Goal: Task Accomplishment & Management: Complete application form

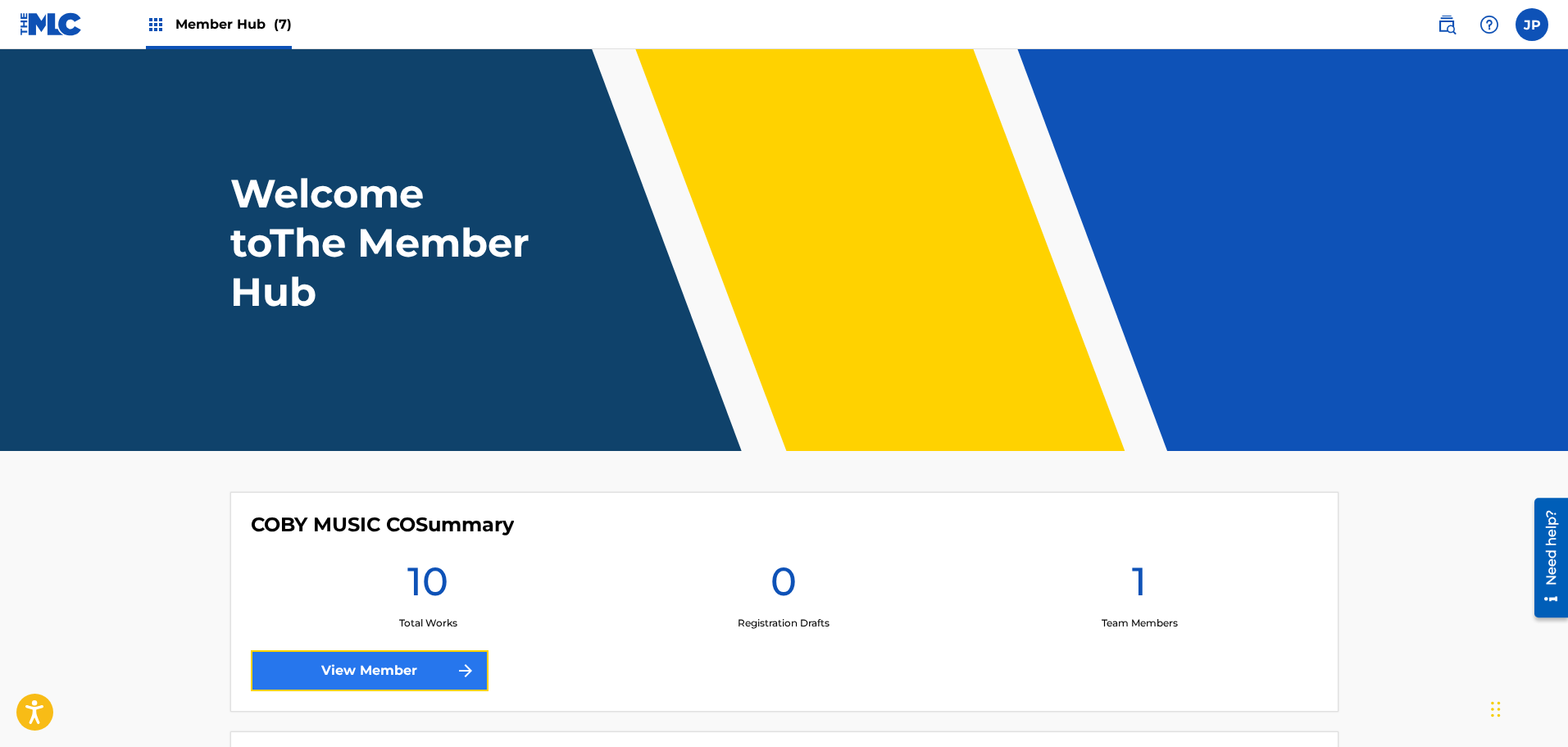
click at [382, 677] on link "View Member" at bounding box center [370, 670] width 237 height 41
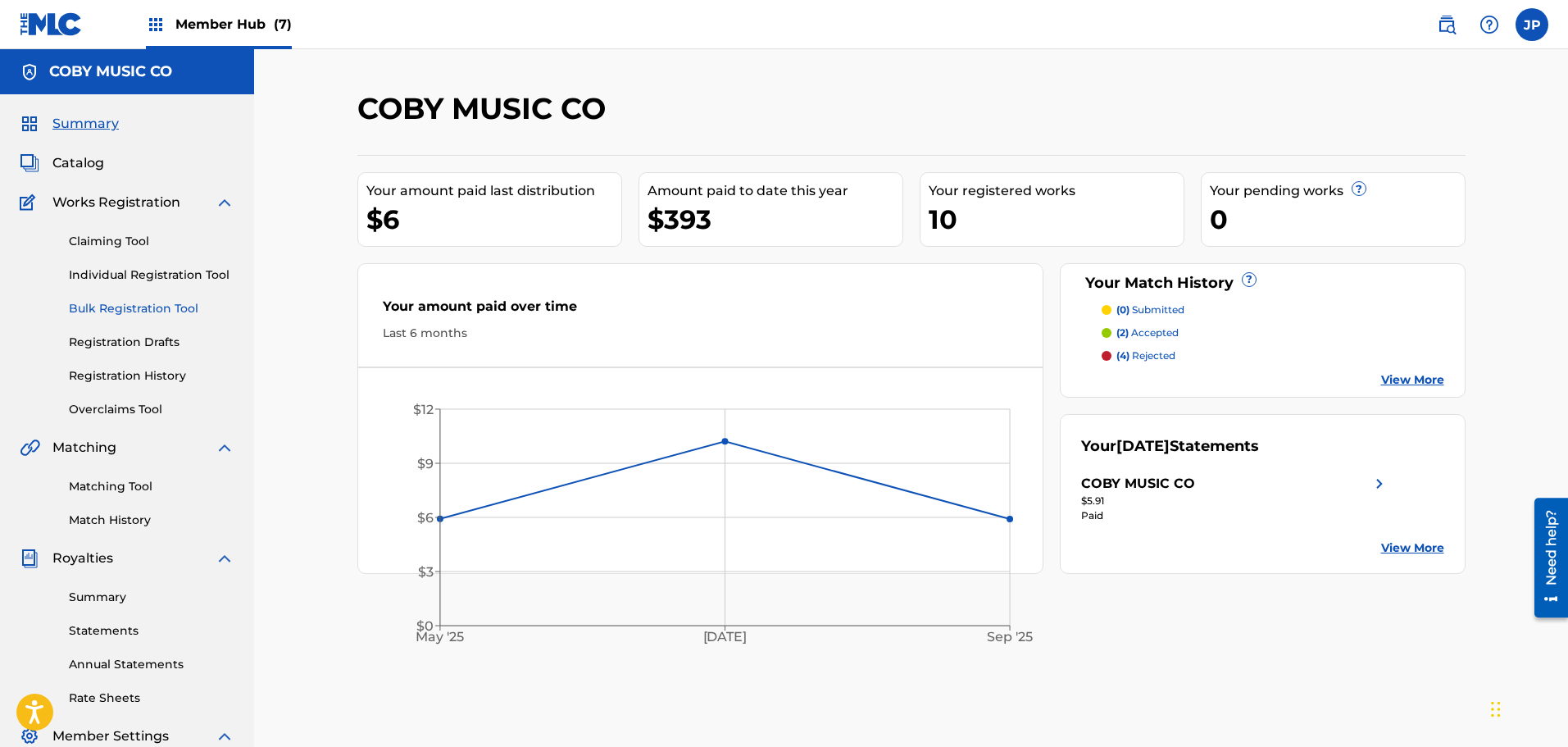
click at [129, 311] on link "Bulk Registration Tool" at bounding box center [151, 309] width 166 height 18
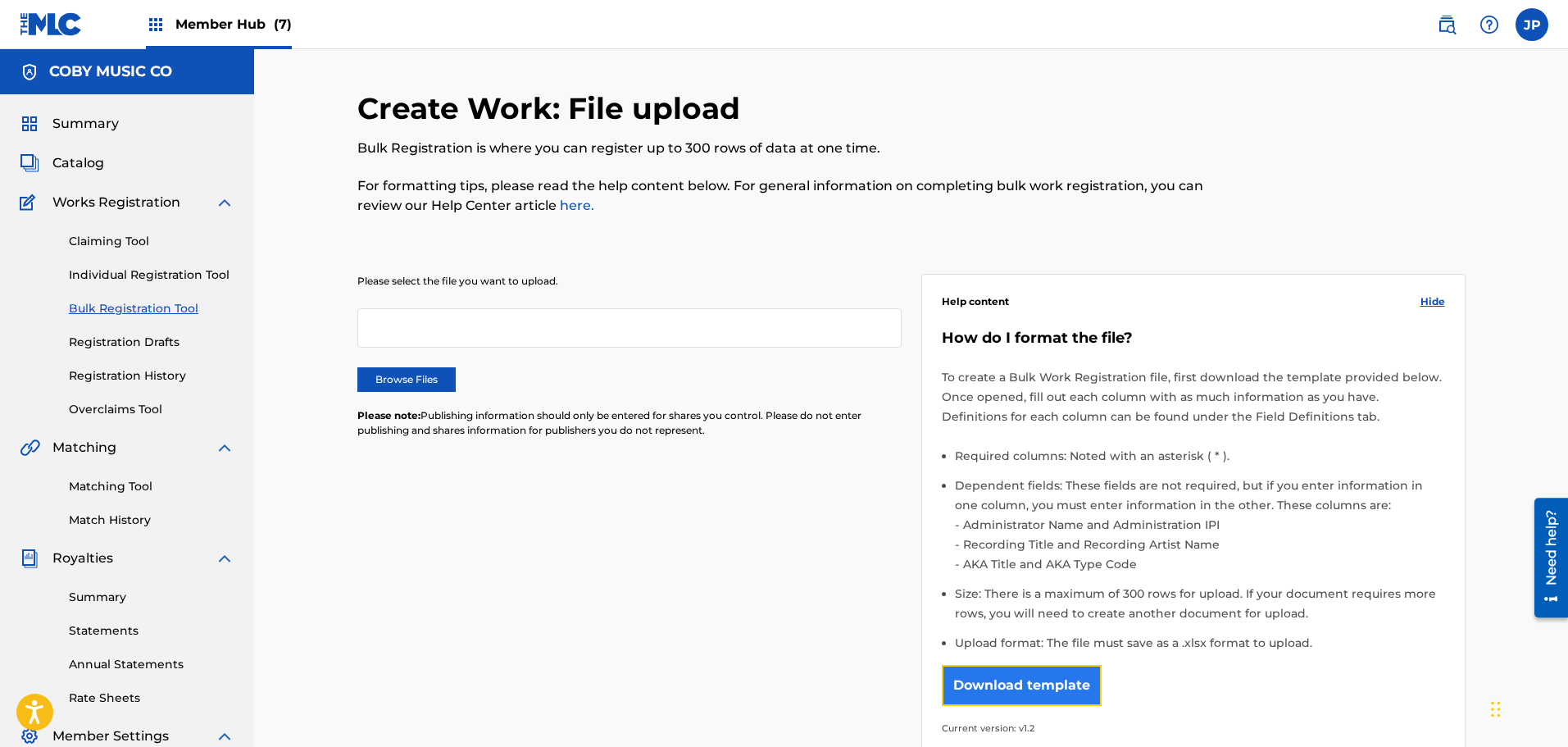
click at [1017, 690] on button "Download template" at bounding box center [1021, 685] width 159 height 41
click at [76, 124] on span "Summary" at bounding box center [86, 123] width 67 height 19
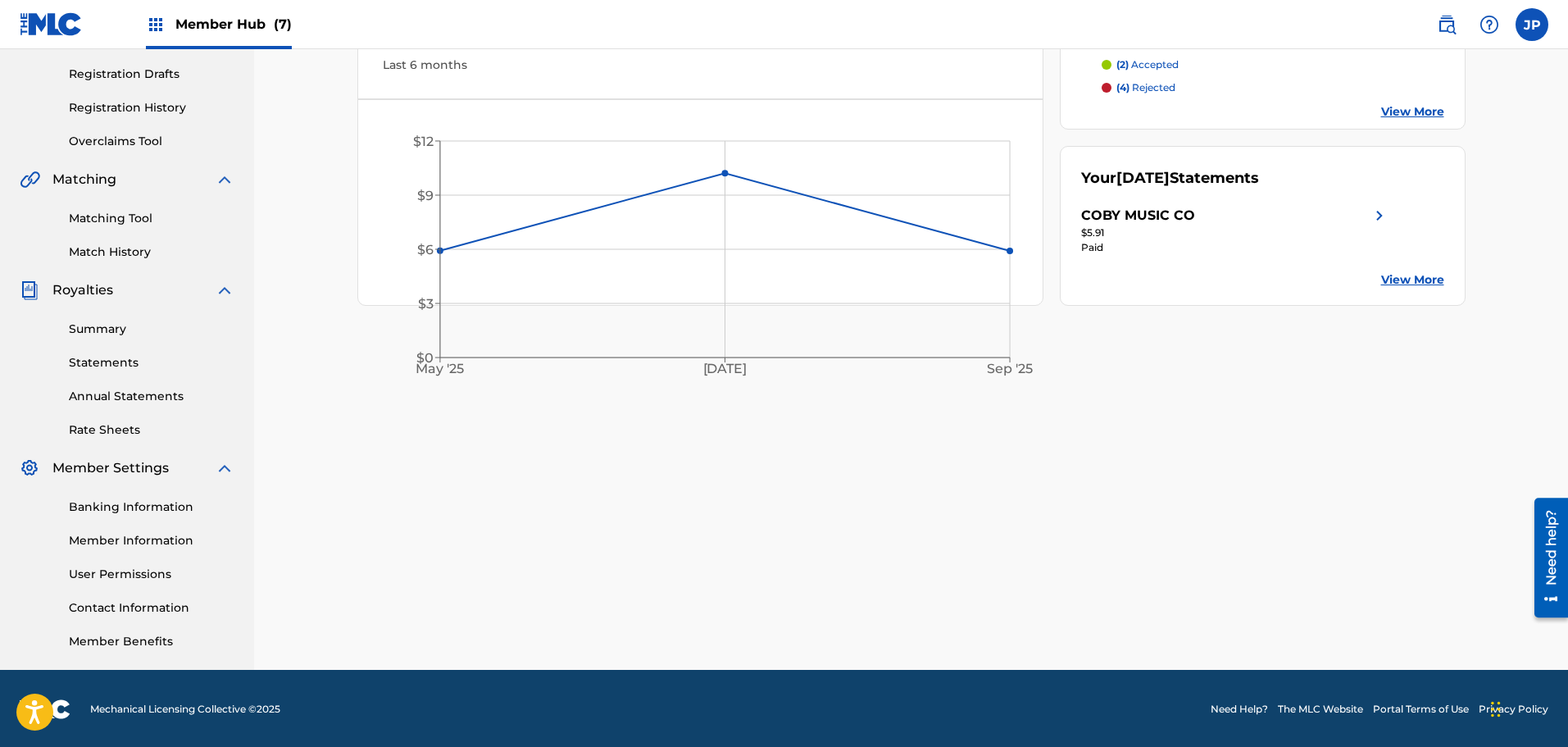
scroll to position [270, 0]
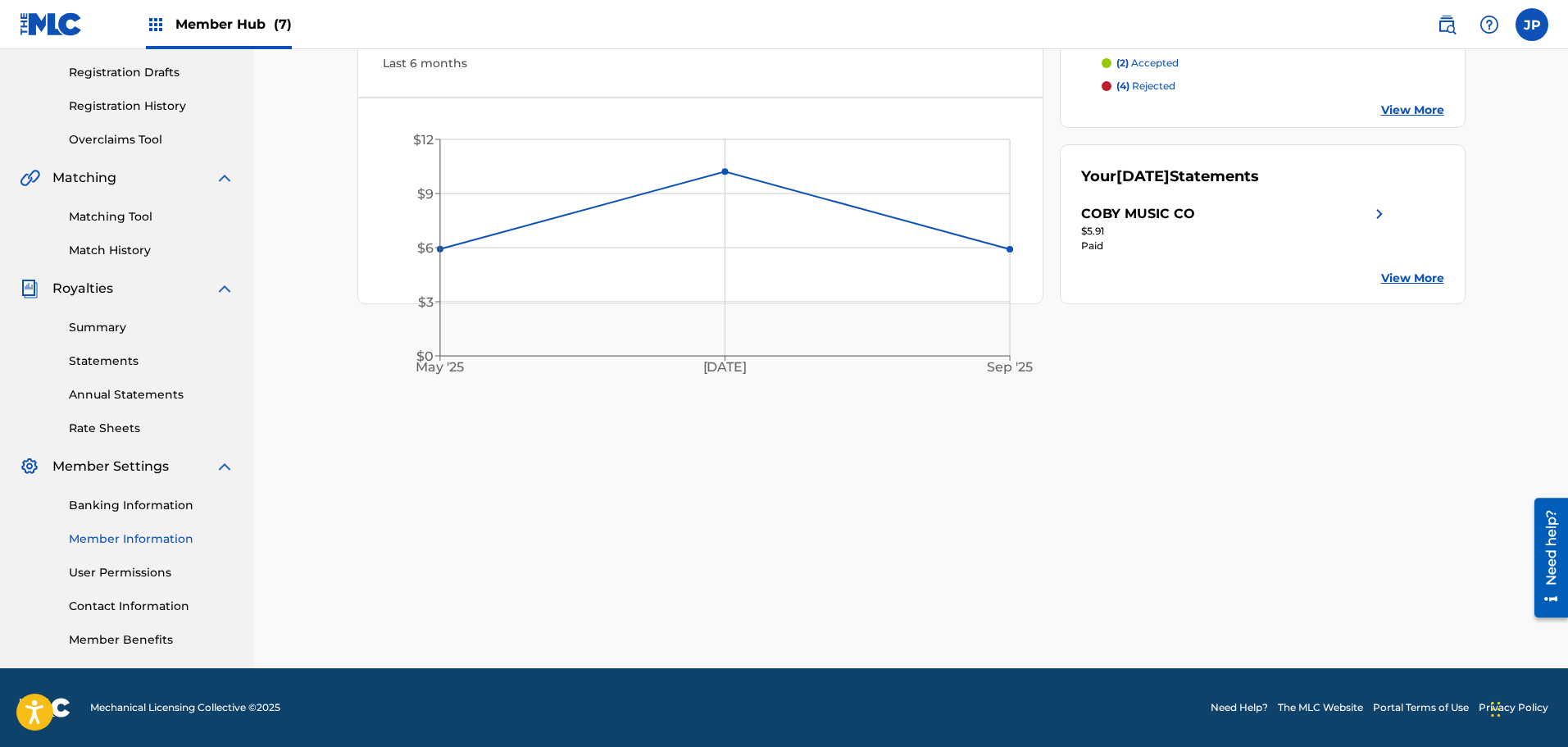
click at [128, 538] on link "Member Information" at bounding box center [151, 538] width 166 height 18
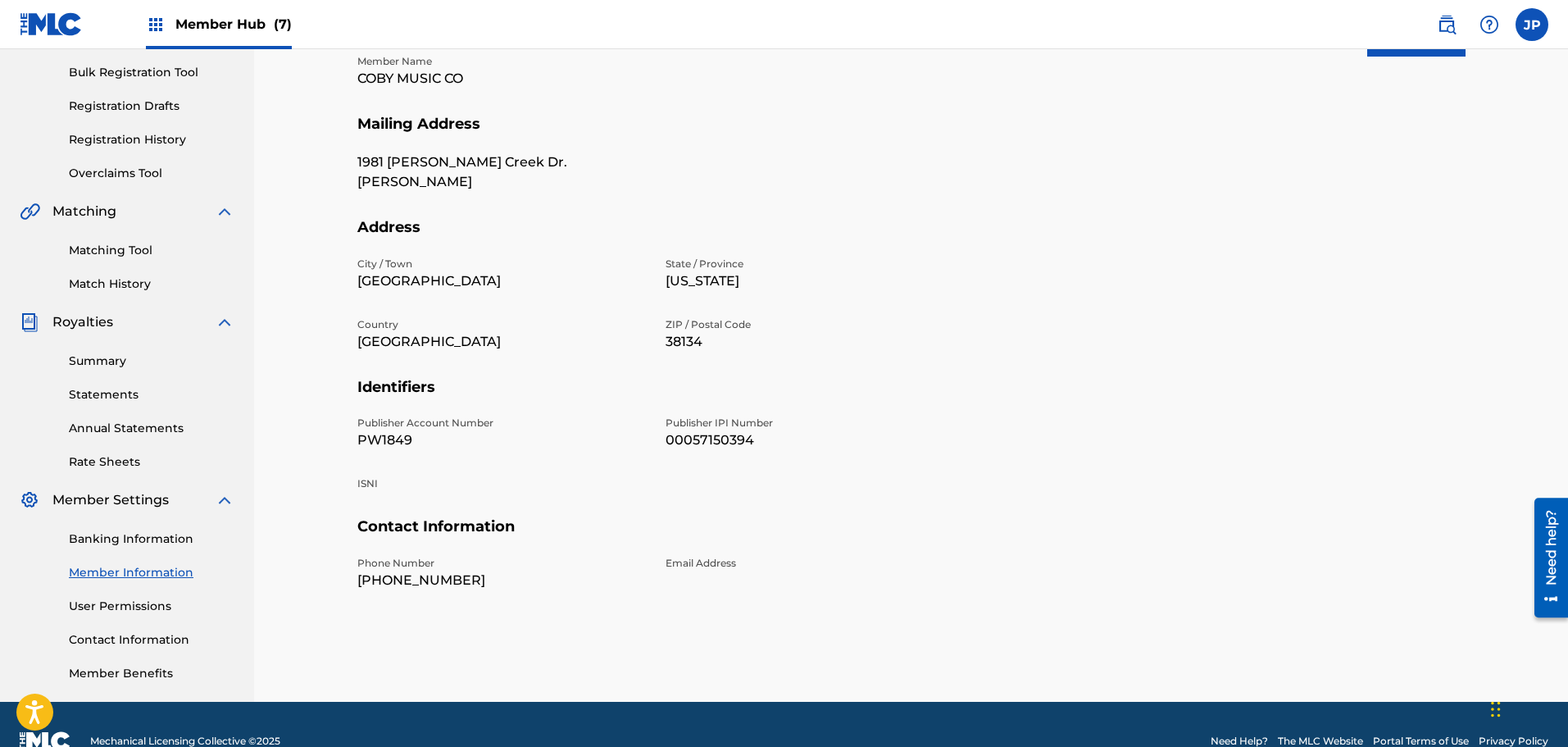
scroll to position [246, 0]
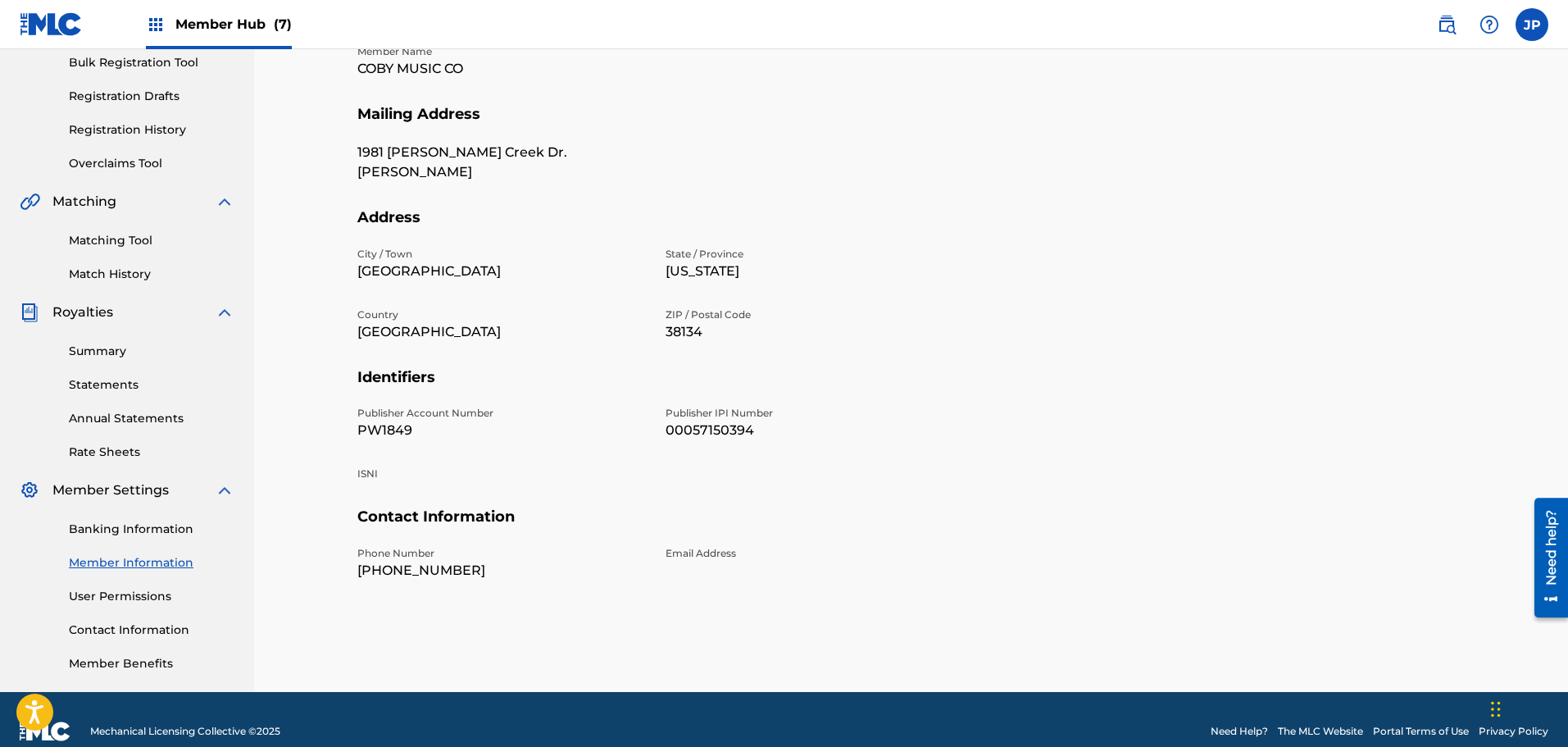
click at [381, 431] on p "PW1849" at bounding box center [501, 430] width 288 height 19
copy p "PW1849"
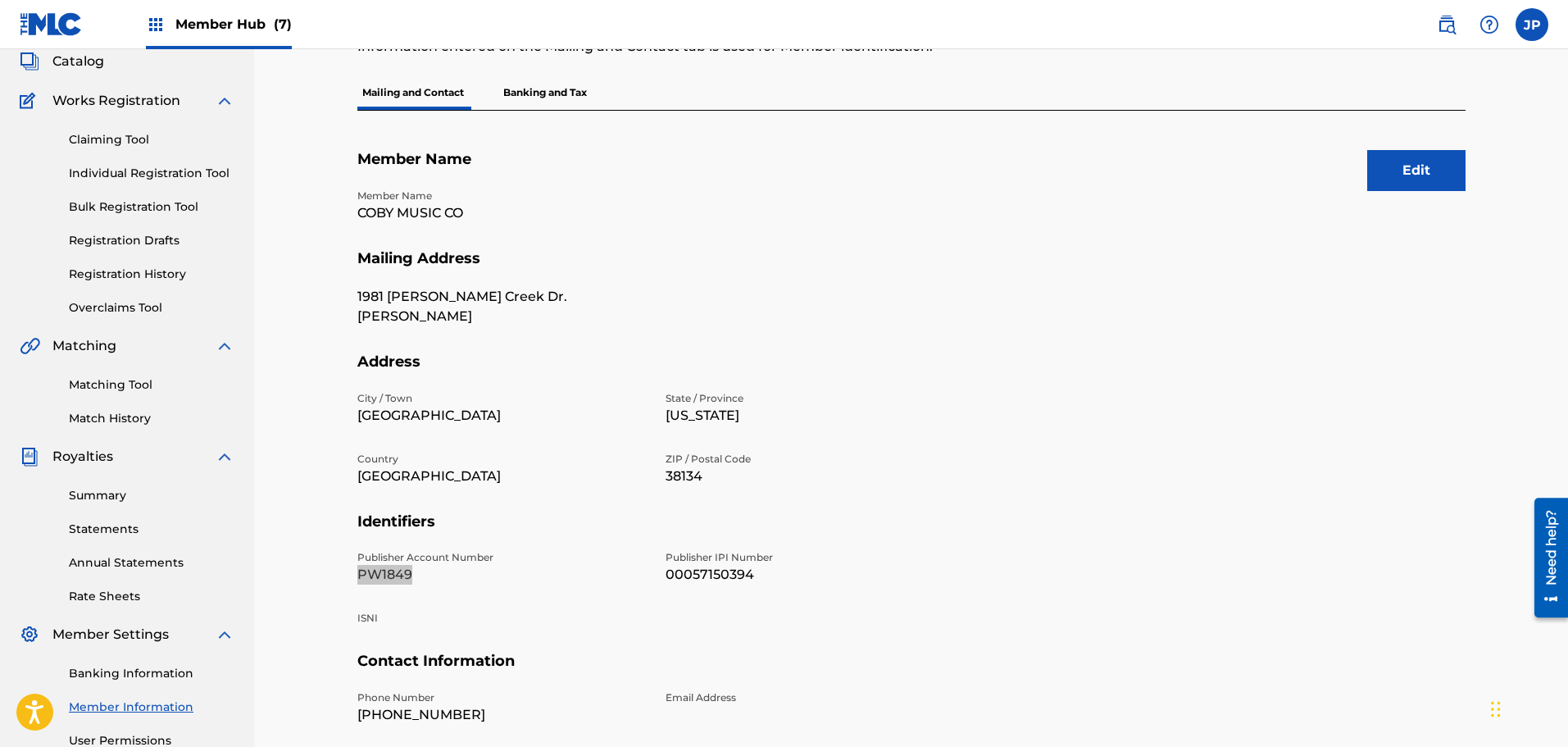
scroll to position [0, 0]
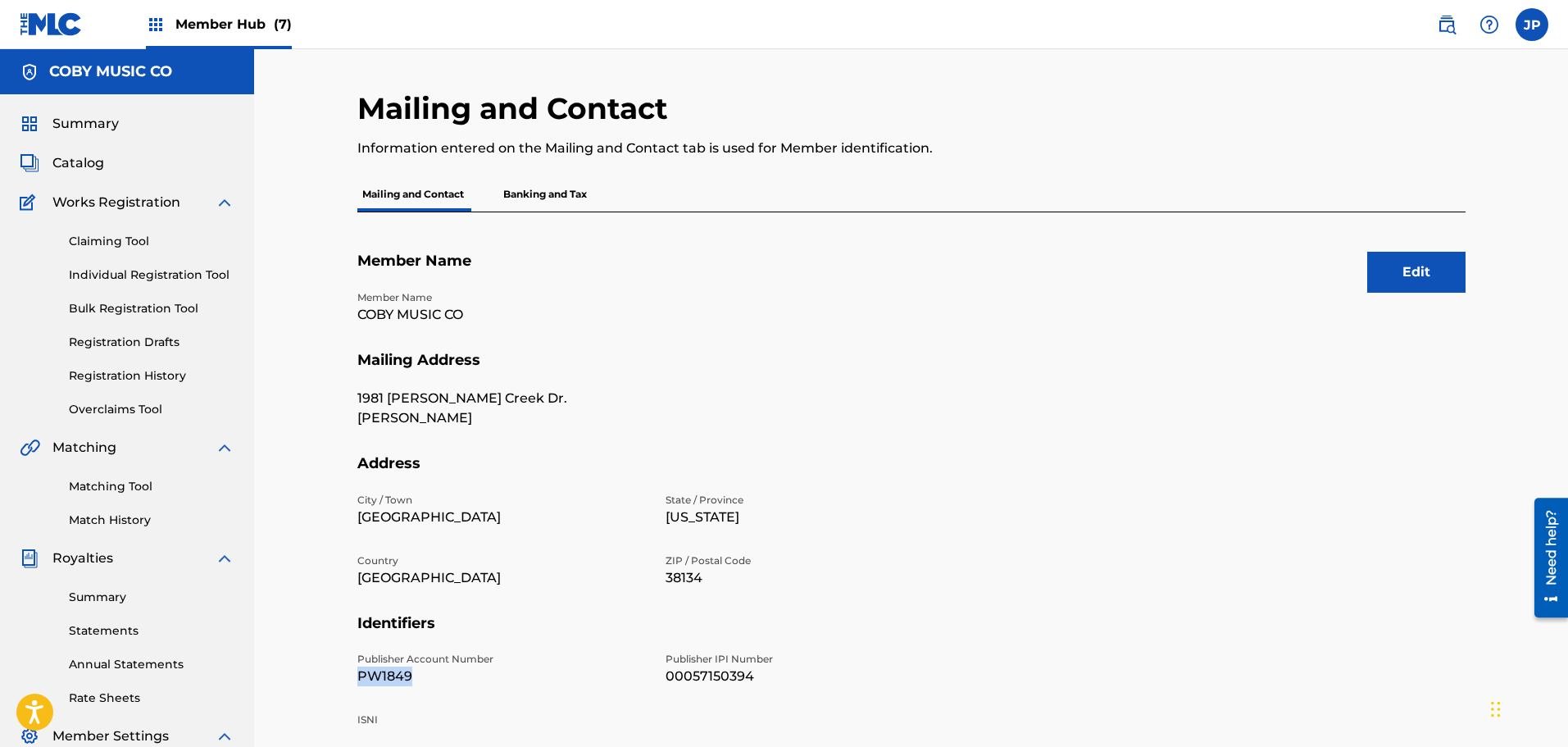
click at [428, 310] on p "COBY MUSIC CO" at bounding box center [501, 314] width 288 height 19
click at [428, 311] on p "COBY MUSIC CO" at bounding box center [501, 314] width 288 height 19
copy p "COBY MUSIC CO"
click at [1445, 25] on img at bounding box center [1446, 24] width 19 height 19
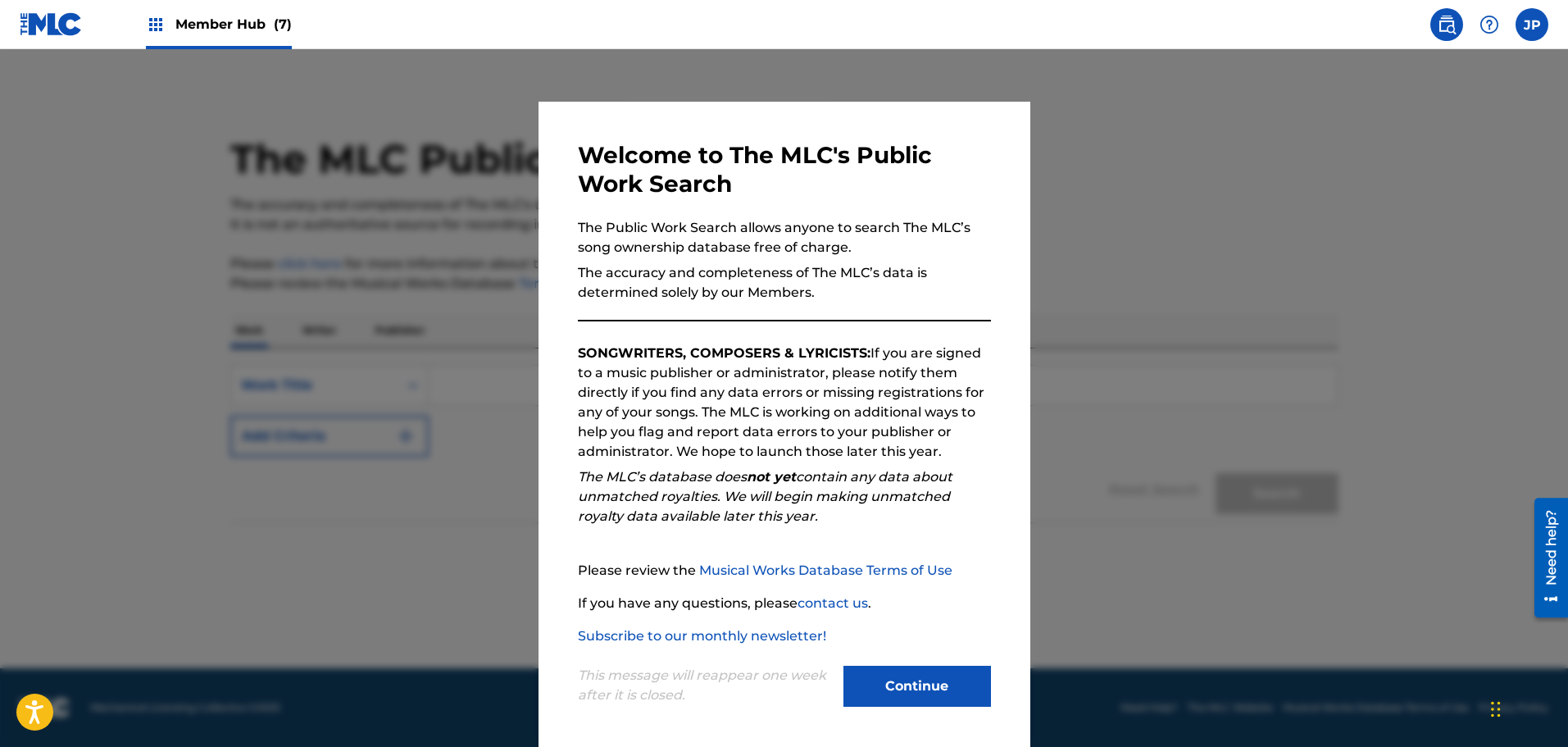
click at [909, 650] on div "This message will reappear one week after it is closed. Continue" at bounding box center [784, 678] width 413 height 65
click at [911, 664] on div "This message will reappear one week after it is closed. Continue" at bounding box center [784, 678] width 413 height 65
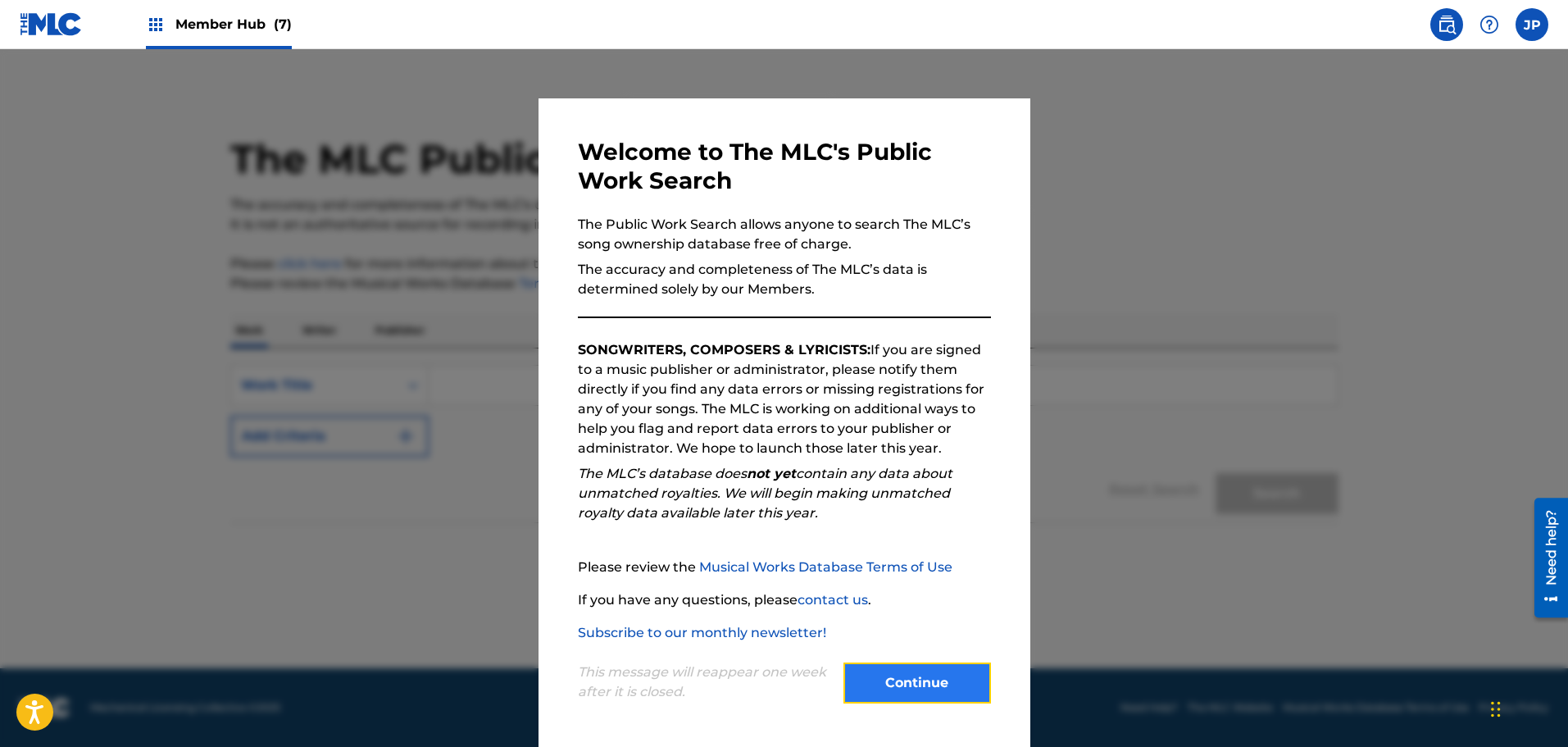
click at [918, 676] on button "Continue" at bounding box center [917, 682] width 147 height 41
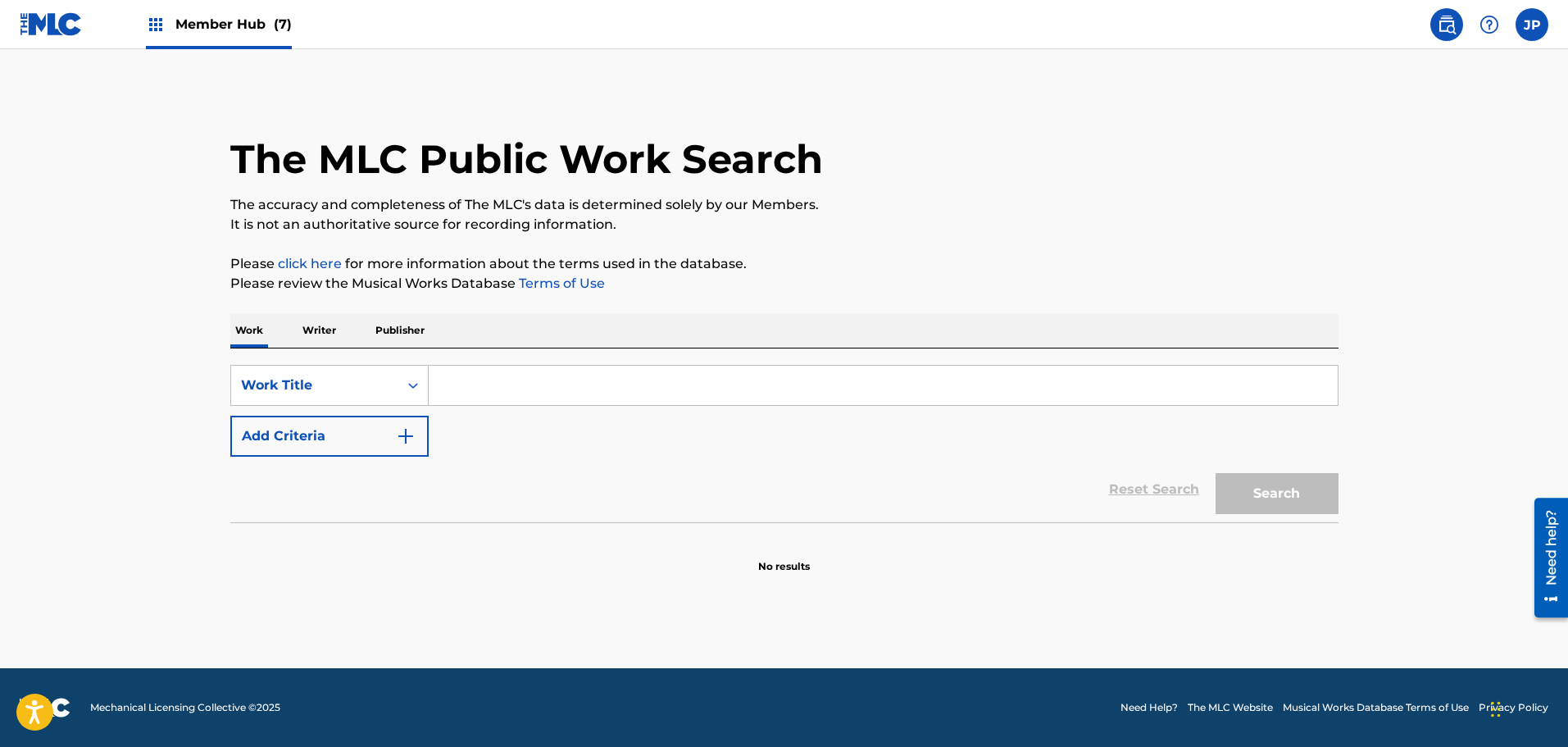
click at [474, 386] on input "Search Form" at bounding box center [882, 385] width 909 height 39
paste input "Crush Domes"
type input "Crush Domes"
click at [1285, 499] on button "Search" at bounding box center [1276, 493] width 123 height 41
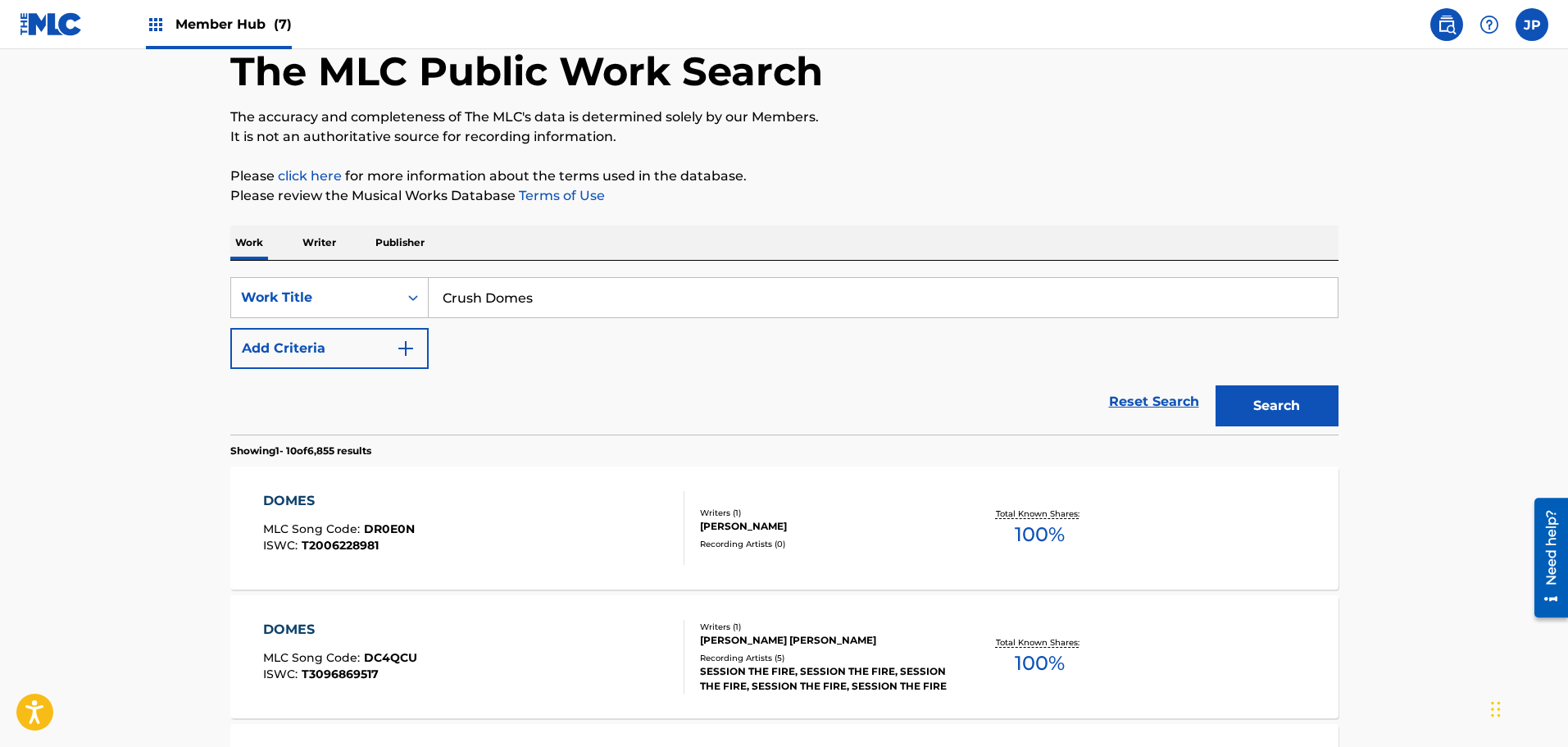
scroll to position [82, 0]
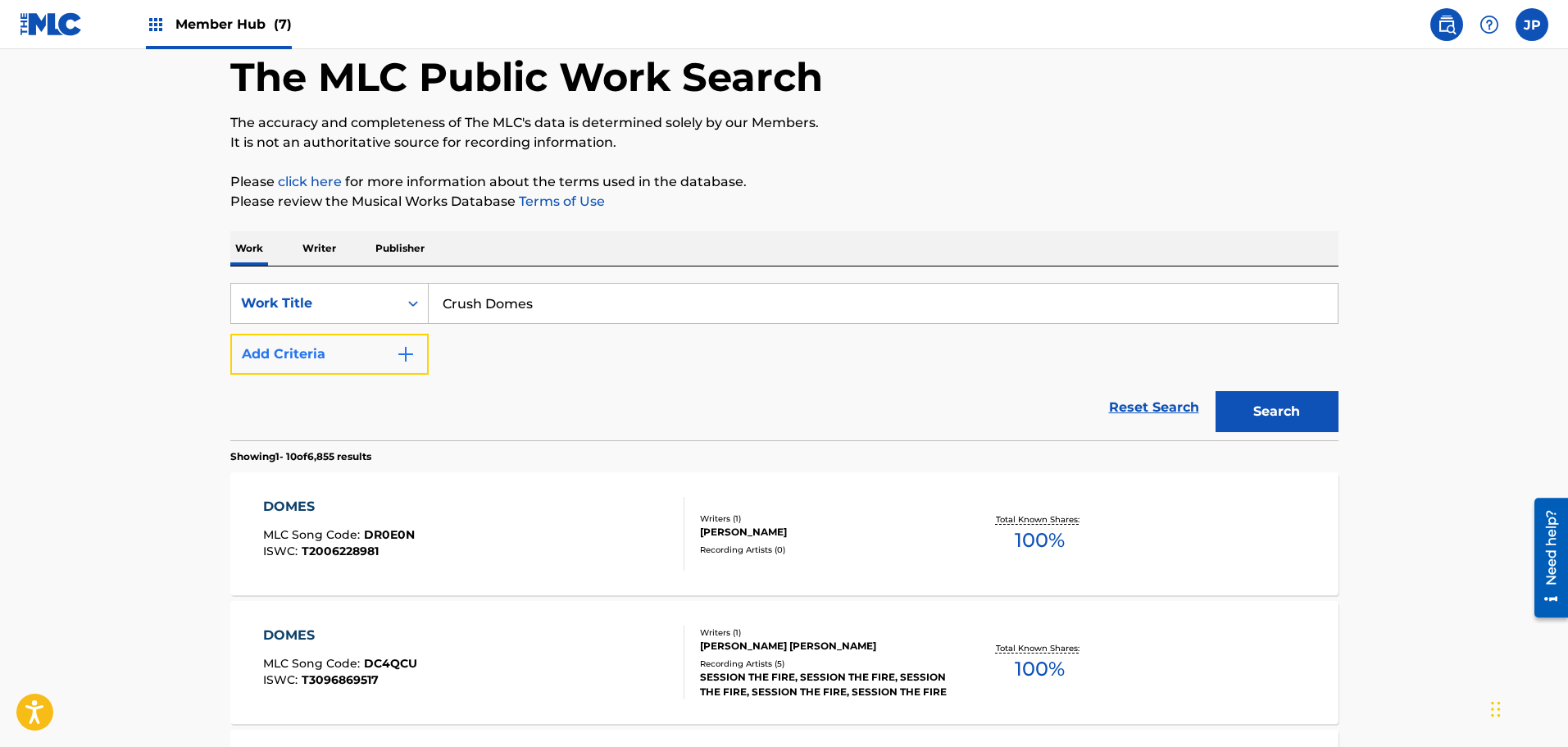
click at [350, 356] on button "Add Criteria" at bounding box center [329, 354] width 198 height 41
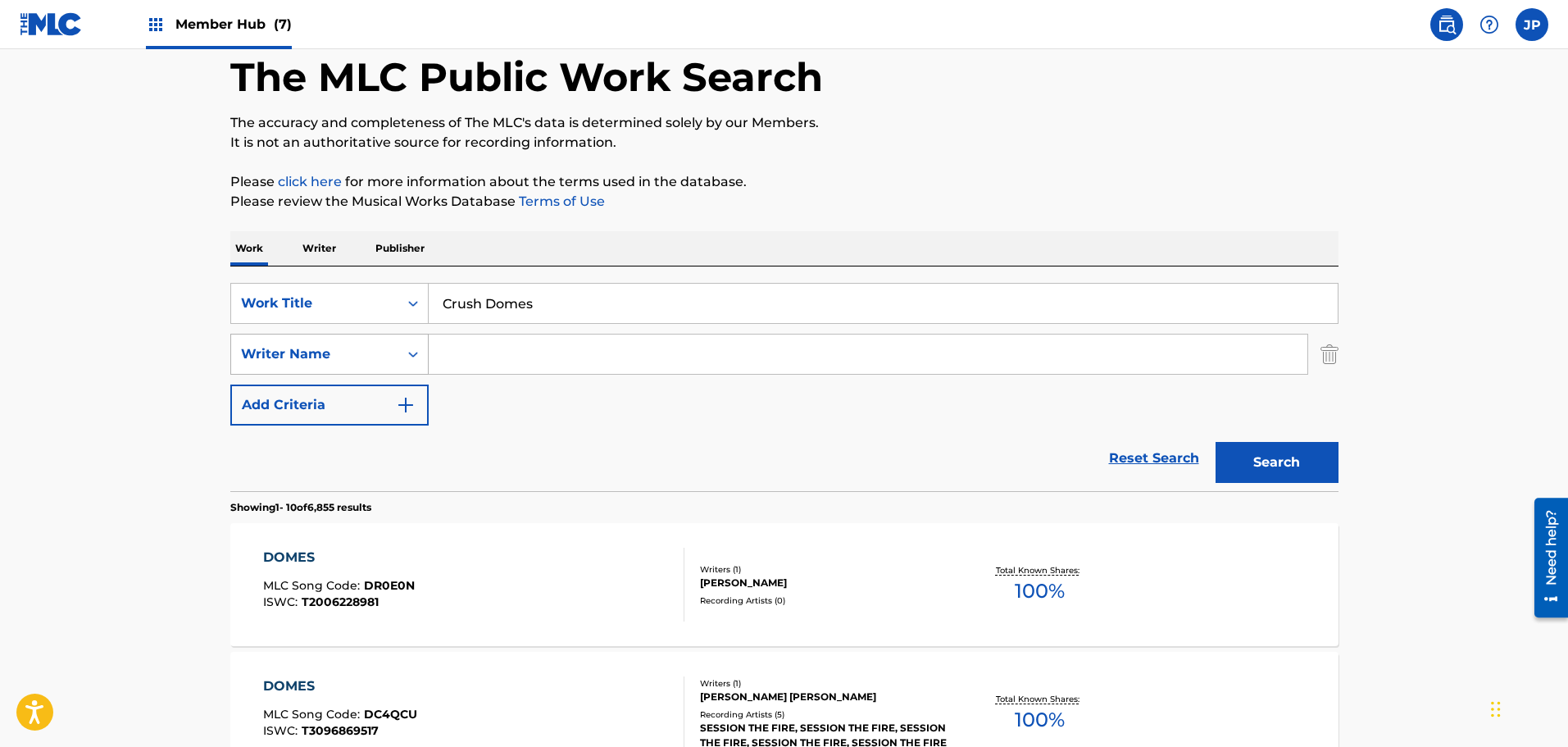
click at [375, 352] on div "Writer Name" at bounding box center [314, 353] width 147 height 19
click at [506, 445] on div "Reset Search Search" at bounding box center [783, 458] width 1107 height 66
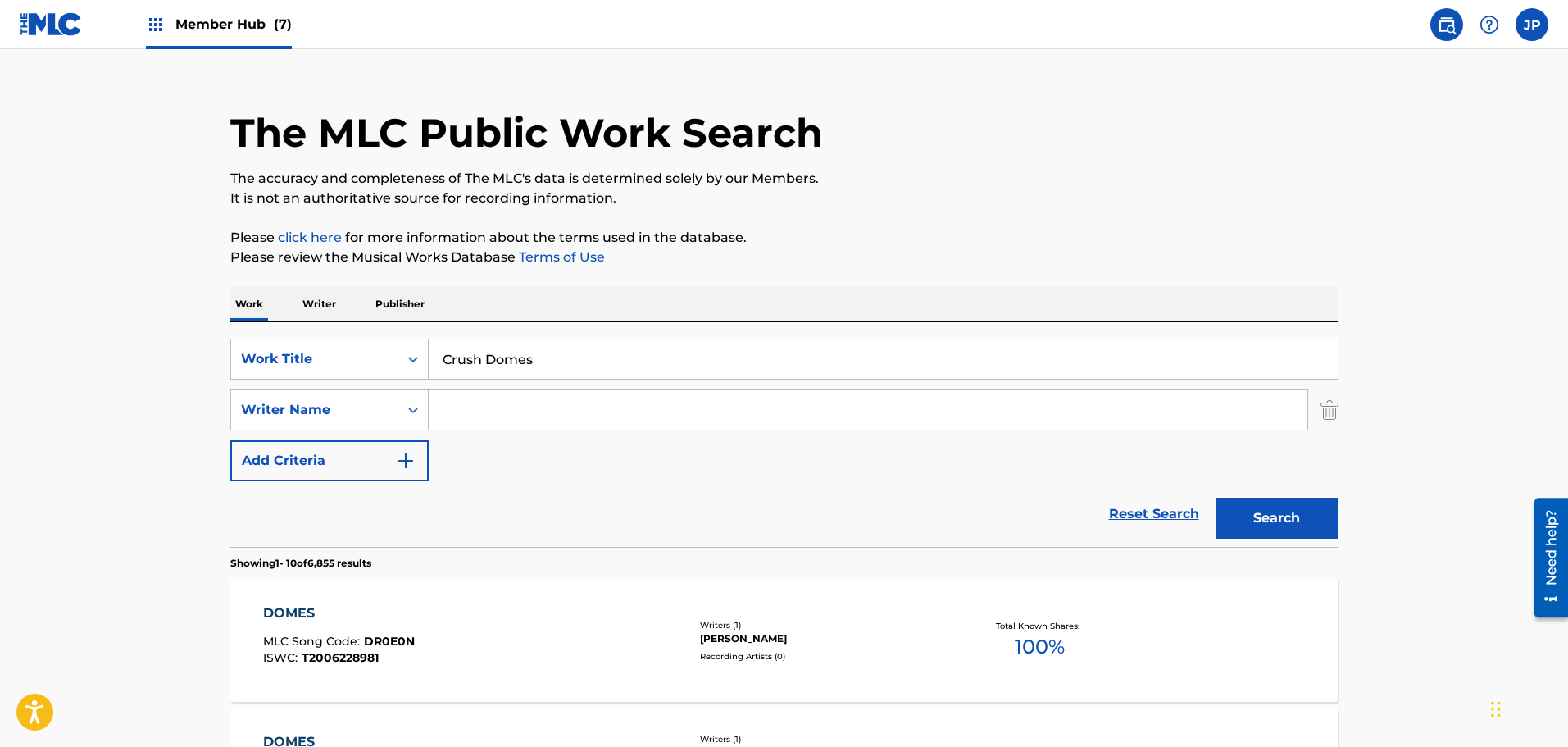
scroll to position [0, 0]
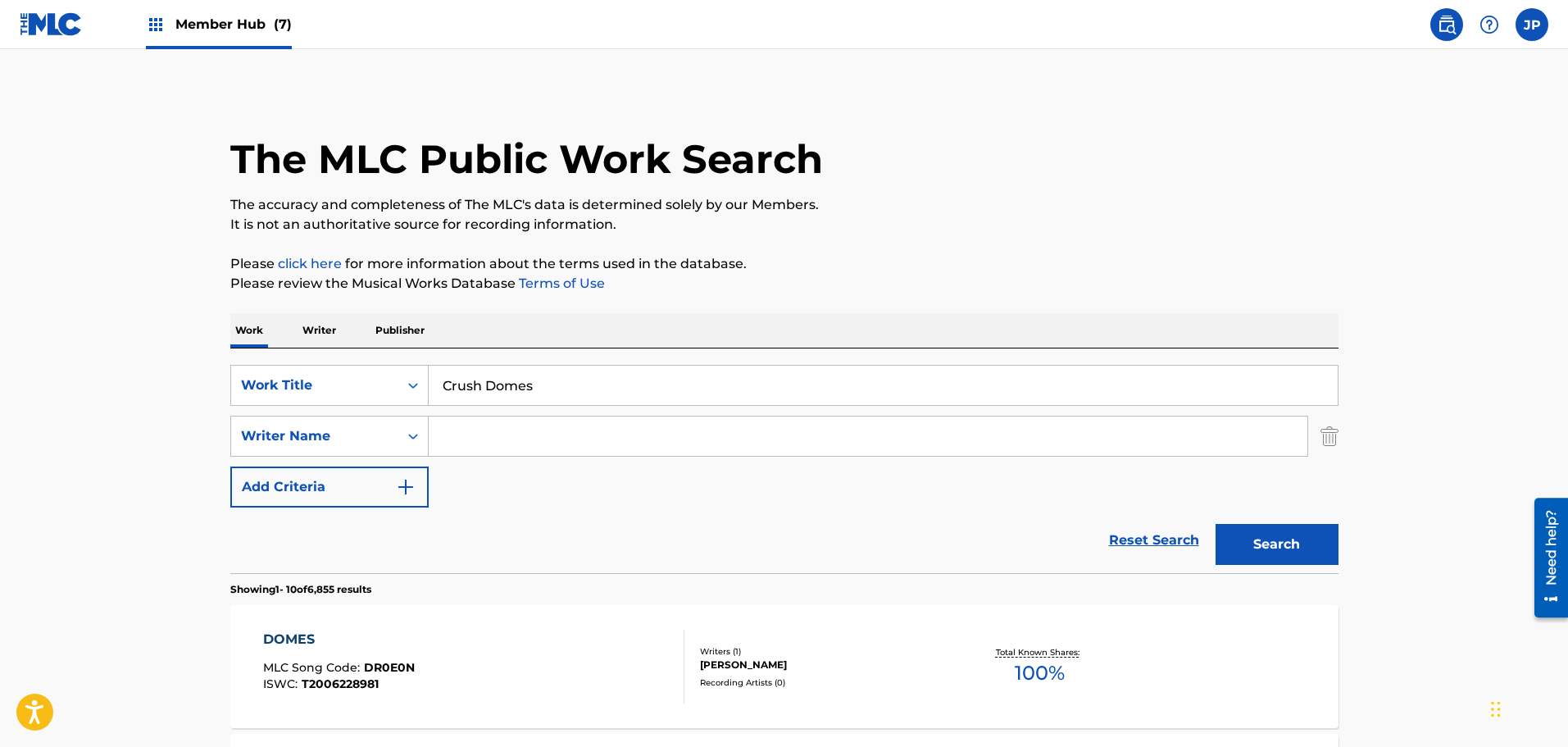
click at [216, 23] on span "Member Hub (7)" at bounding box center [234, 24] width 117 height 19
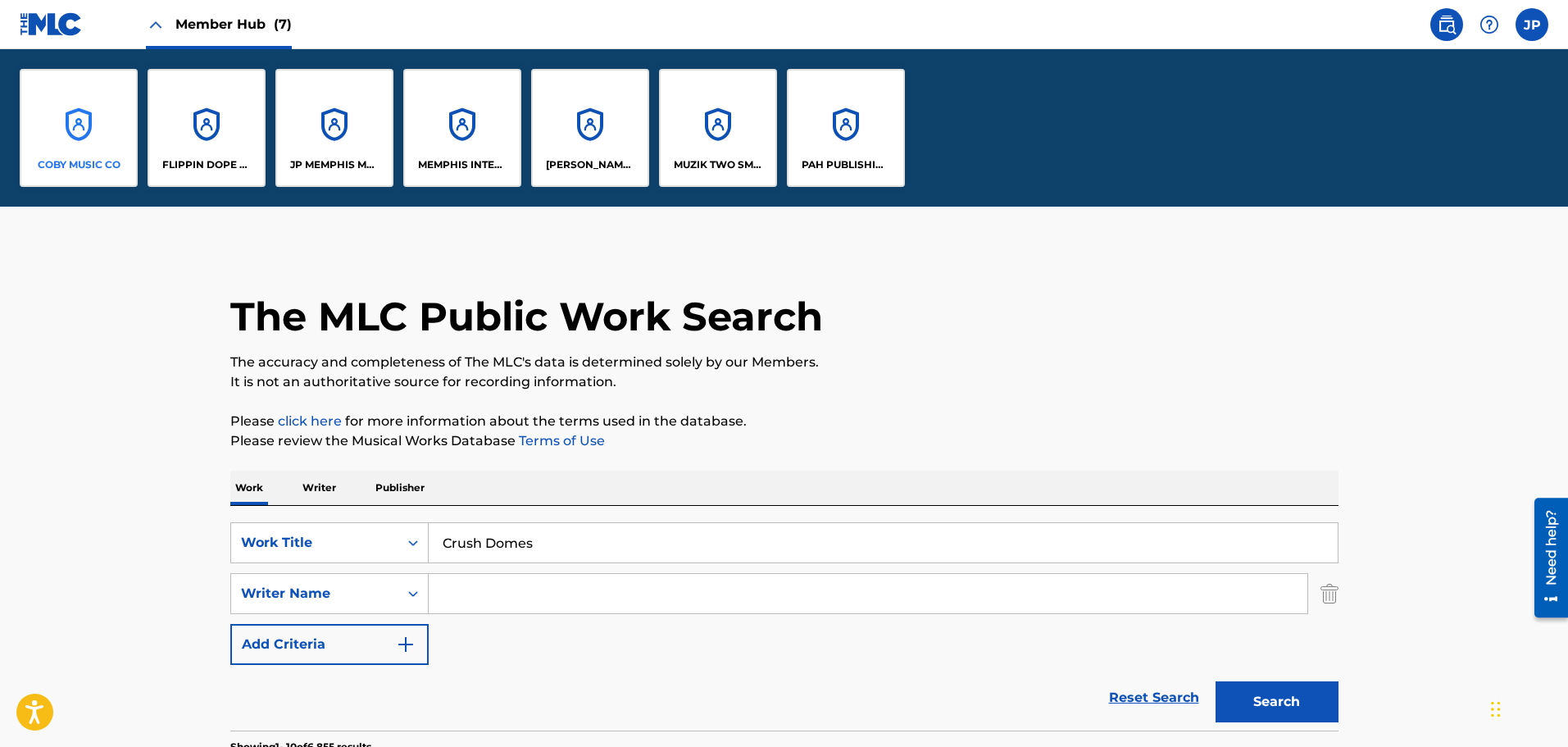
click at [85, 109] on div "COBY MUSIC CO" at bounding box center [78, 127] width 118 height 118
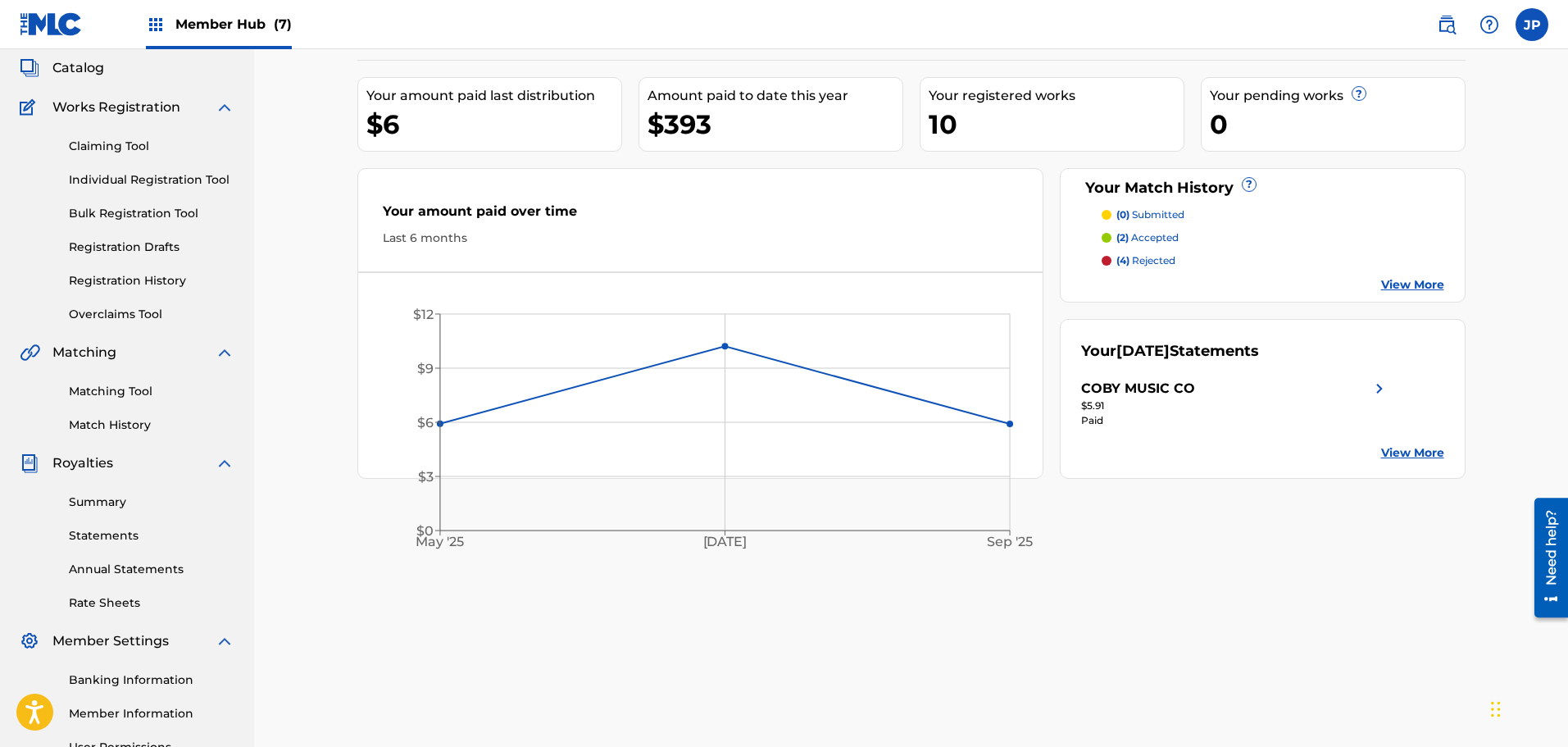
scroll to position [164, 0]
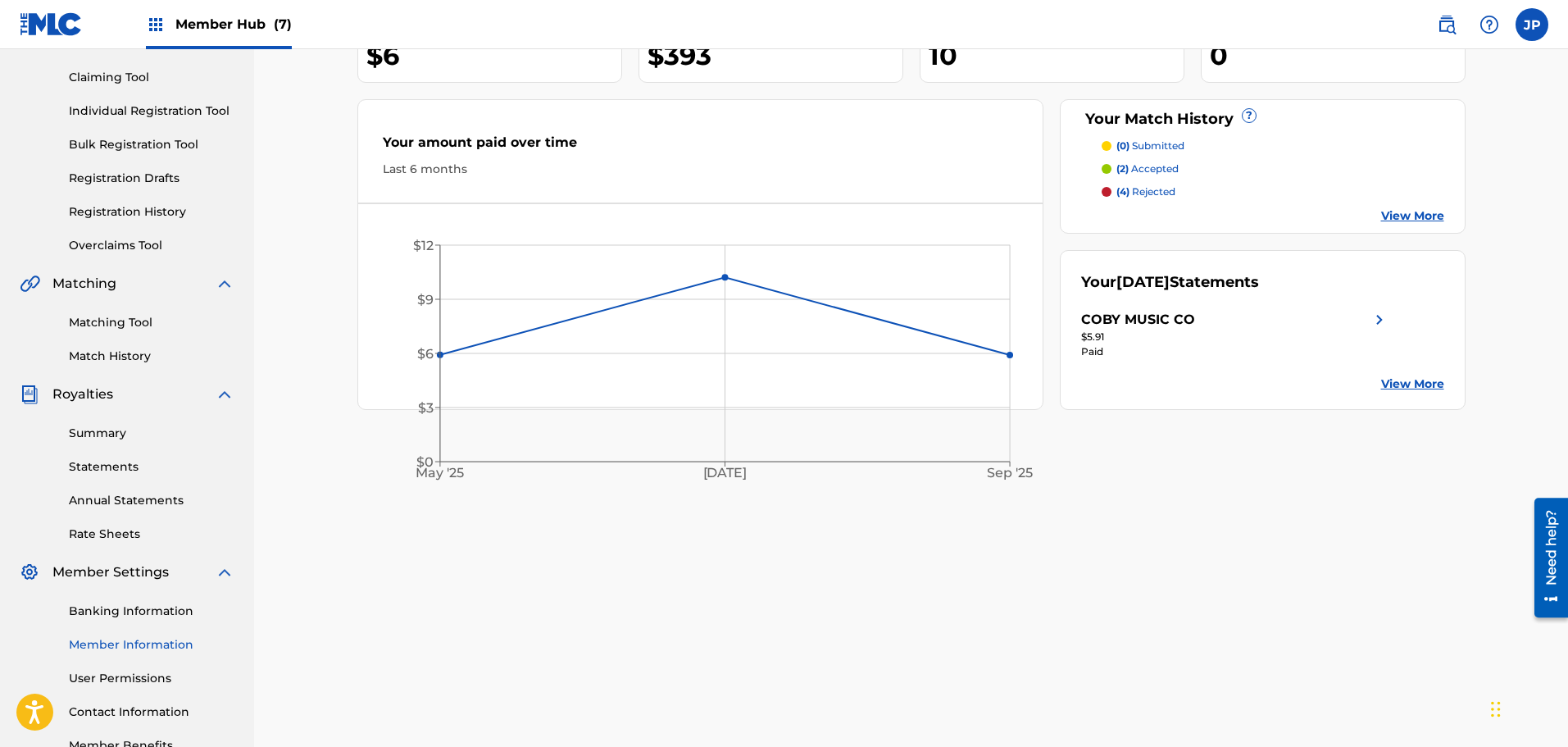
click at [94, 640] on link "Member Information" at bounding box center [151, 644] width 166 height 18
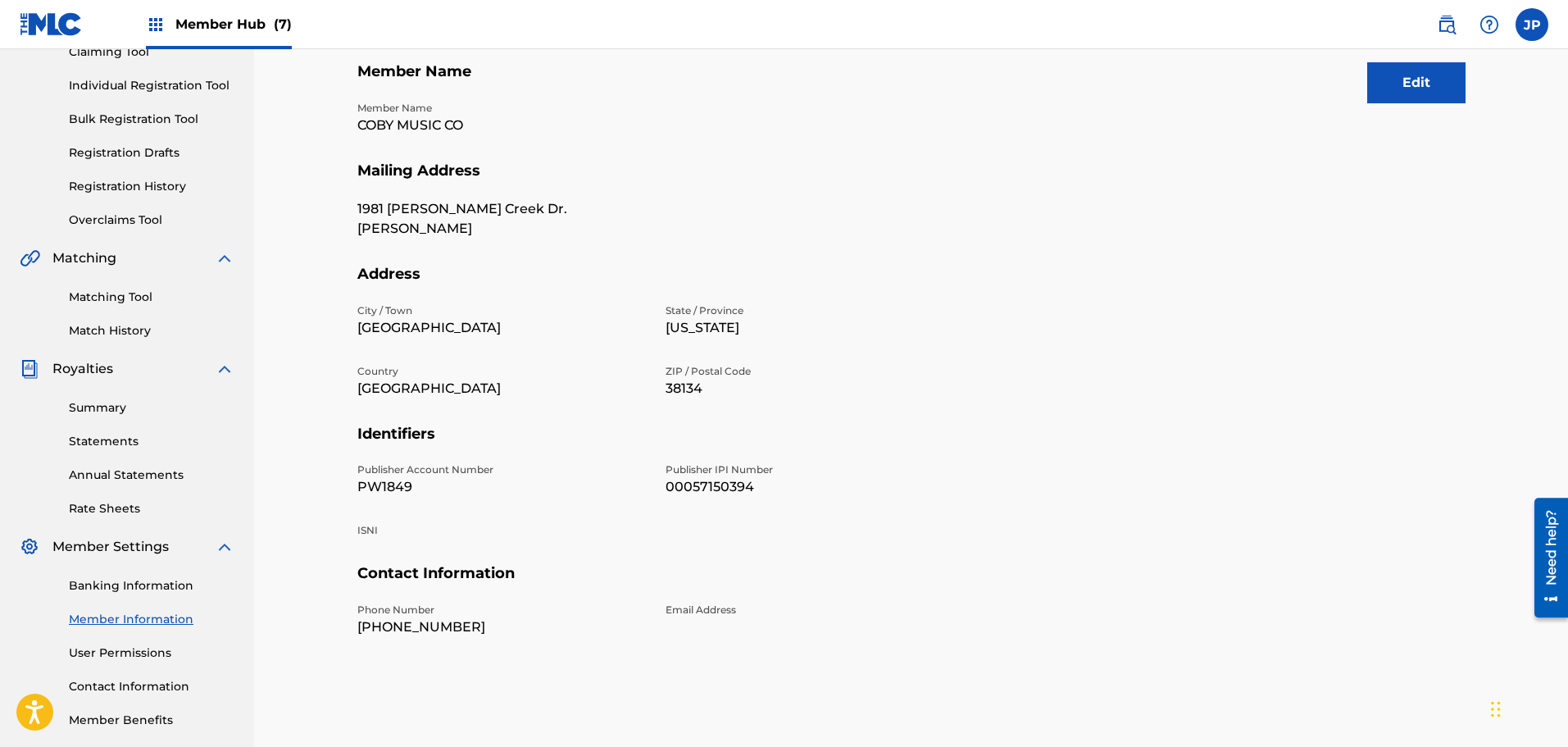
scroll to position [246, 0]
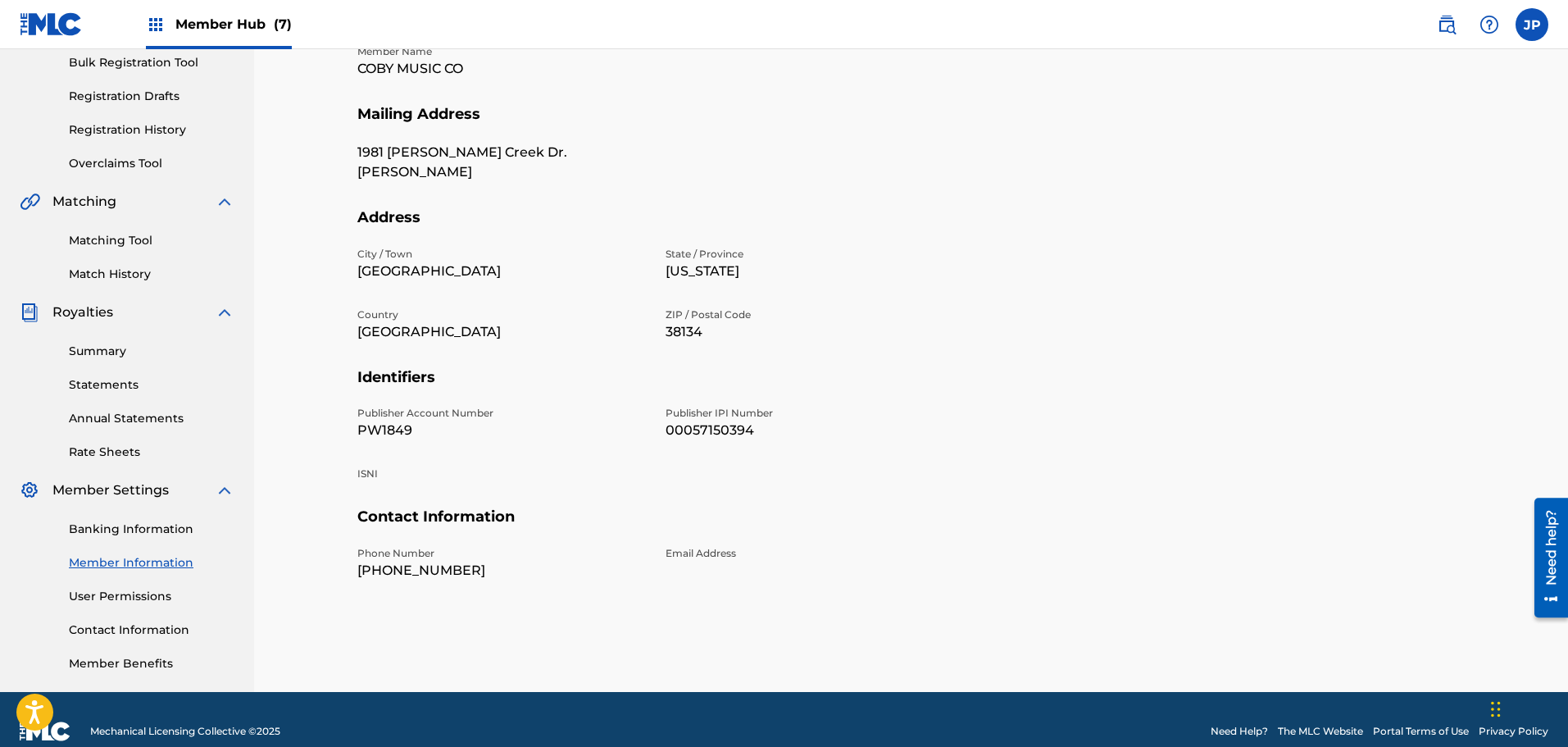
click at [717, 425] on p "00057150394" at bounding box center [809, 430] width 288 height 19
copy p "00057150394"
click at [513, 428] on p "PW1849" at bounding box center [501, 430] width 288 height 19
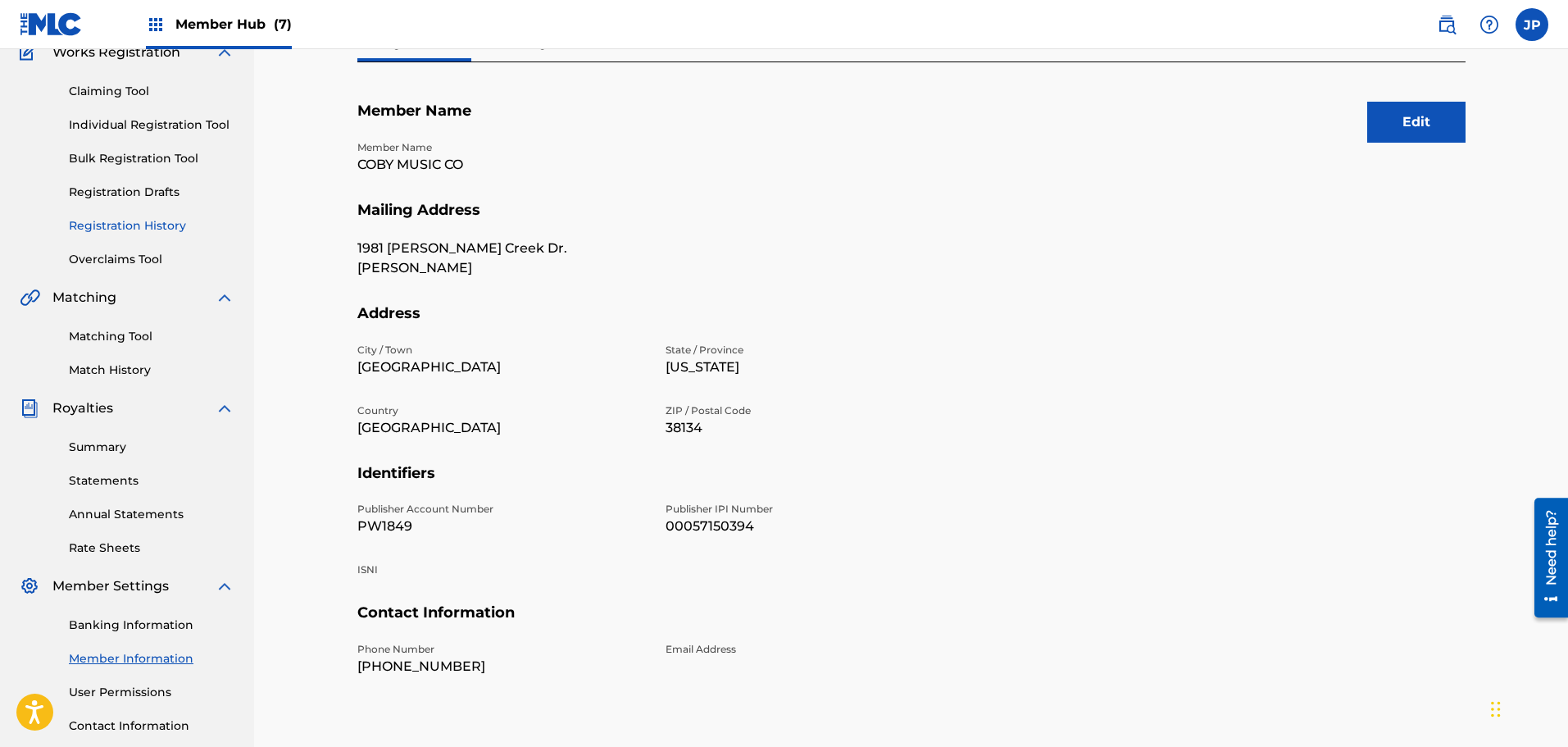
scroll to position [0, 0]
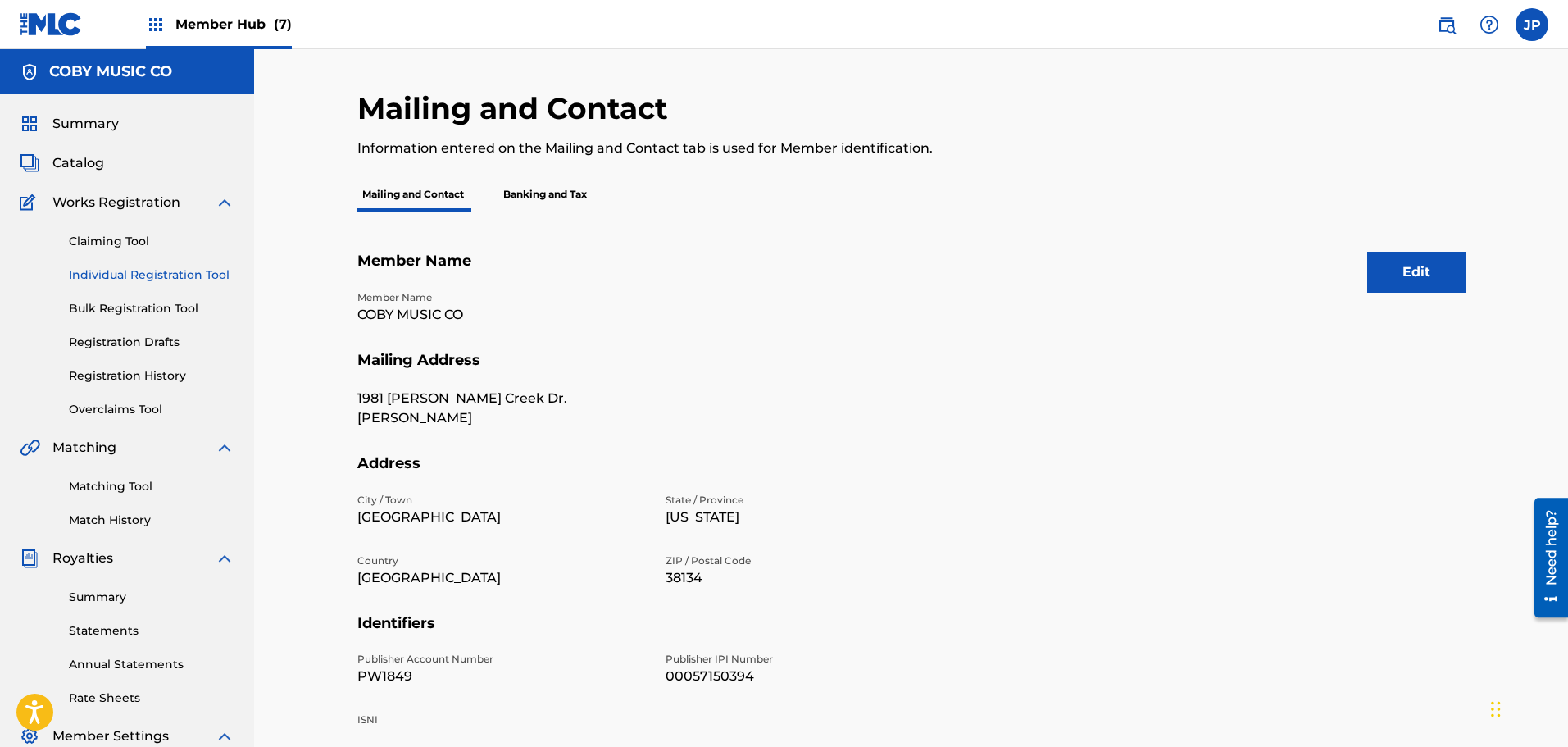
click at [133, 272] on link "Individual Registration Tool" at bounding box center [151, 274] width 166 height 18
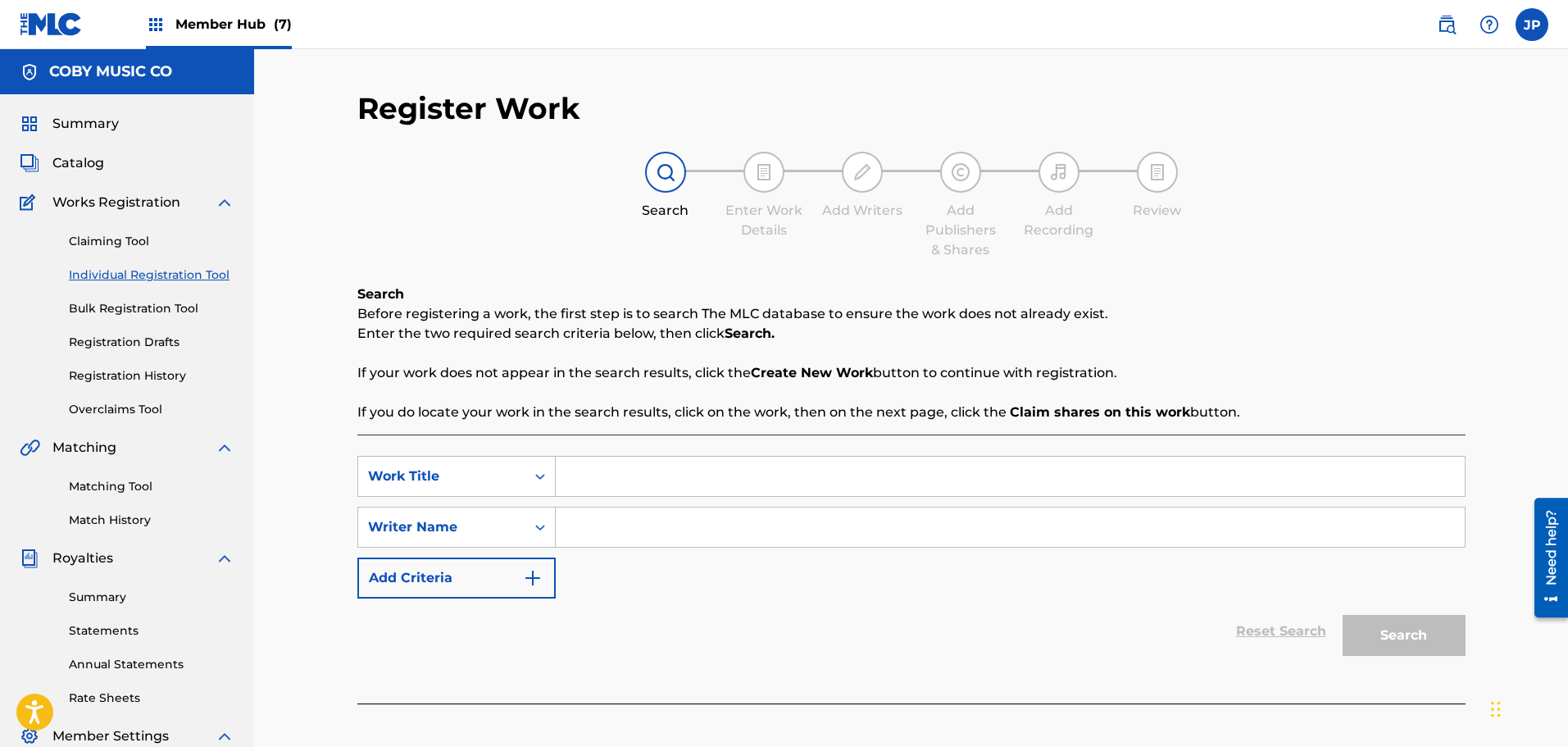
click at [628, 480] on input "Search Form" at bounding box center [1010, 476] width 909 height 39
type input "a"
click at [955, 510] on input "Search Form" at bounding box center [1010, 526] width 909 height 39
type input "a"
click at [1397, 635] on button "Search" at bounding box center [1403, 635] width 123 height 41
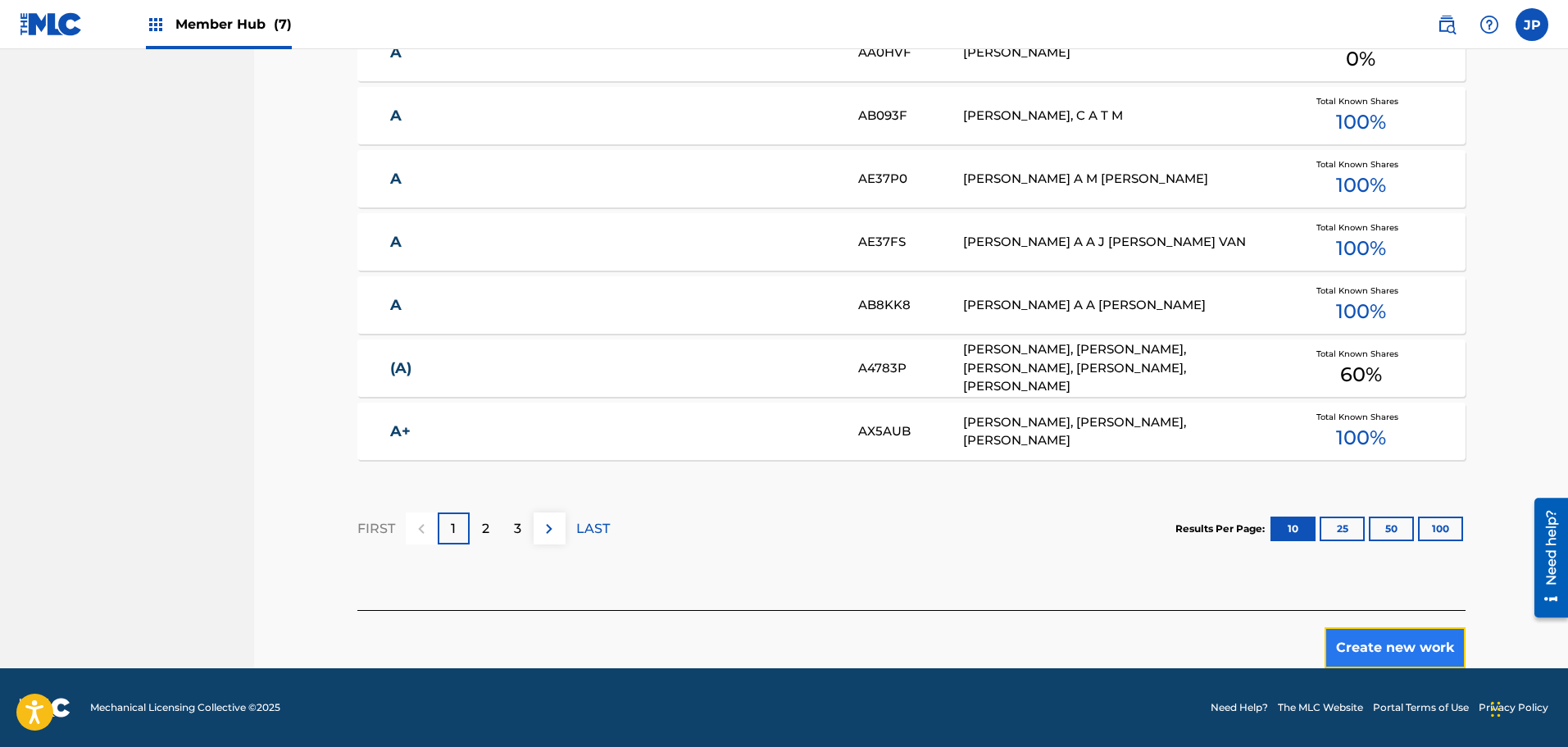
click at [1408, 654] on button "Create new work" at bounding box center [1395, 647] width 141 height 41
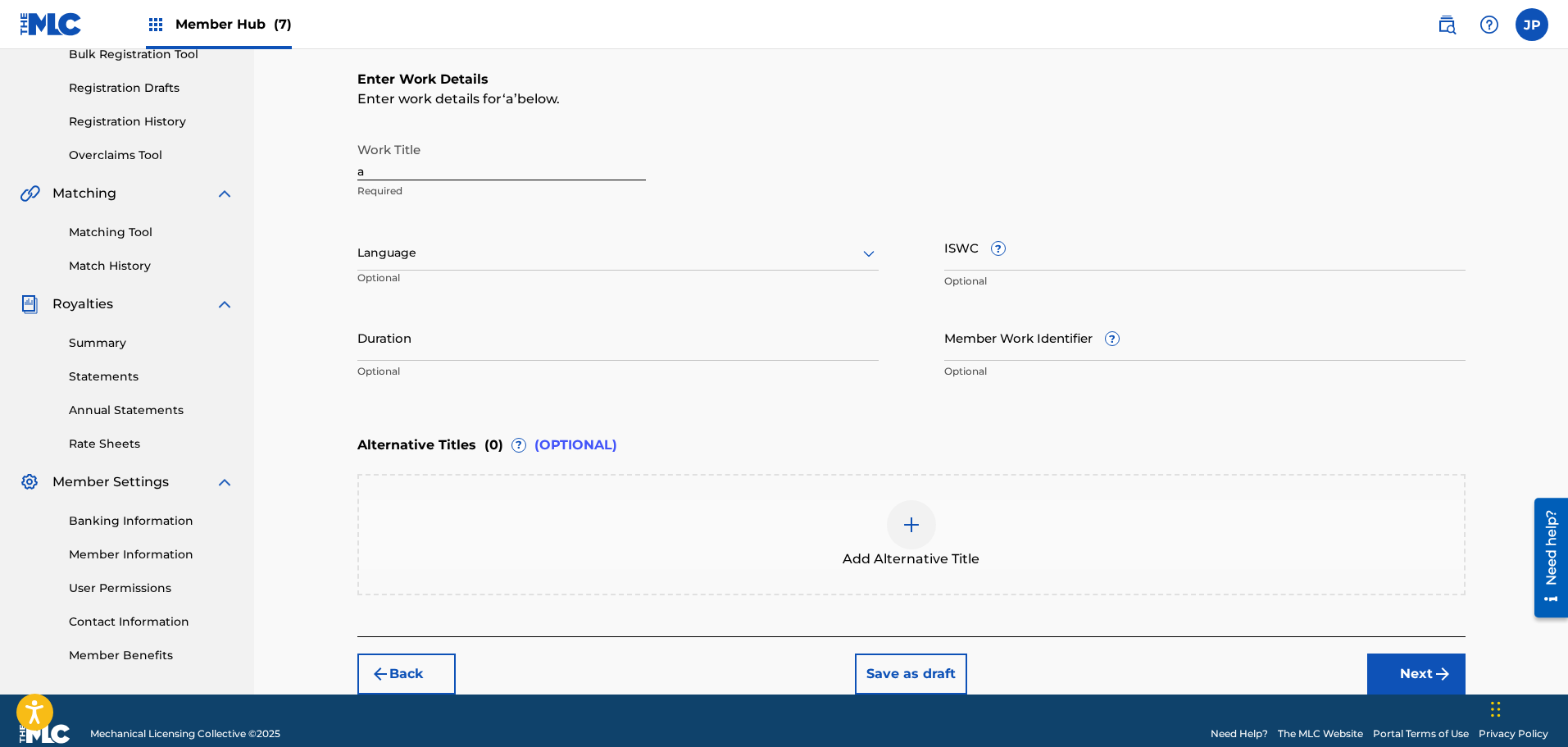
scroll to position [280, 0]
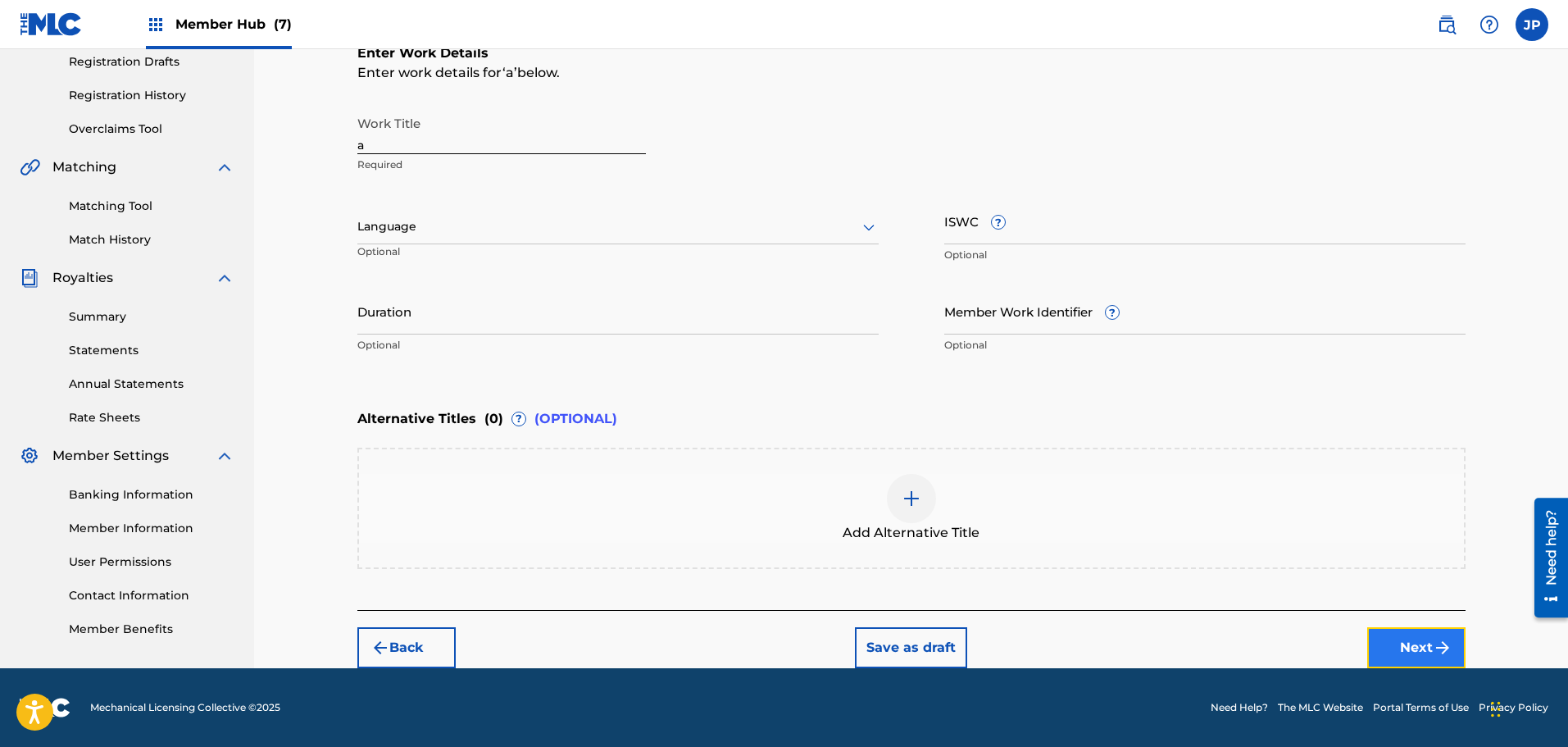
click at [1434, 660] on button "Next" at bounding box center [1416, 647] width 98 height 41
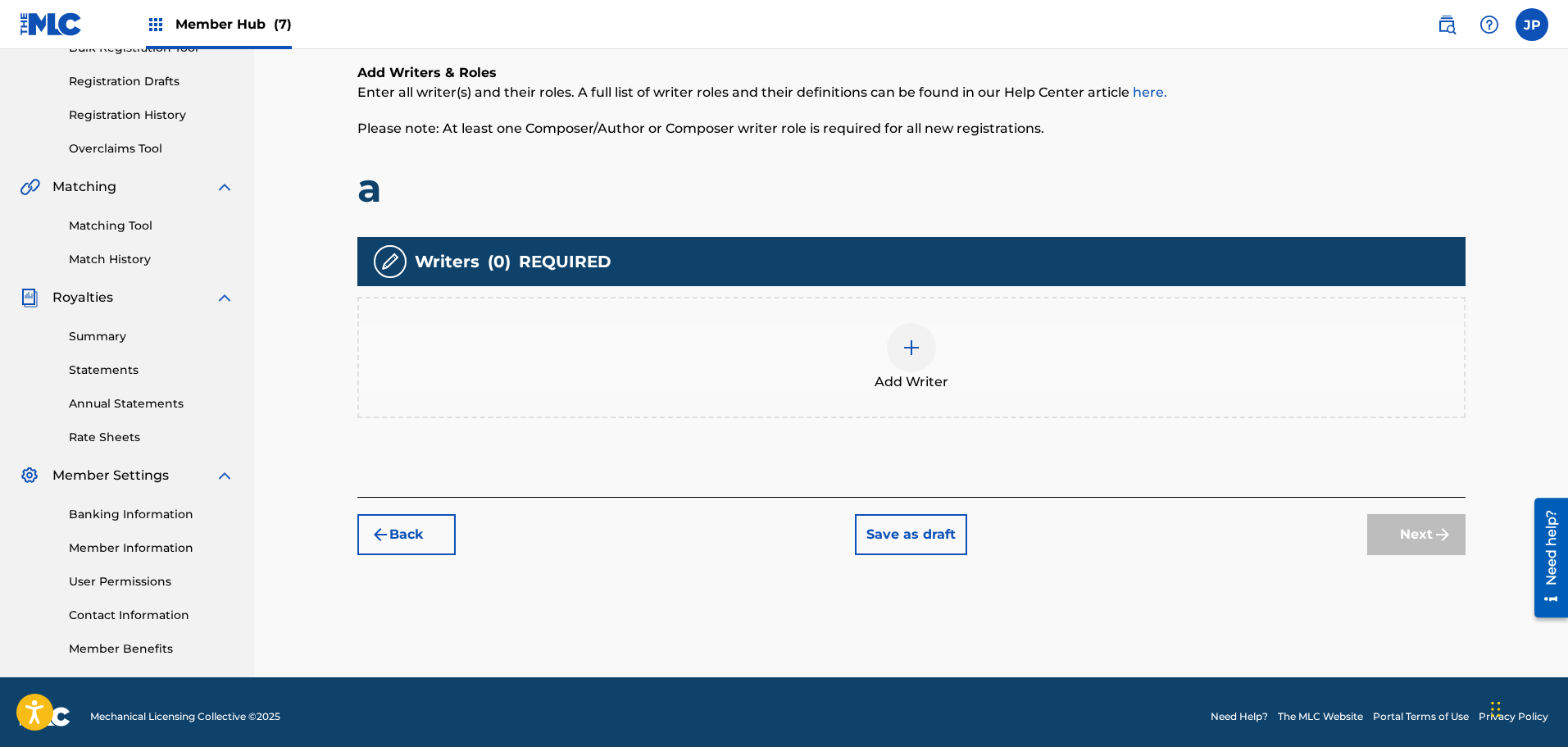
scroll to position [270, 0]
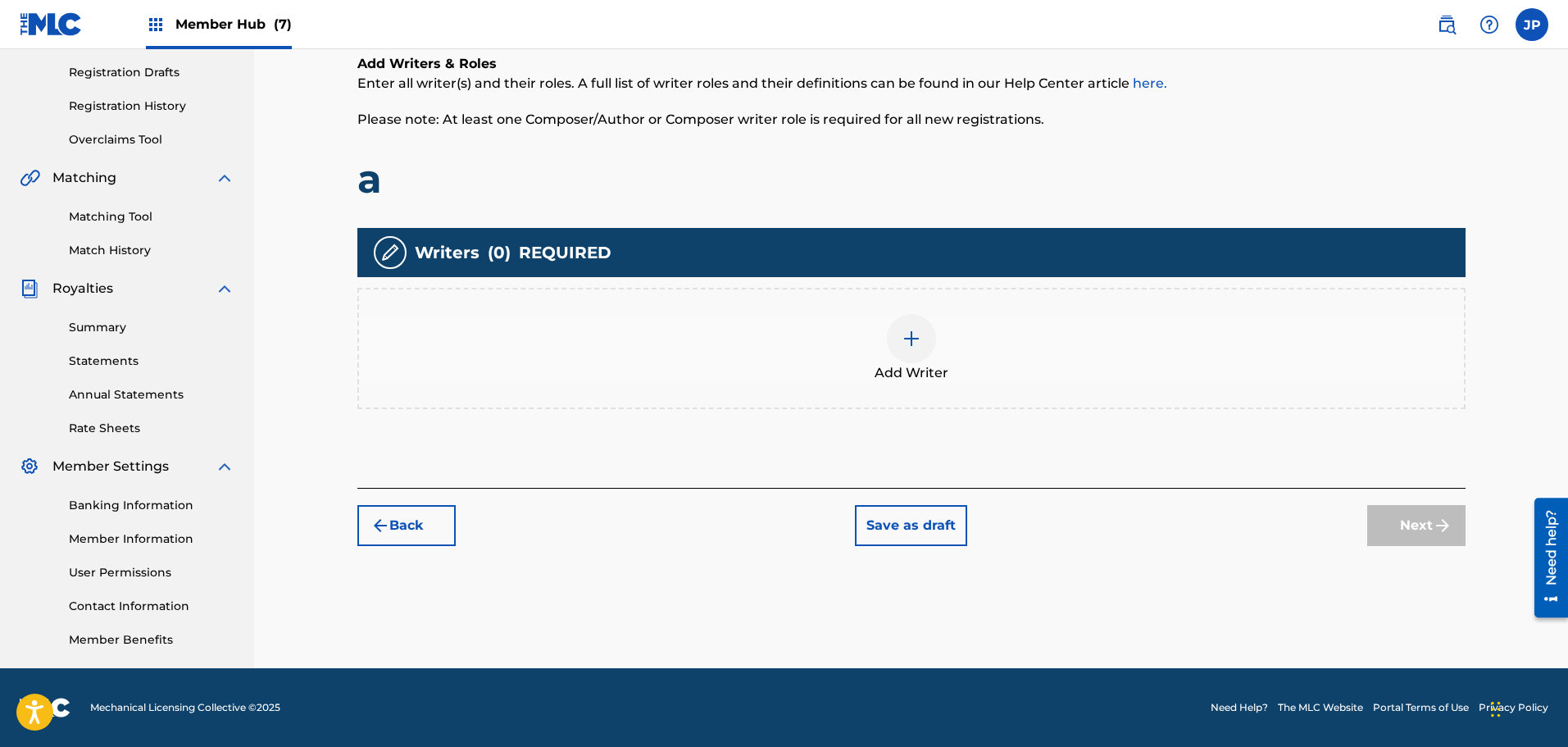
click at [897, 359] on div at bounding box center [911, 338] width 49 height 49
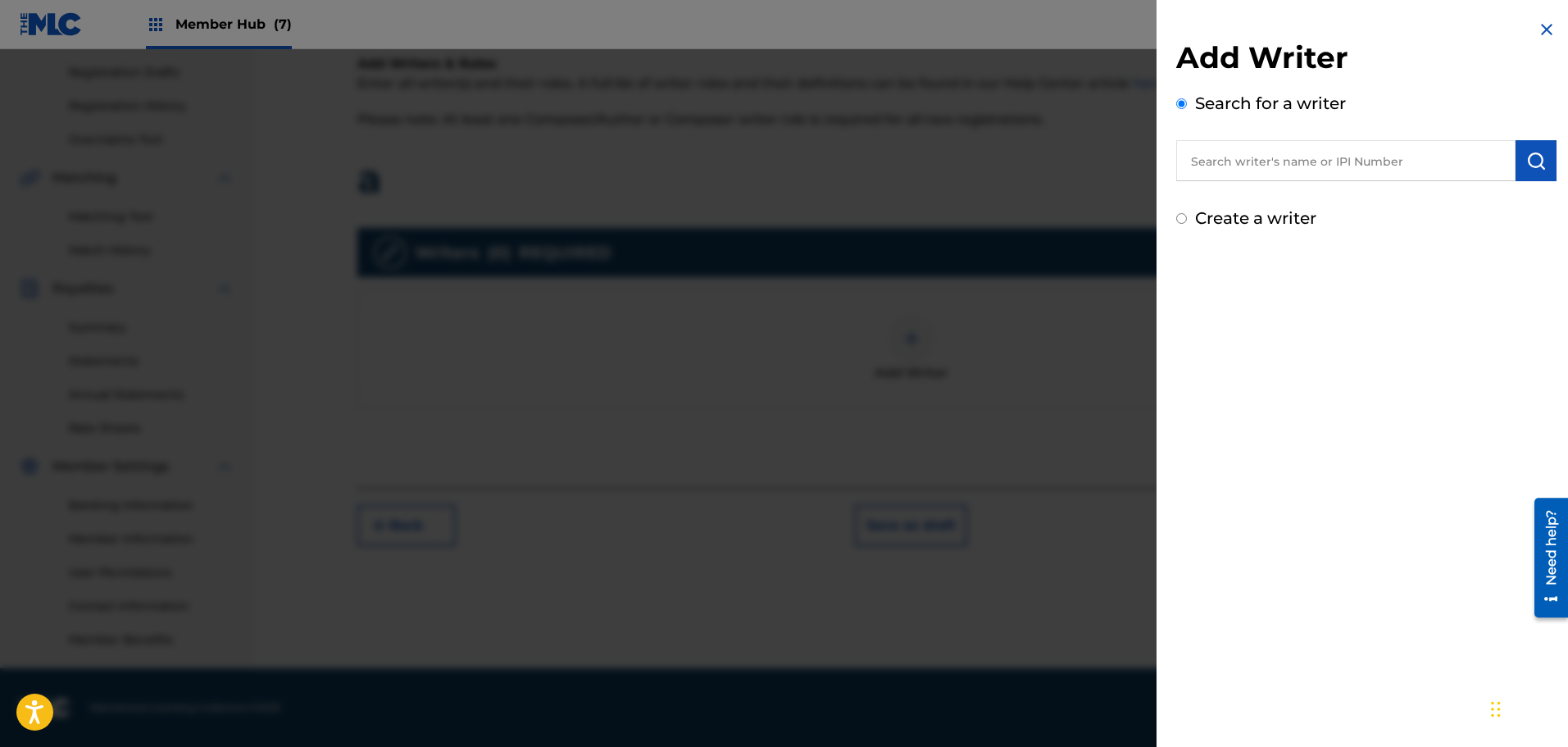
click at [1342, 156] on input "text" at bounding box center [1346, 160] width 339 height 41
type input "a"
click at [1536, 166] on img "submit" at bounding box center [1535, 160] width 19 height 19
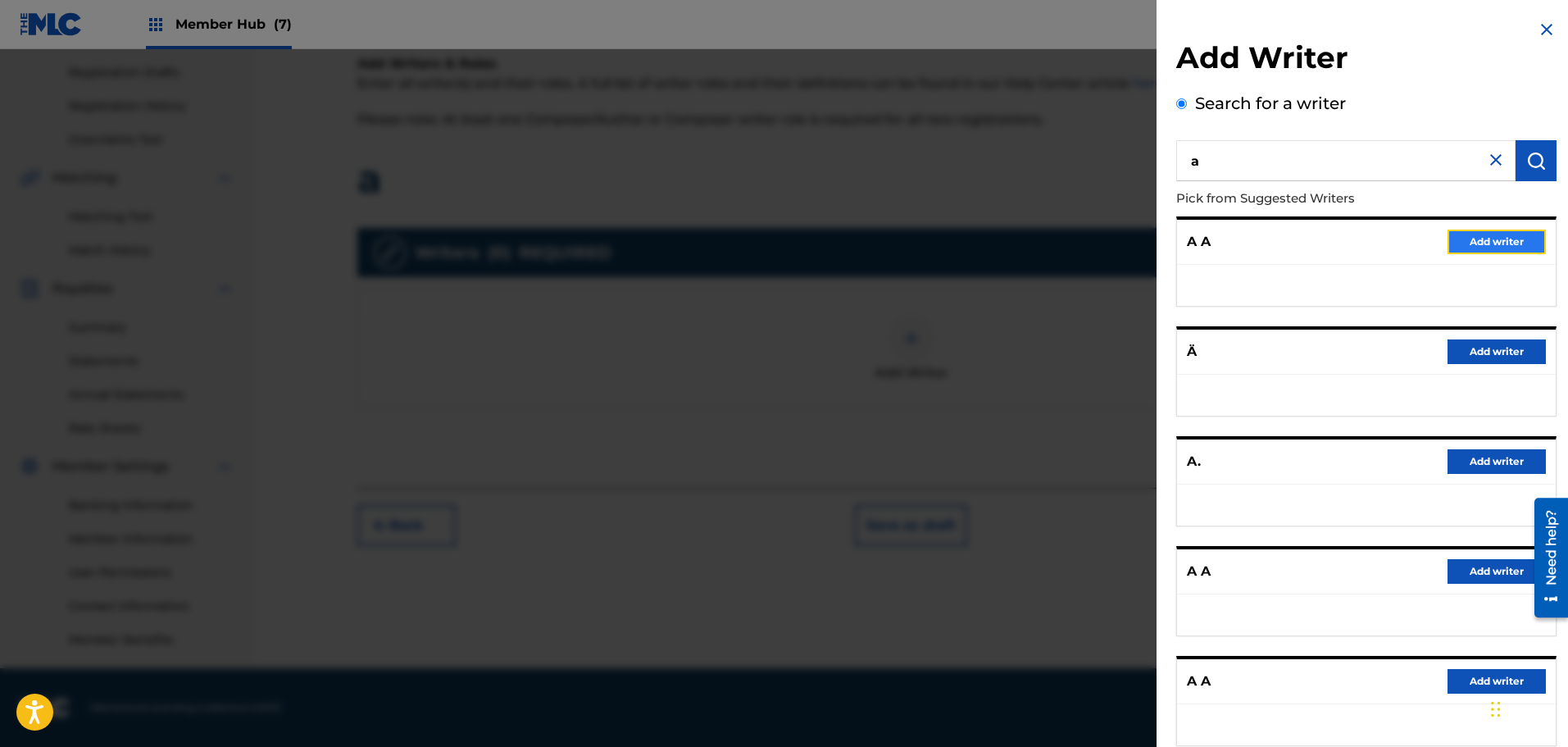
click at [1492, 240] on button "Add writer" at bounding box center [1497, 242] width 98 height 25
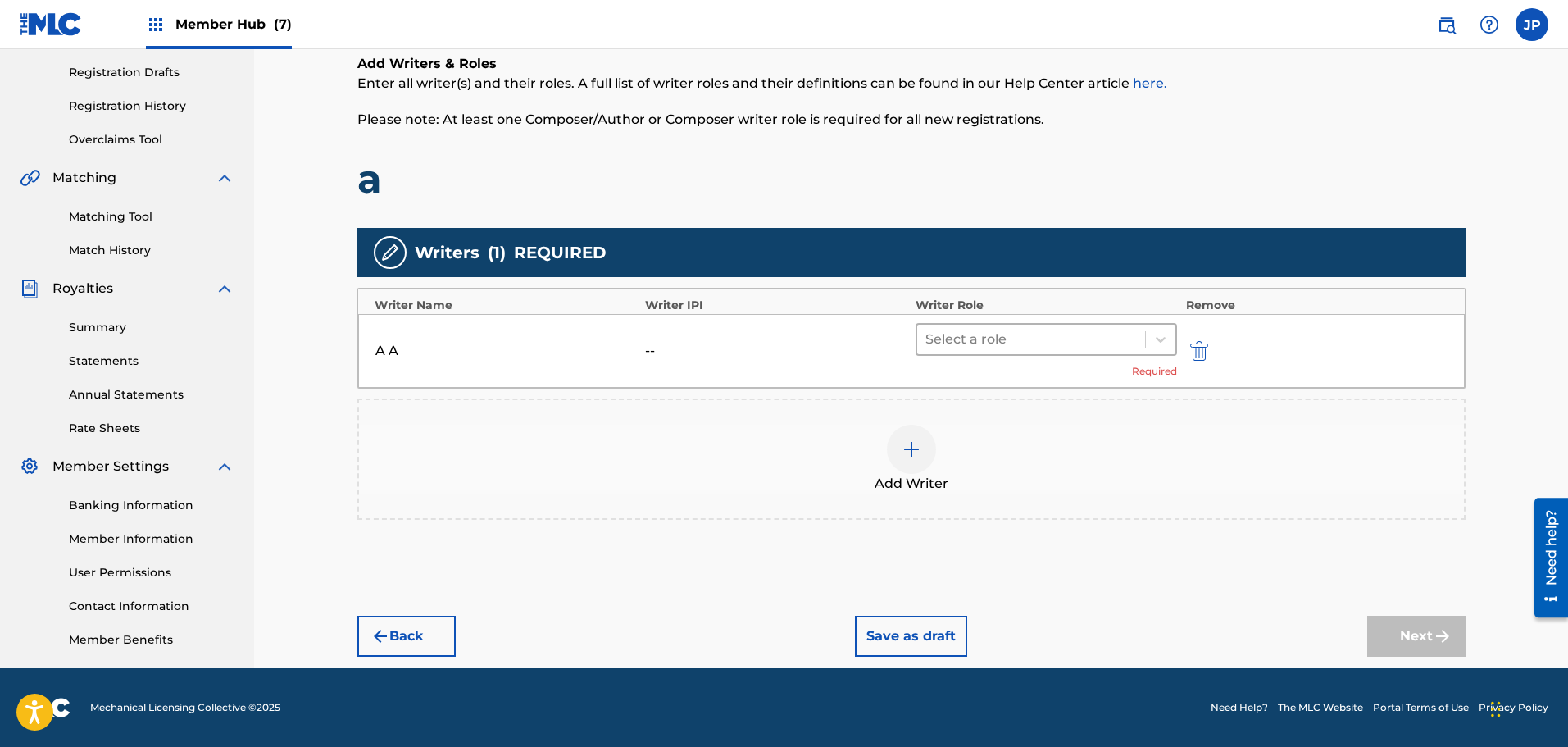
click at [1033, 324] on div "Select a role" at bounding box center [1031, 339] width 229 height 30
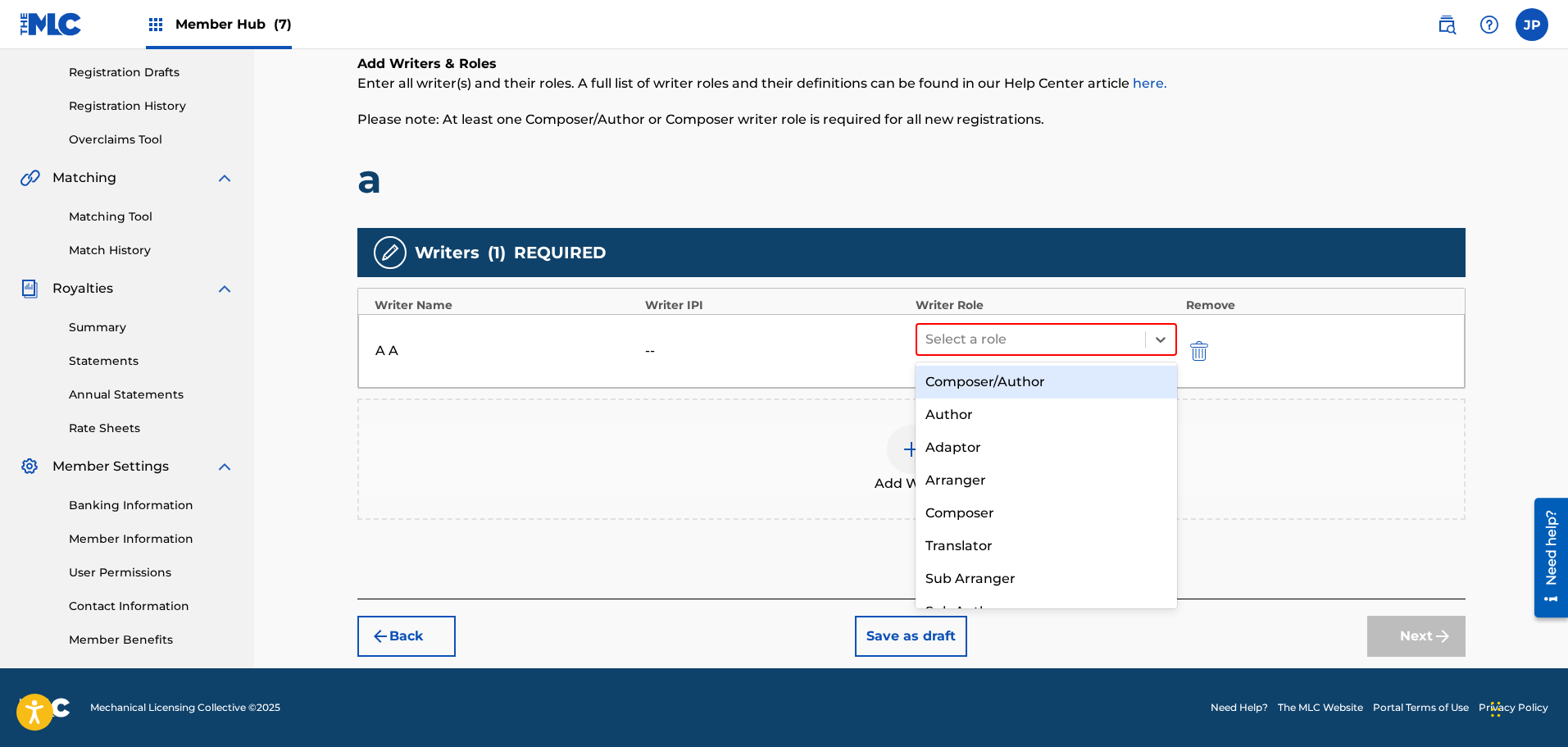
click at [1020, 379] on div "Composer/Author" at bounding box center [1046, 381] width 262 height 32
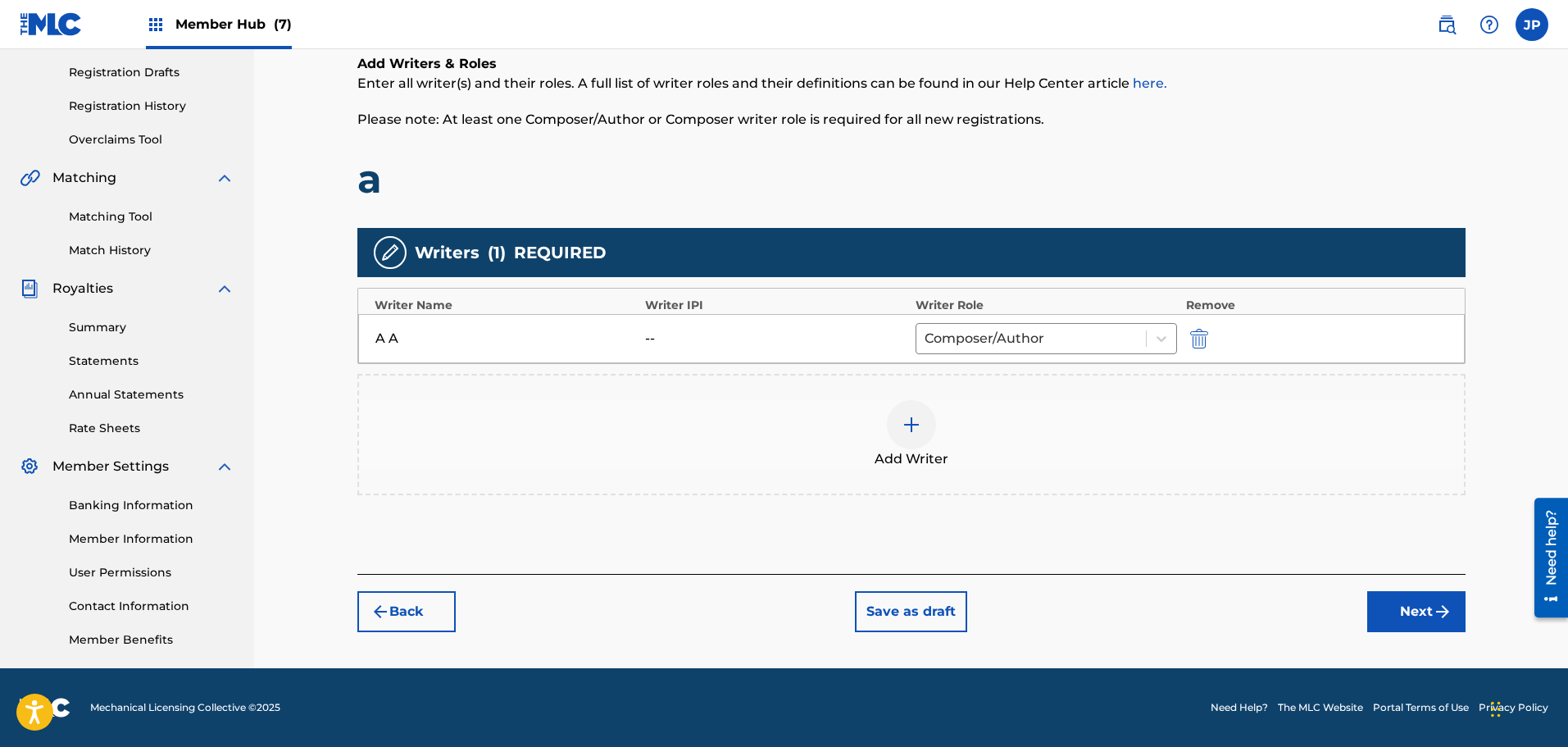
click at [1121, 497] on div "Add Writers & Roles Enter all writer(s) and their roles. A full list of writer …" at bounding box center [911, 294] width 1107 height 559
click at [1384, 606] on button "Next" at bounding box center [1416, 612] width 98 height 41
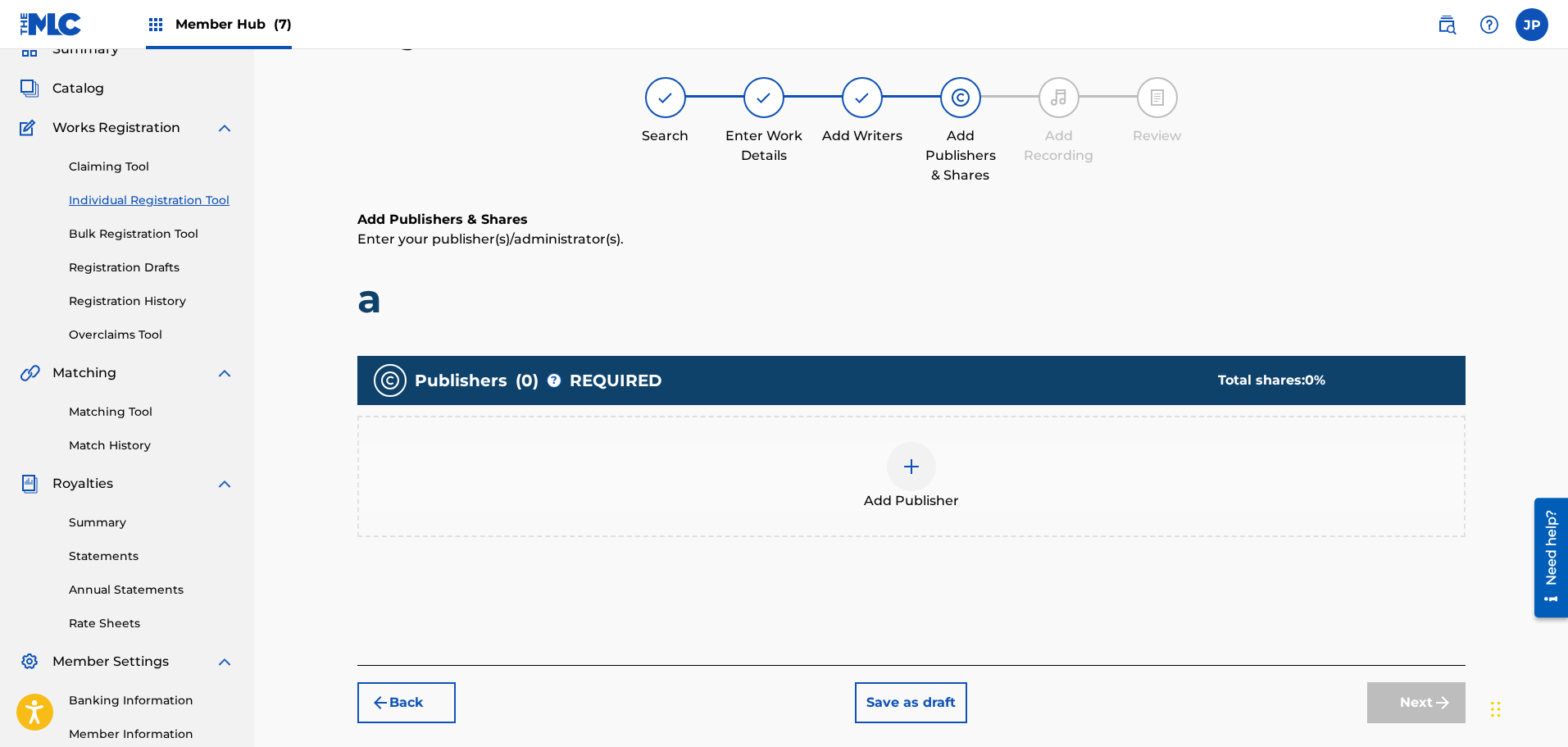
scroll to position [74, 0]
click at [926, 487] on div at bounding box center [911, 466] width 49 height 49
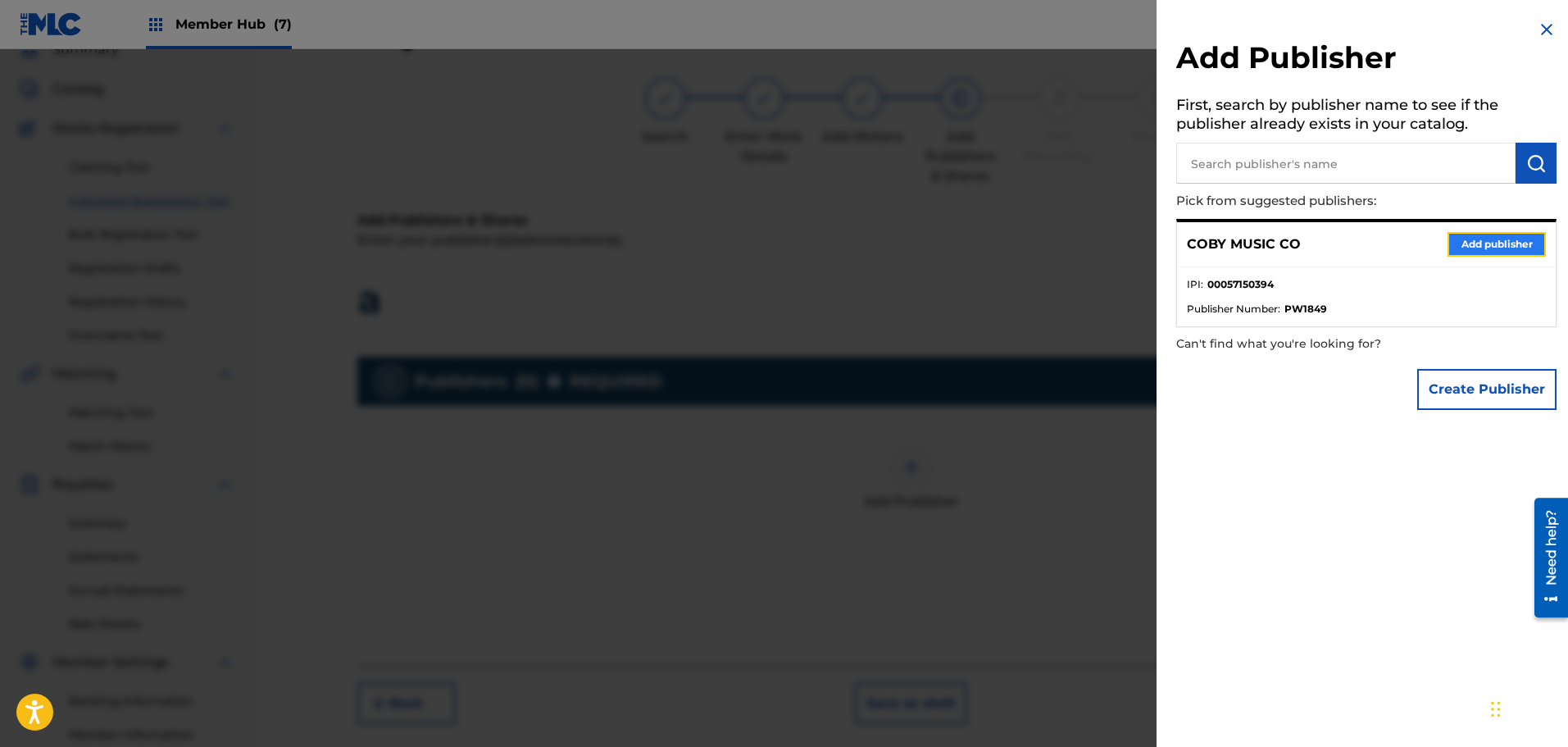
click at [1461, 246] on button "Add publisher" at bounding box center [1497, 244] width 98 height 25
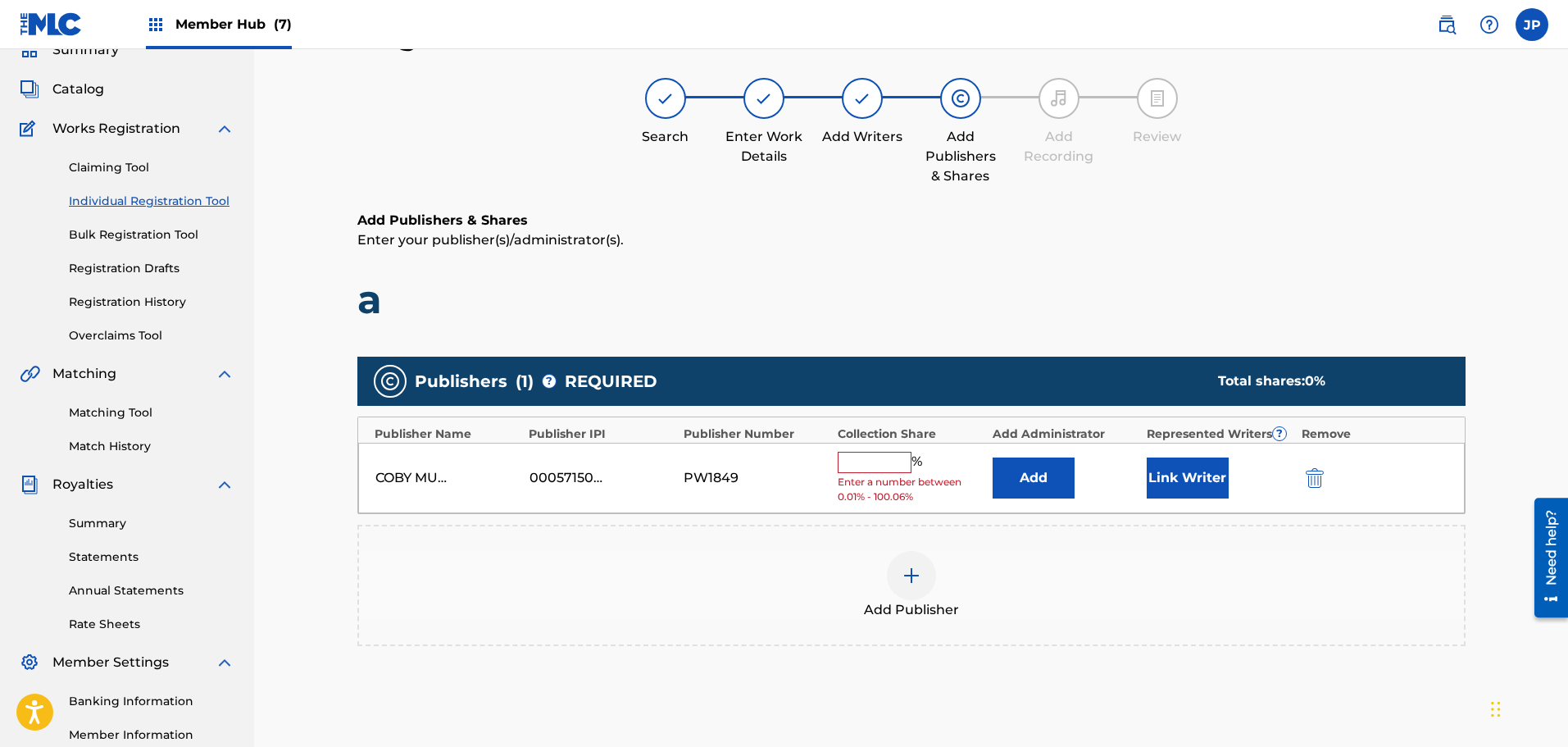
click at [903, 456] on input "text" at bounding box center [875, 462] width 74 height 21
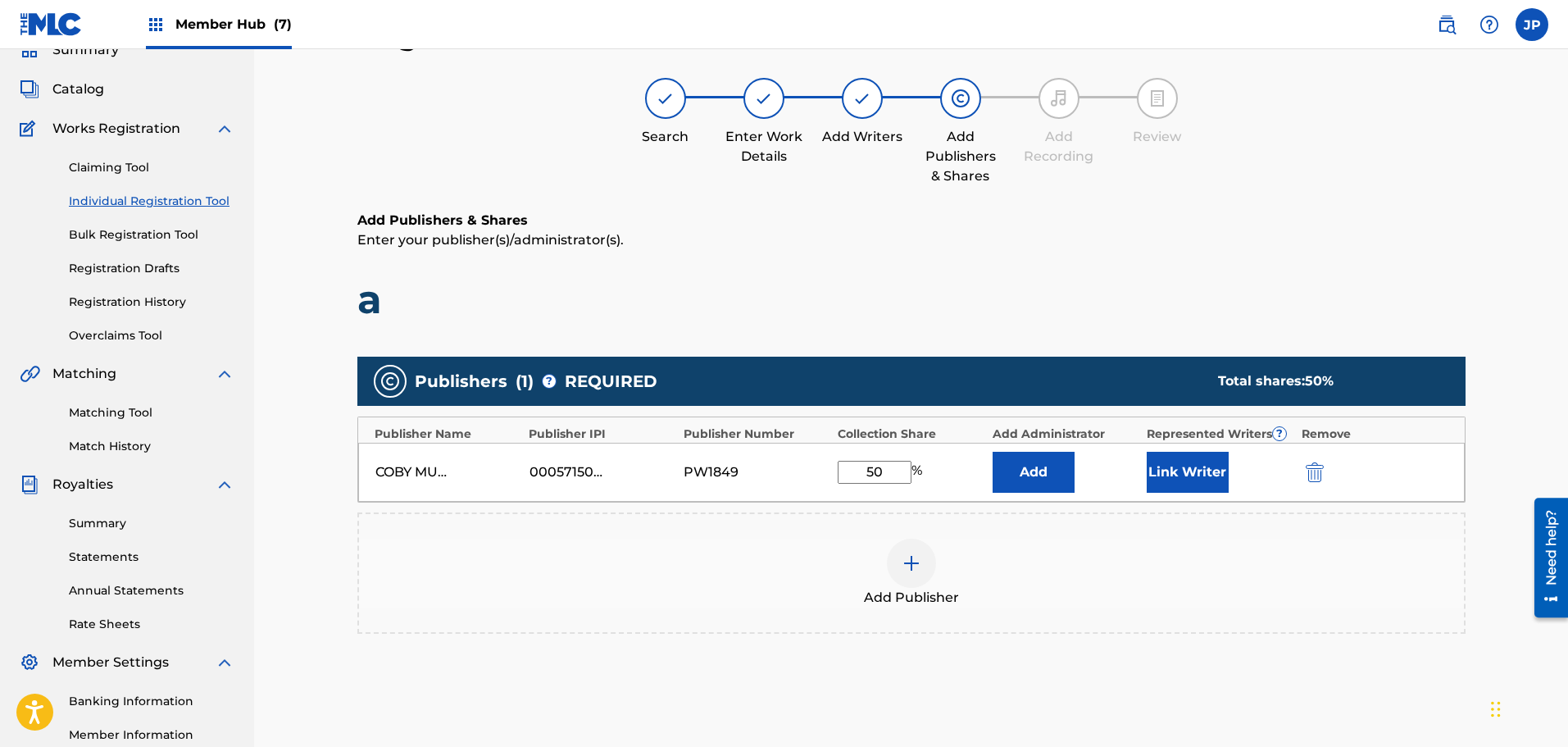
type input "50"
click at [1018, 520] on div "Add Publisher" at bounding box center [911, 573] width 1107 height 121
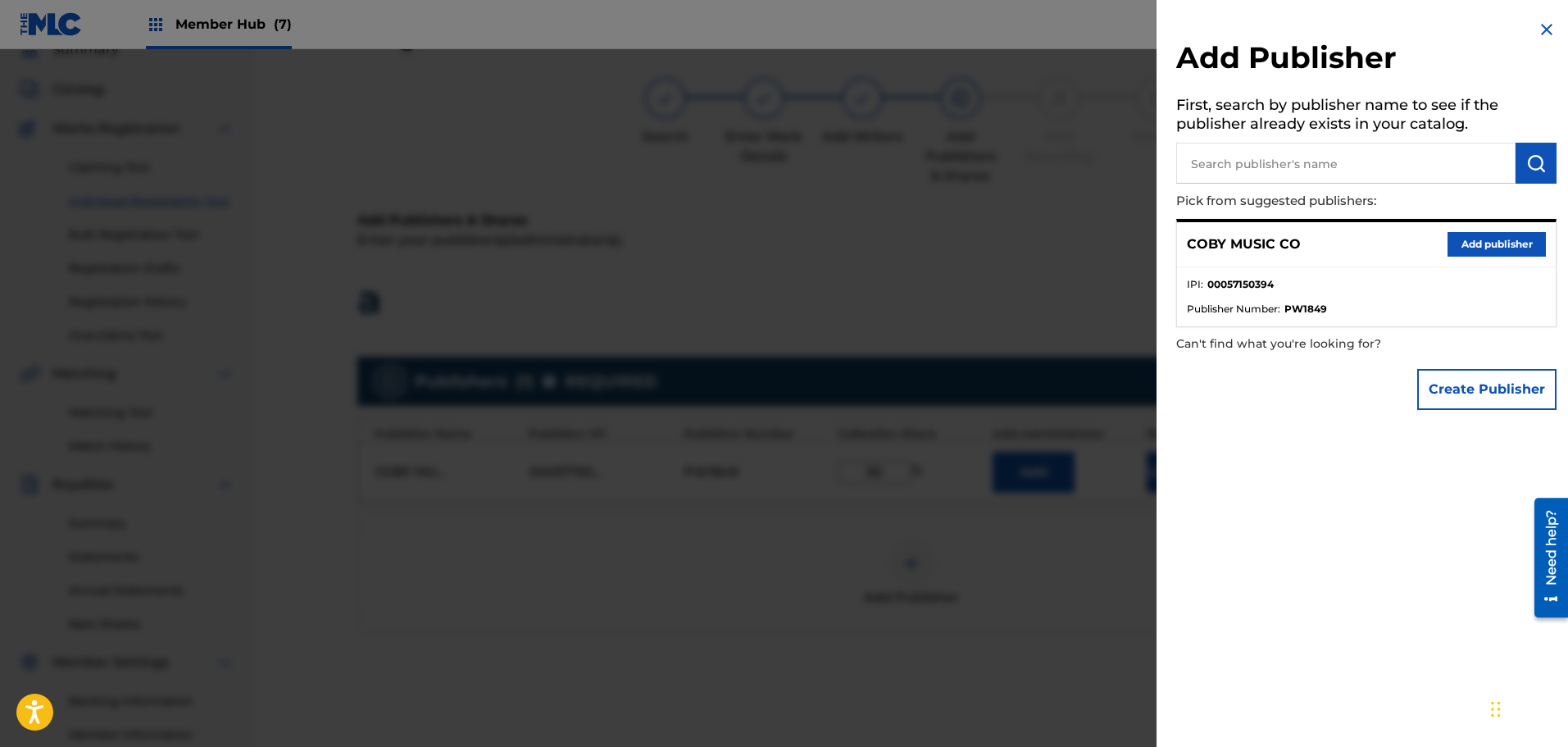
click at [1539, 34] on img at bounding box center [1546, 29] width 19 height 19
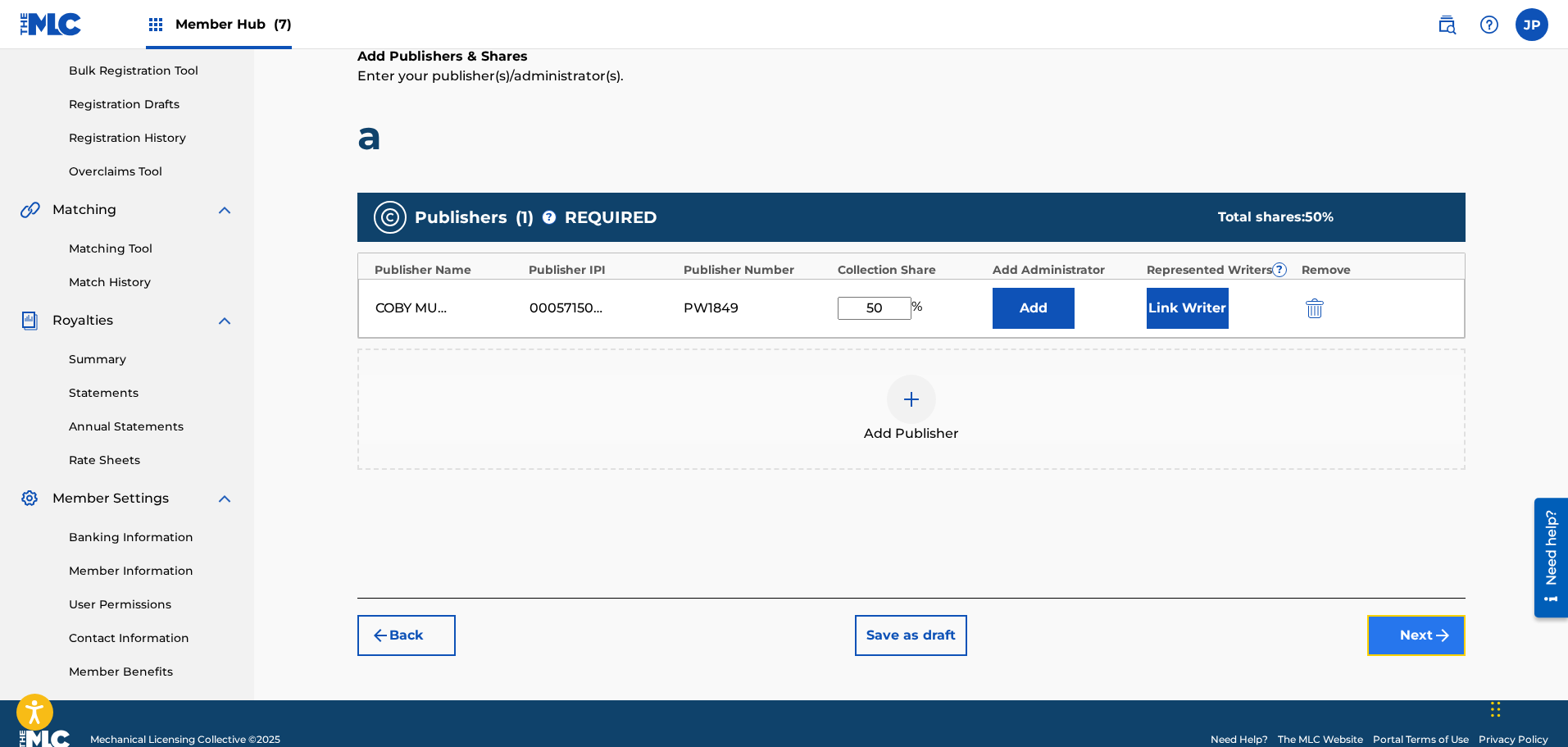
click at [1391, 628] on button "Next" at bounding box center [1416, 635] width 98 height 41
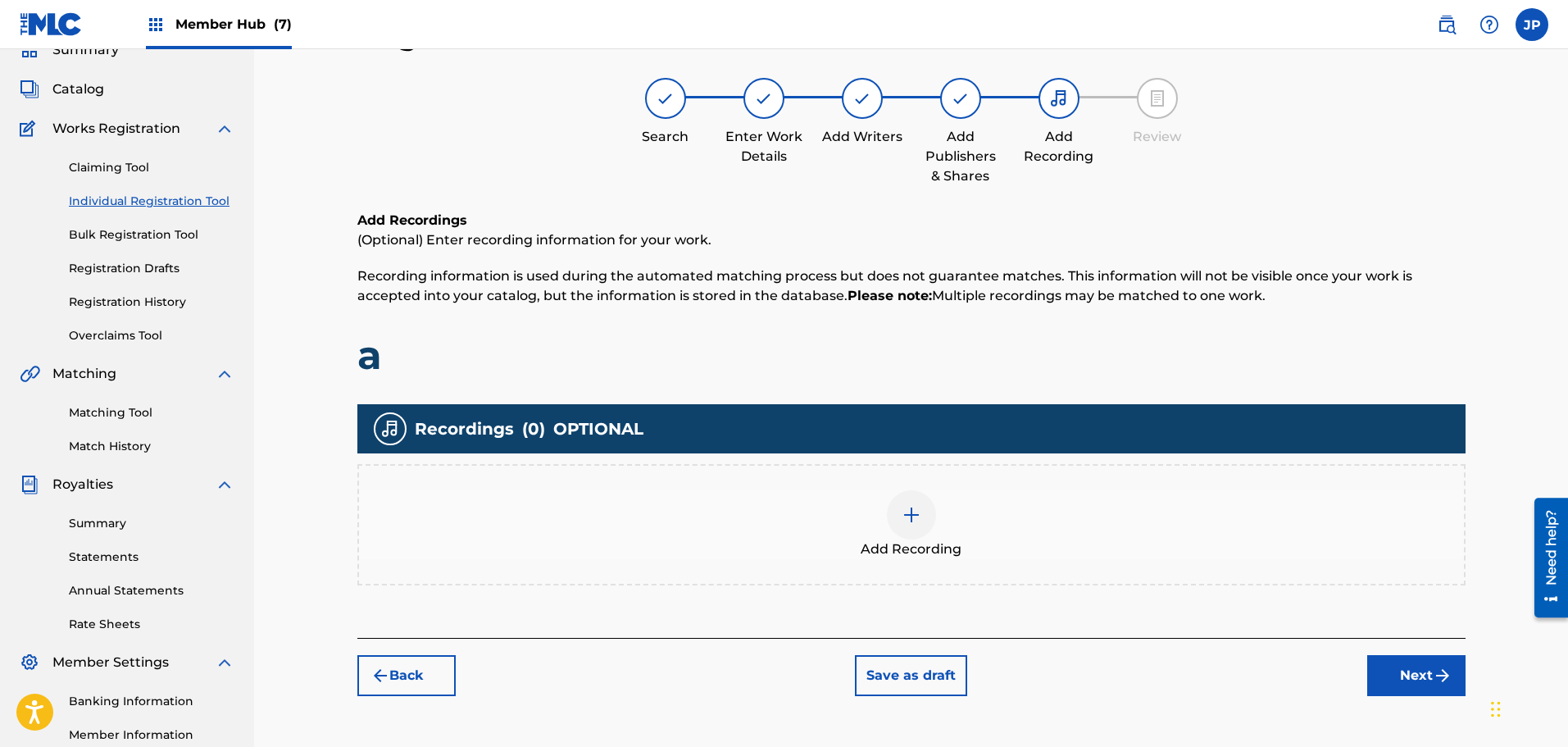
click at [915, 523] on img at bounding box center [911, 514] width 19 height 19
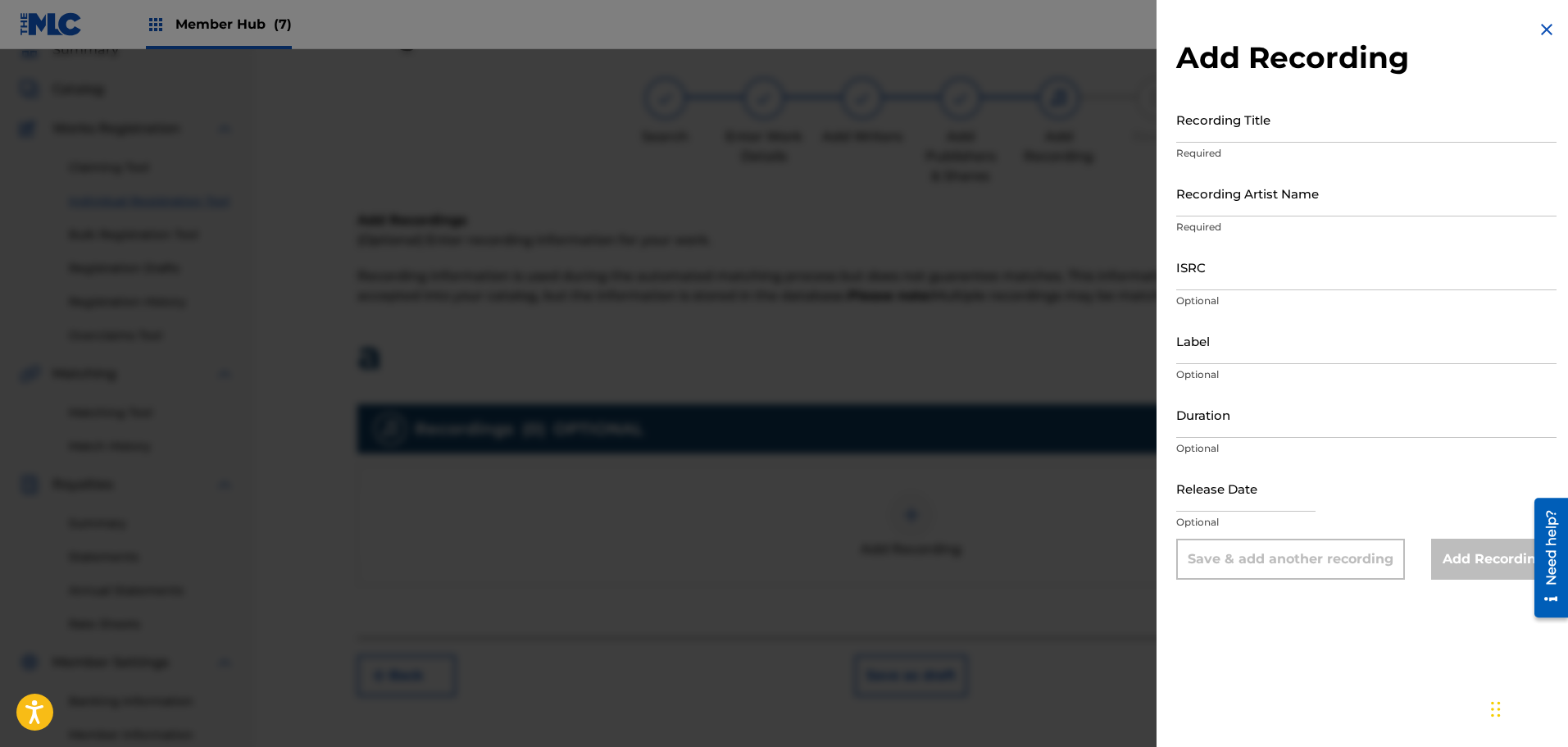
drag, startPoint x: 597, startPoint y: 361, endPoint x: 580, endPoint y: 371, distance: 19.7
click at [597, 361] on div at bounding box center [784, 423] width 1568 height 747
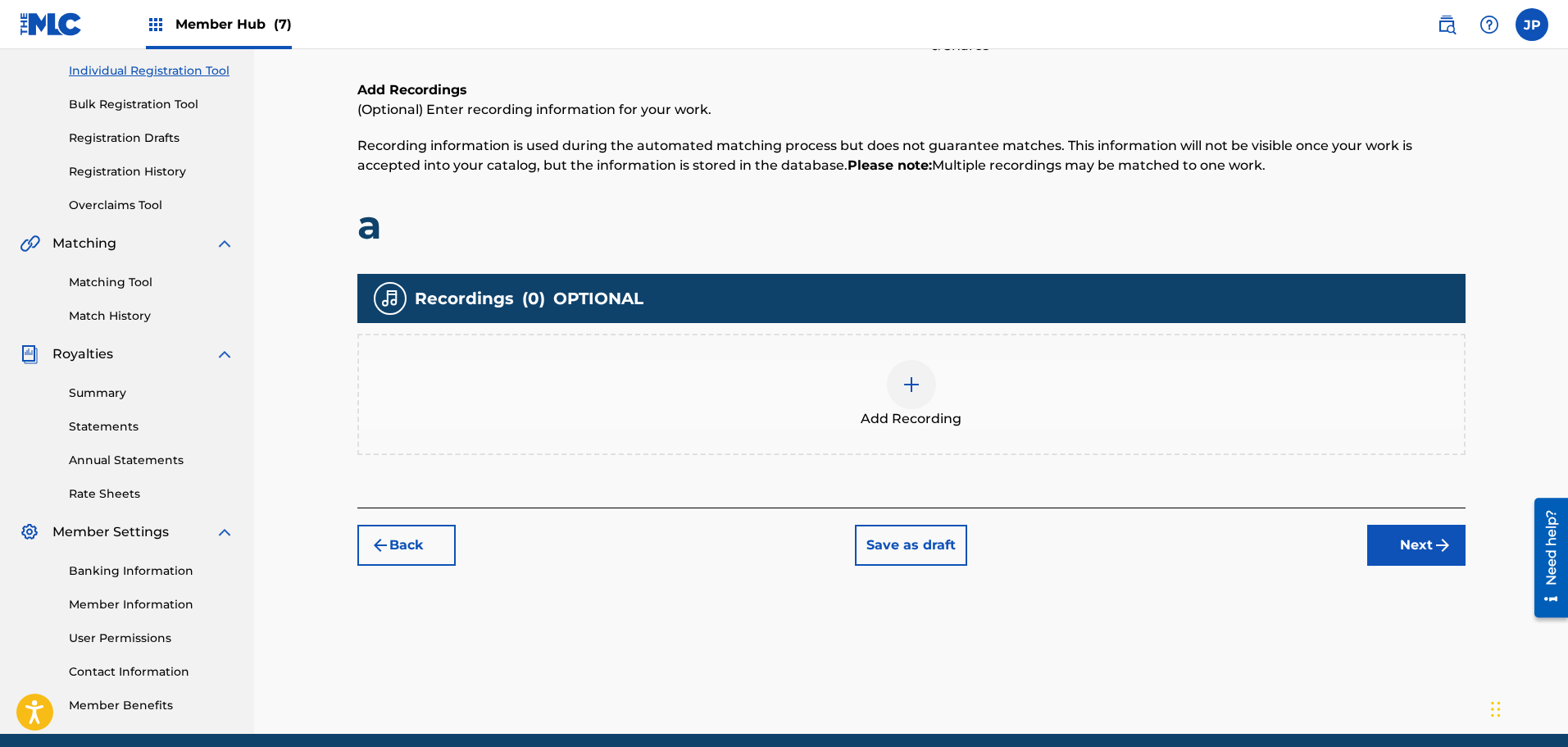
scroll to position [237, 0]
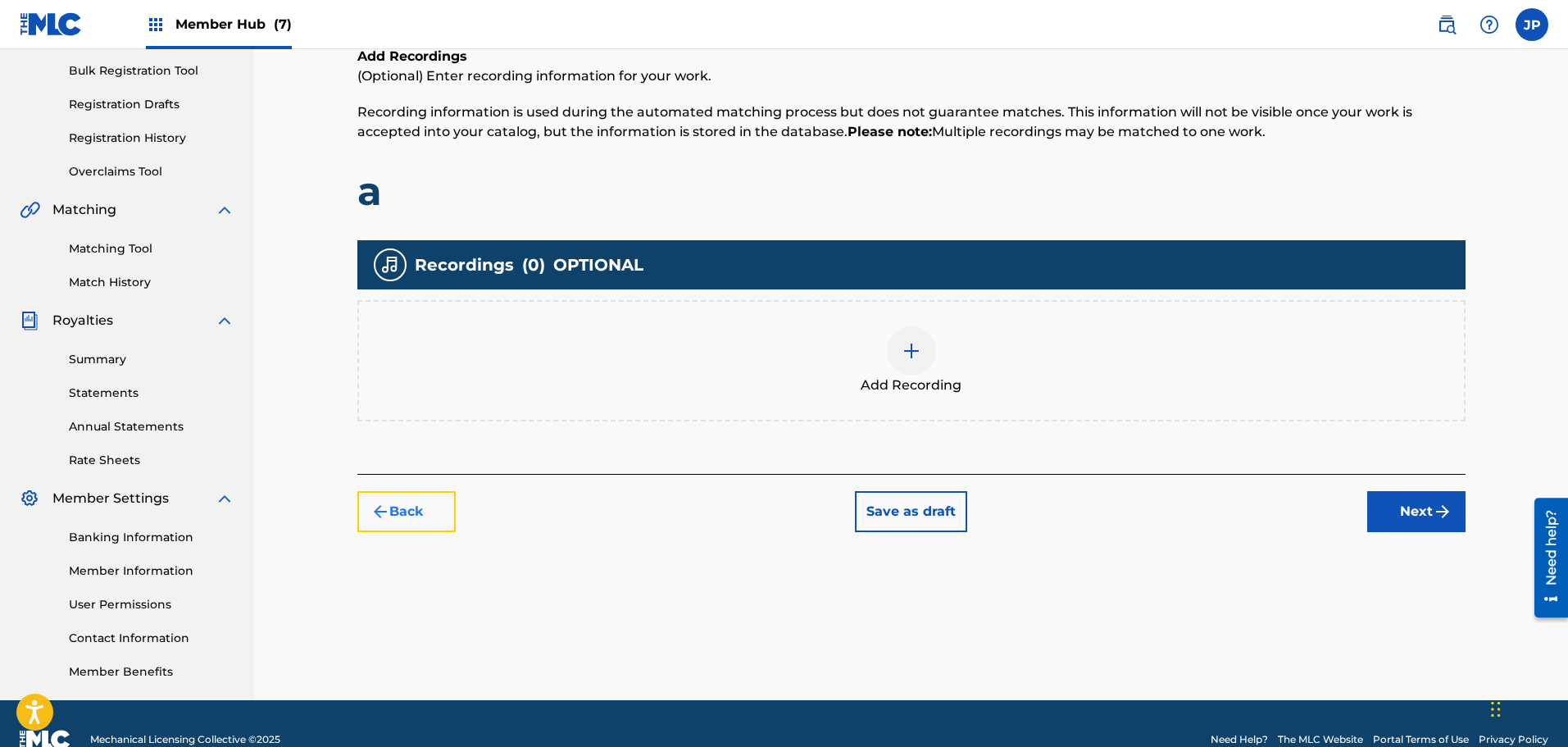
click at [407, 513] on button "Back" at bounding box center [407, 512] width 98 height 41
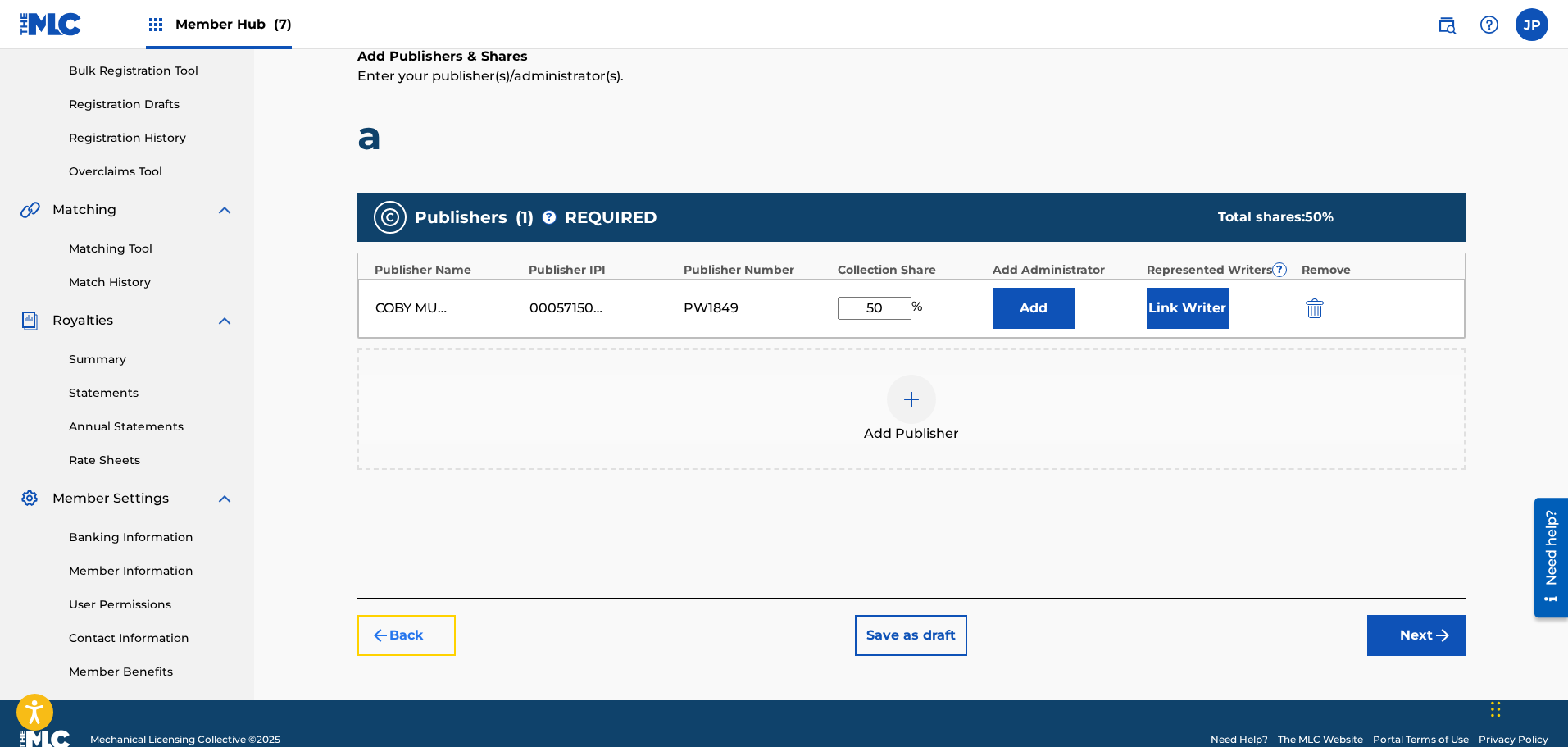
click at [412, 627] on button "Back" at bounding box center [407, 635] width 98 height 41
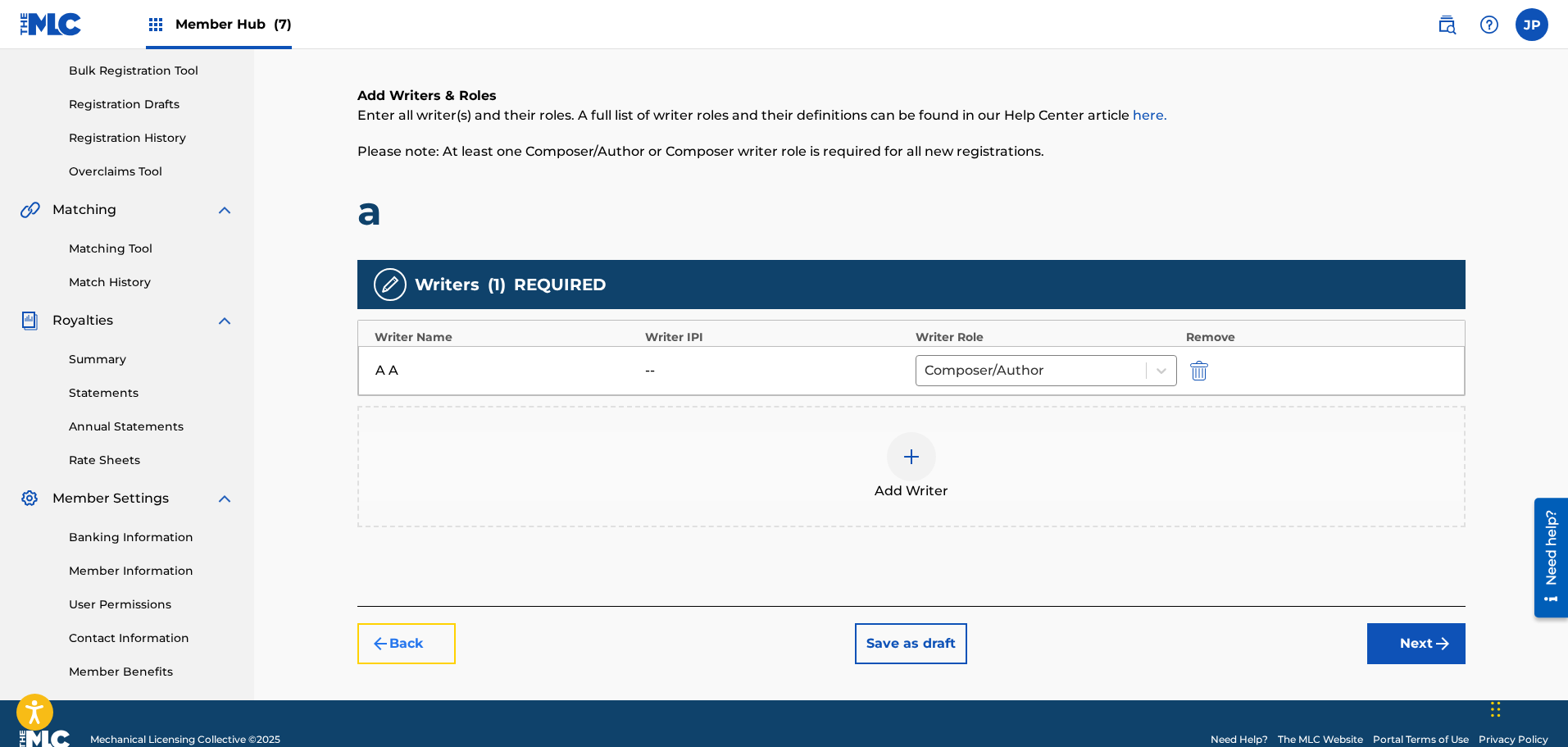
click at [412, 630] on button "Back" at bounding box center [407, 643] width 98 height 41
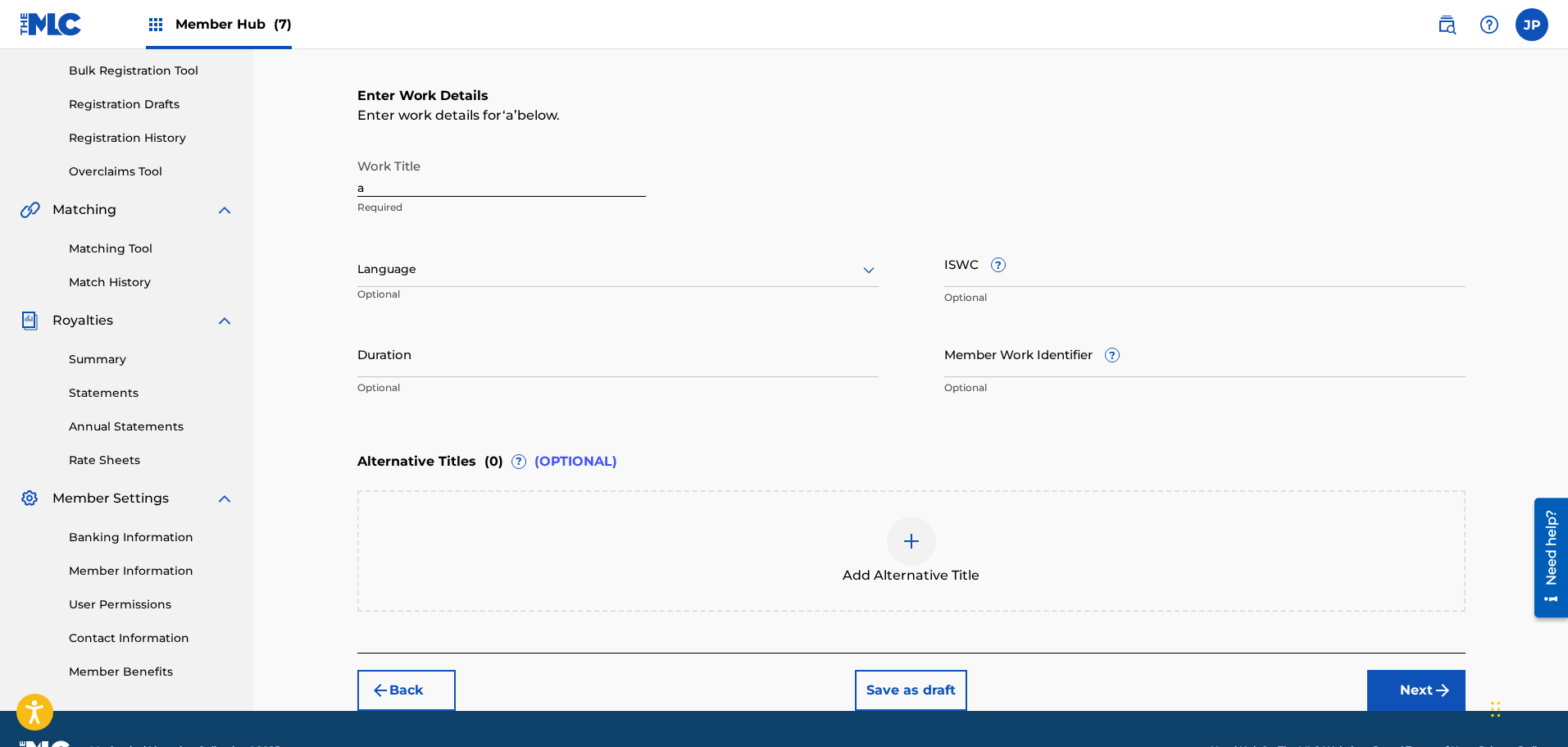
click at [401, 665] on div "Back Save as draft Next" at bounding box center [911, 681] width 1107 height 58
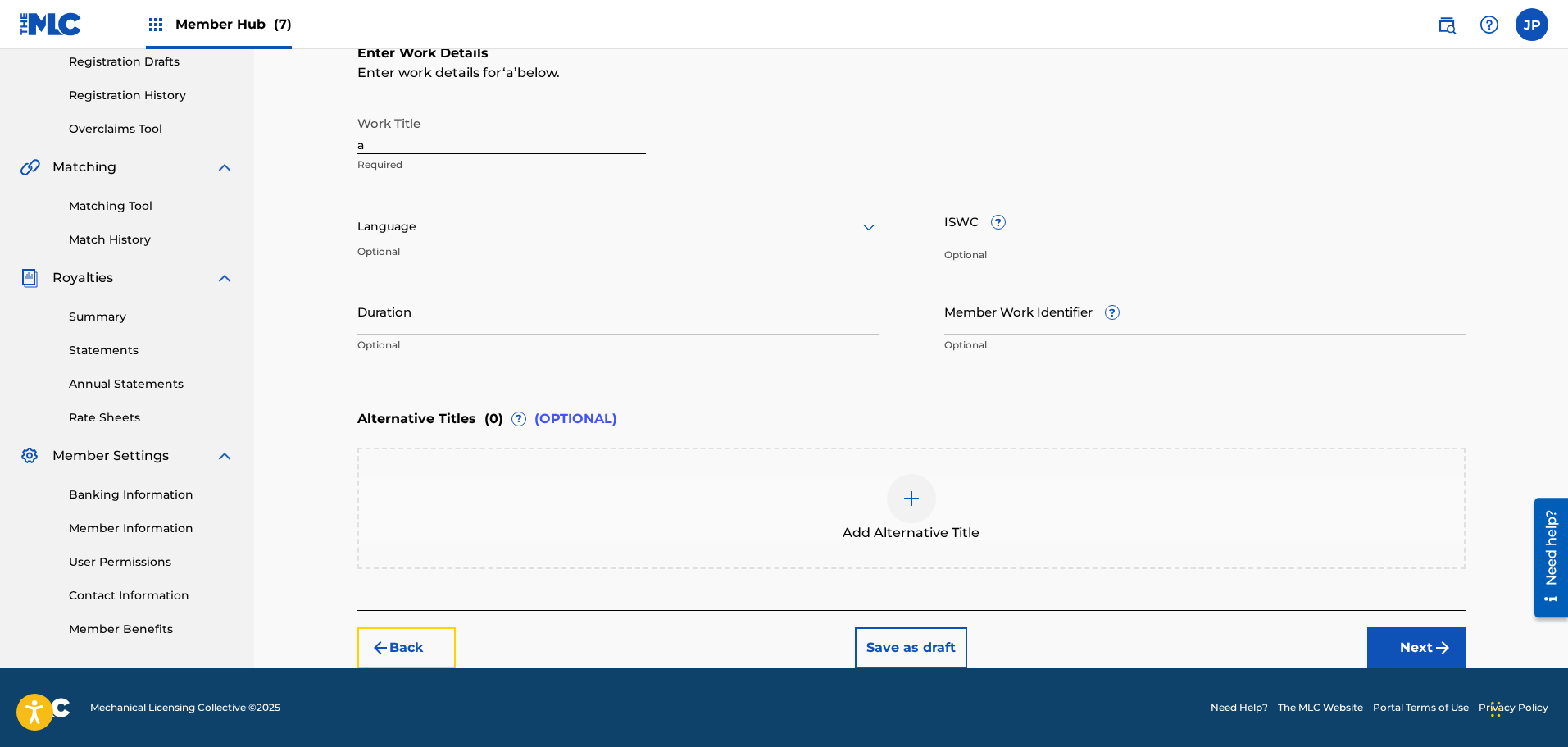
click at [407, 639] on button "Back" at bounding box center [407, 647] width 98 height 41
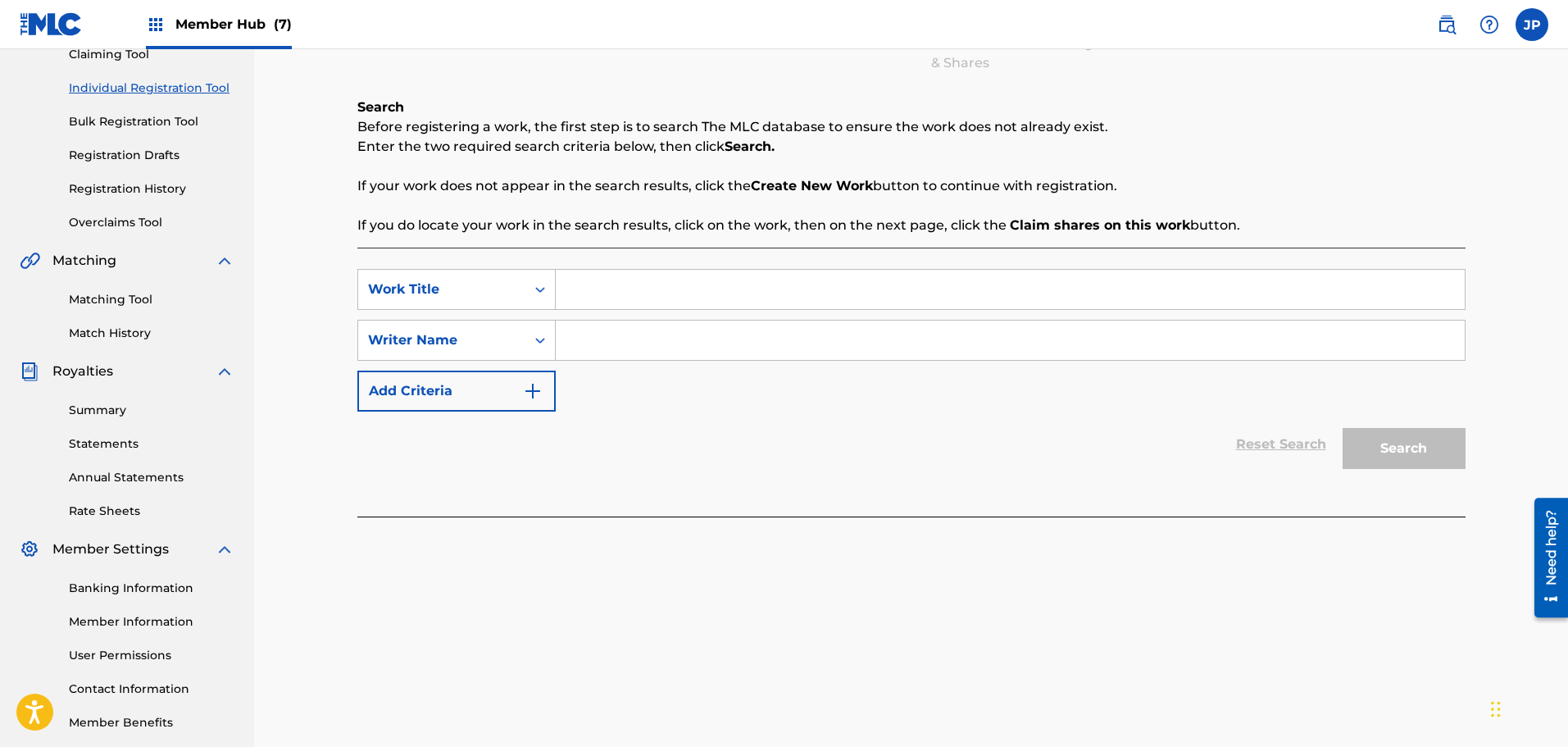
scroll to position [270, 0]
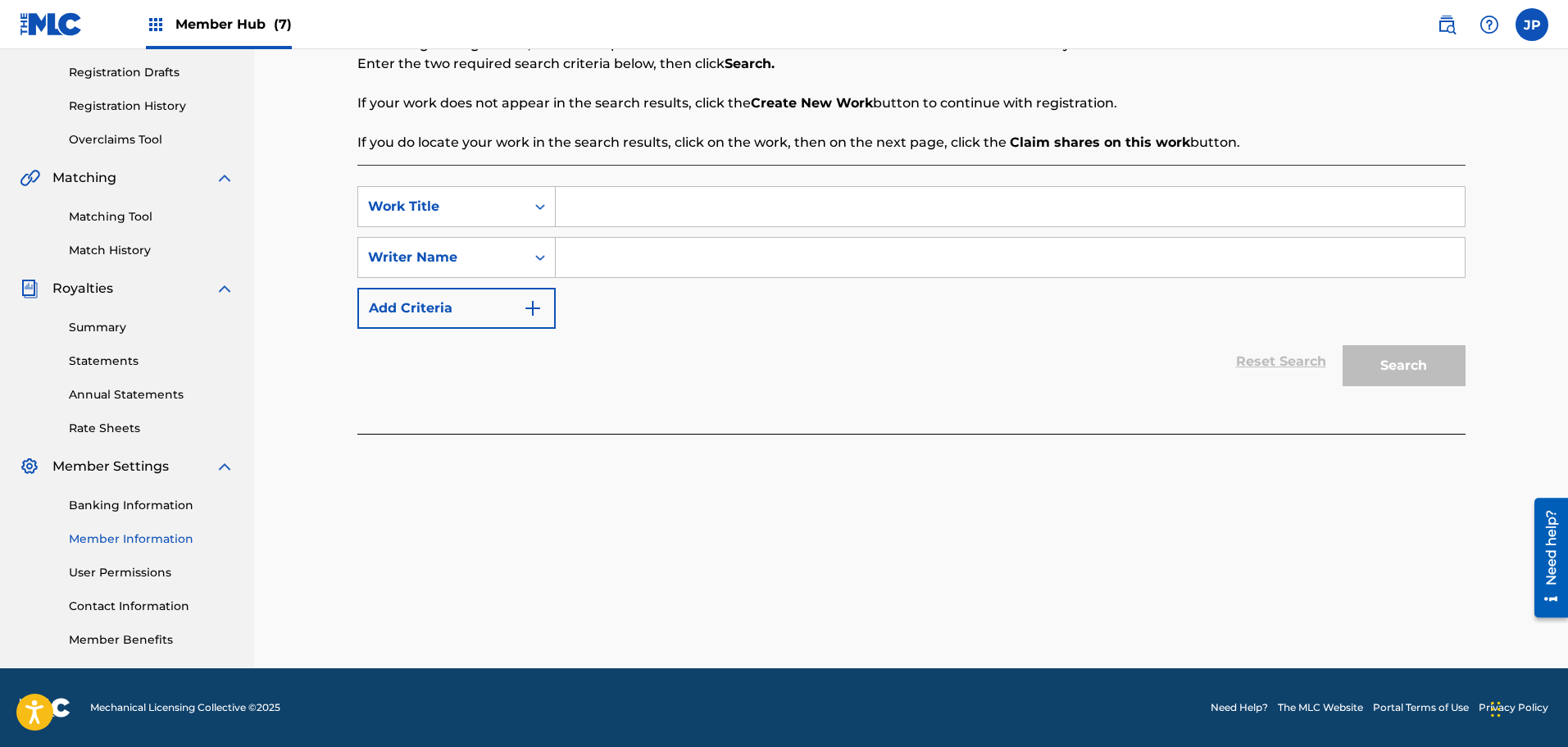
click at [124, 537] on link "Member Information" at bounding box center [151, 538] width 166 height 18
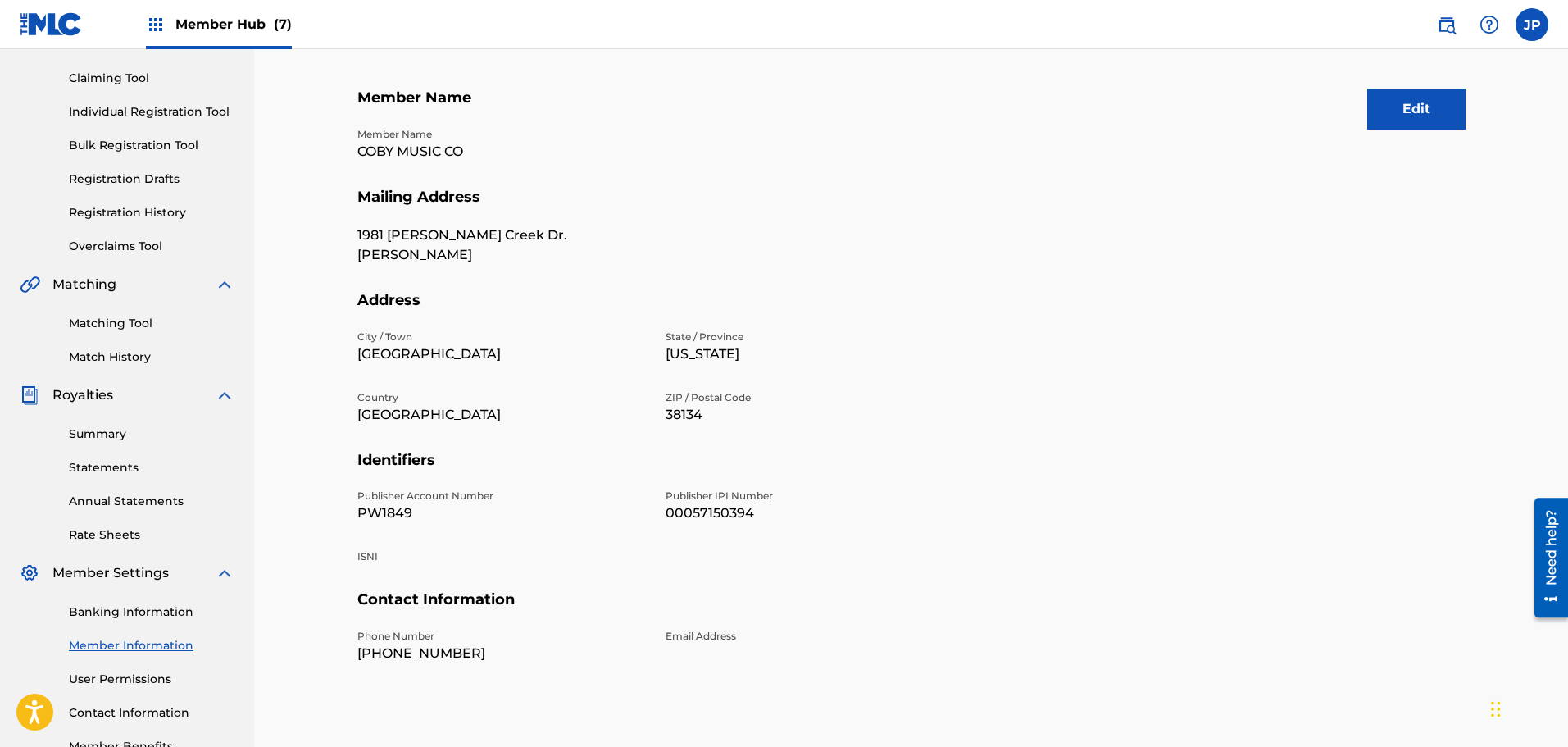
scroll to position [164, 0]
click at [146, 147] on link "Bulk Registration Tool" at bounding box center [151, 145] width 166 height 18
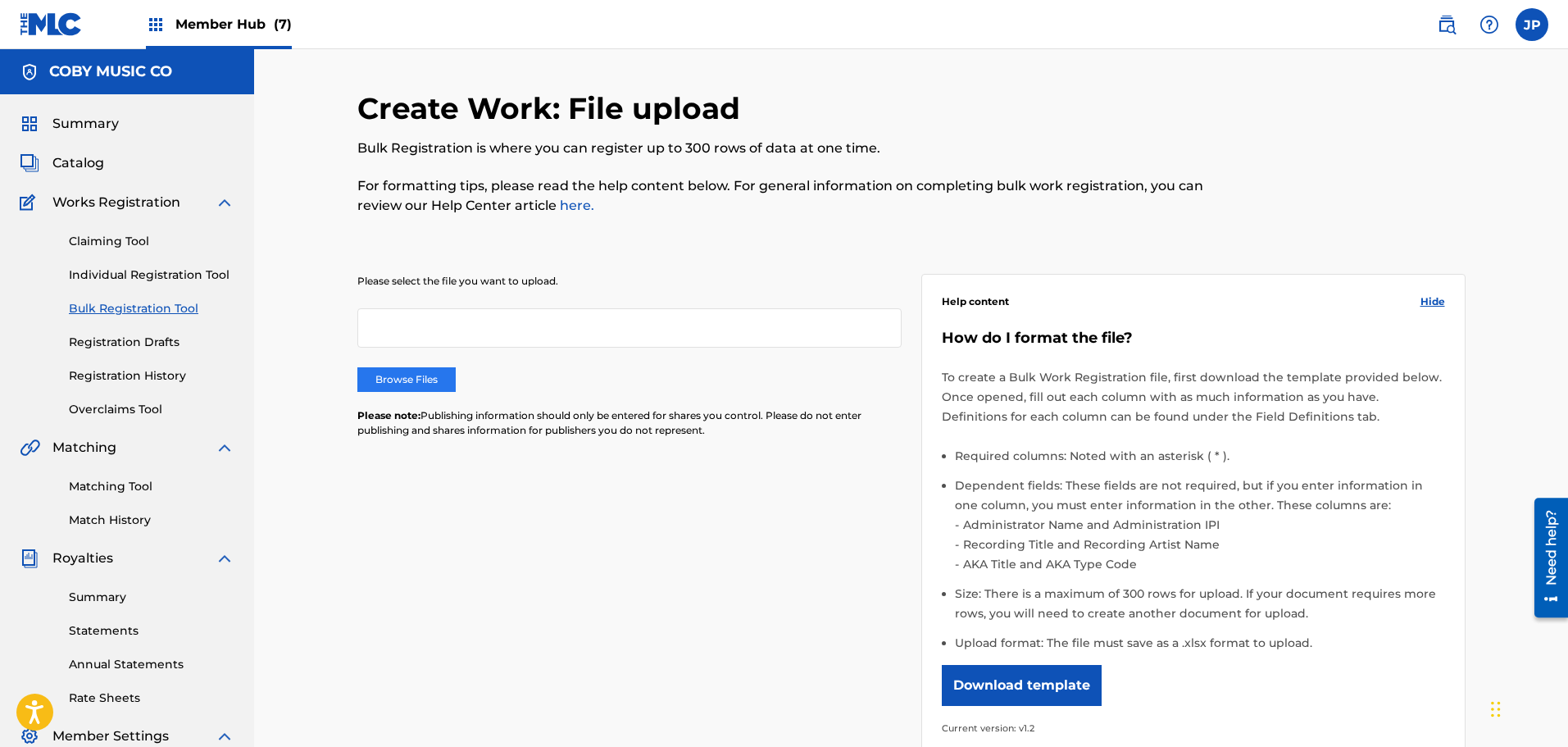
click at [400, 371] on label "Browse Files" at bounding box center [407, 379] width 98 height 25
click at [0, 0] on input "Browse Files" at bounding box center [0, 0] width 0 height 0
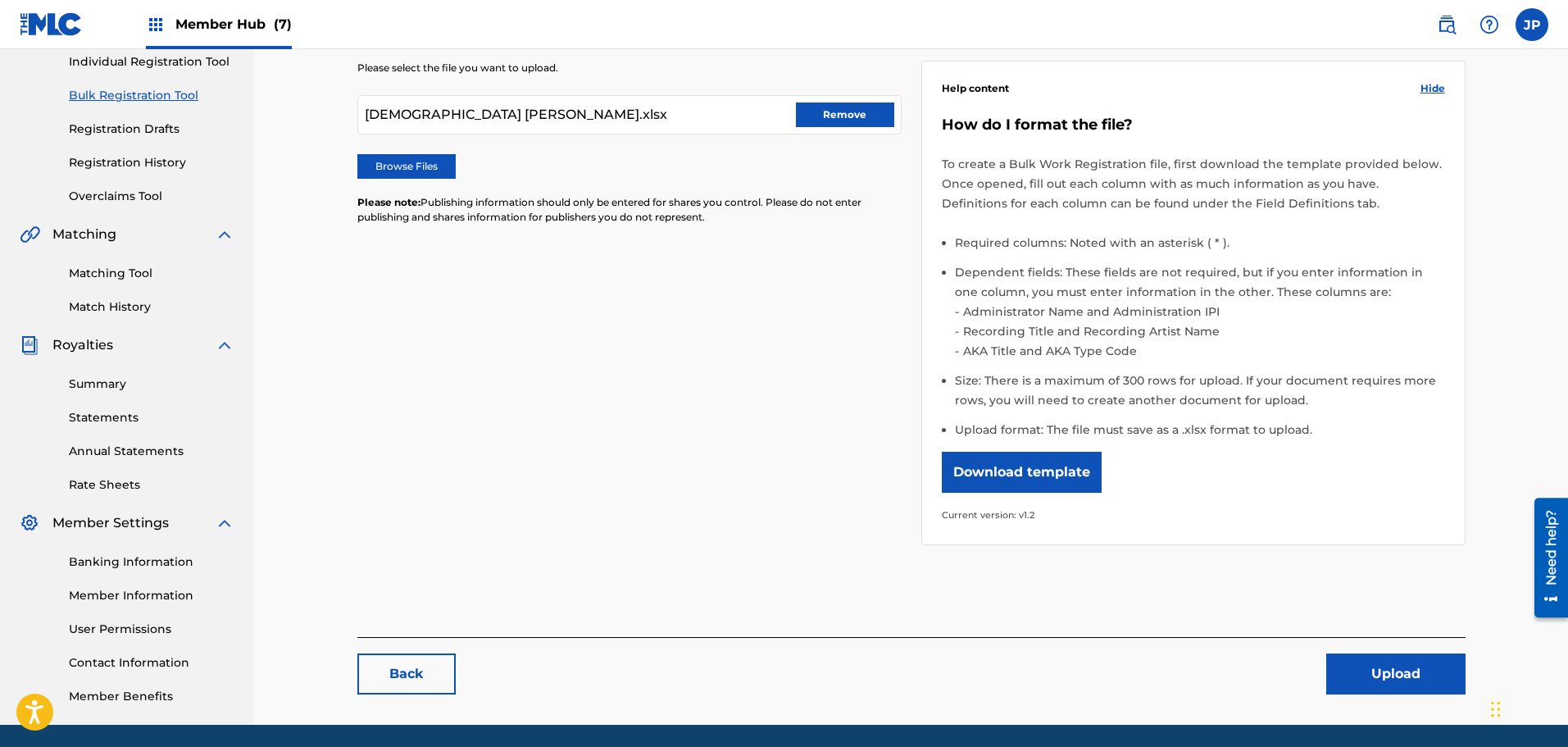
scroll to position [270, 0]
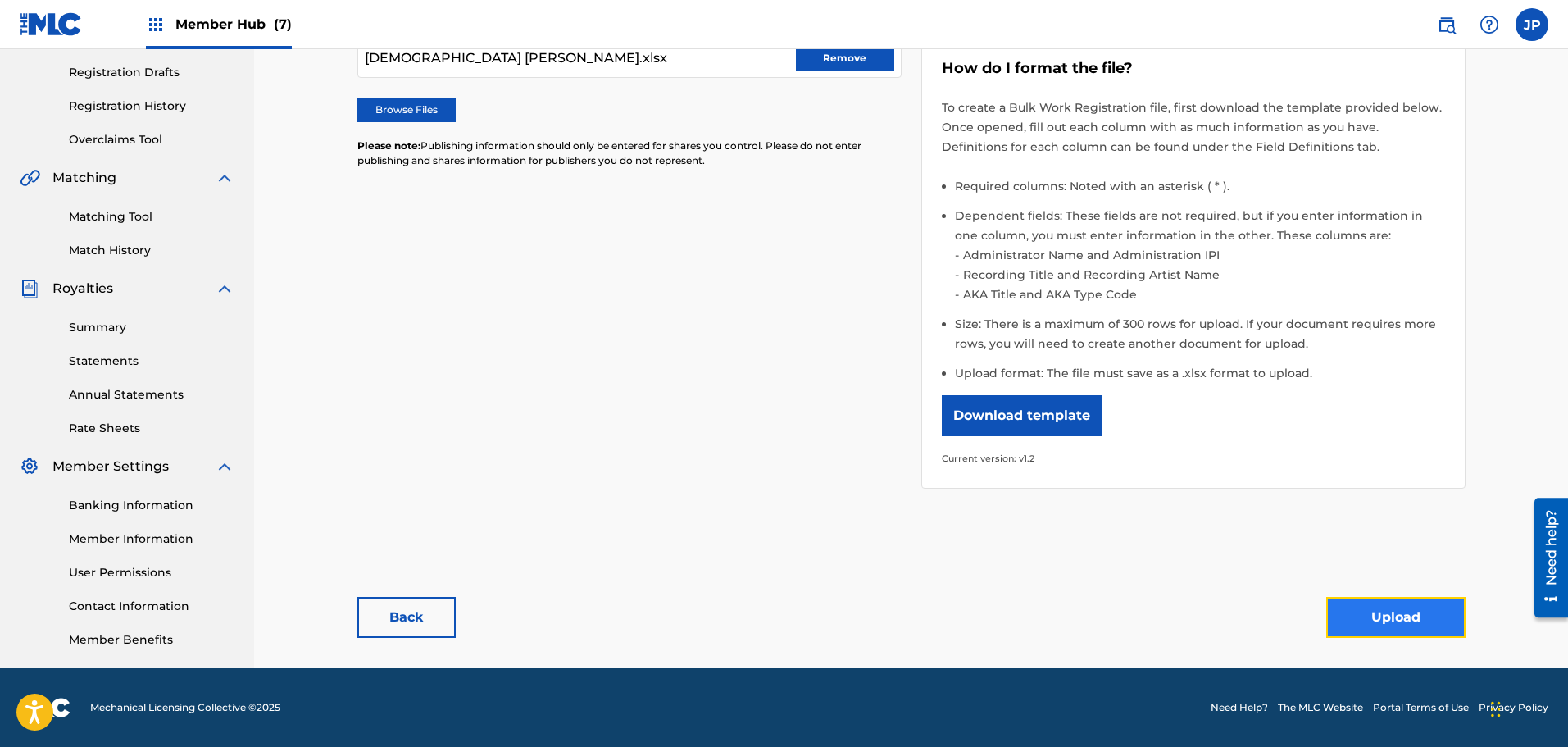
click at [1387, 619] on button "Upload" at bounding box center [1396, 617] width 139 height 41
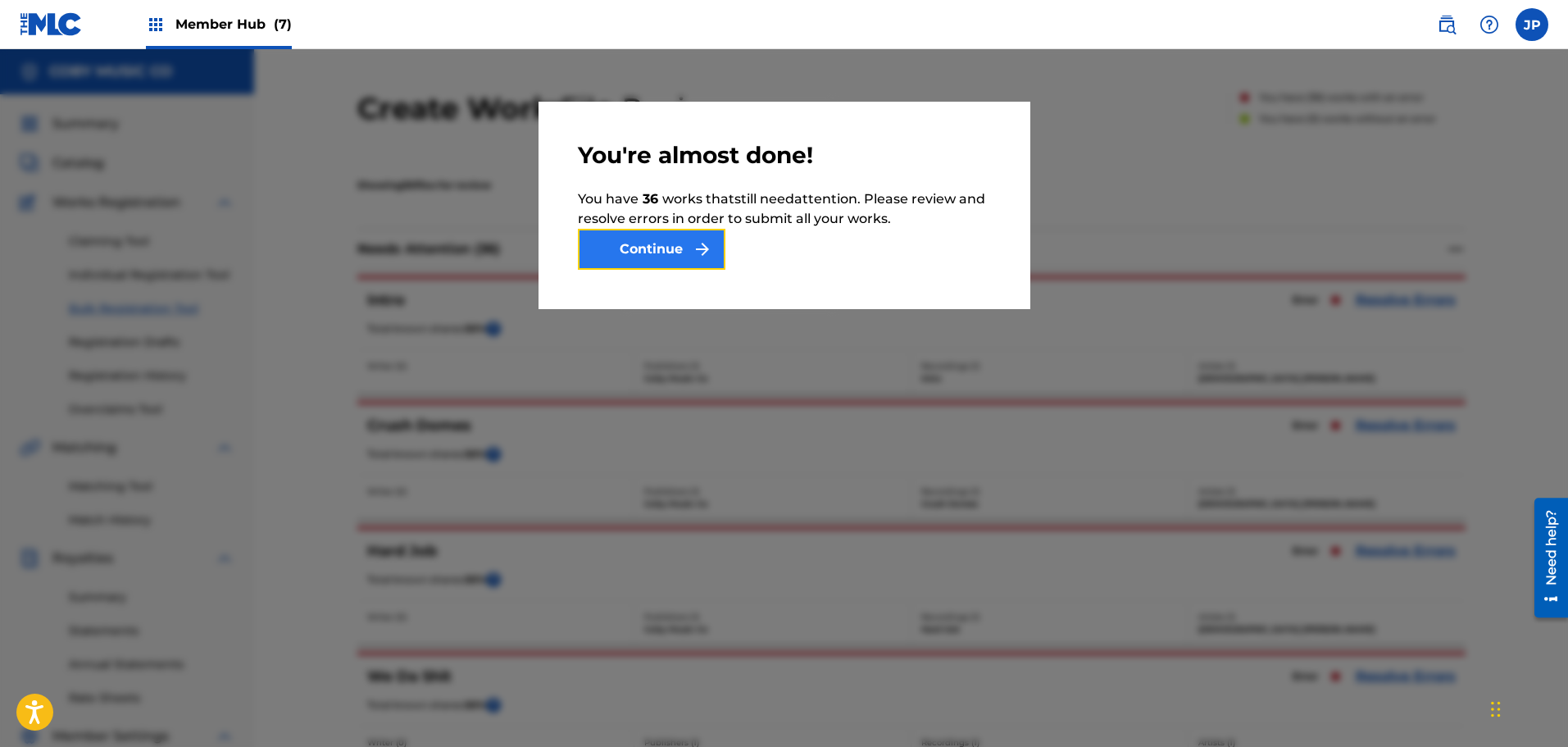
click at [671, 260] on button "Continue" at bounding box center [651, 249] width 147 height 41
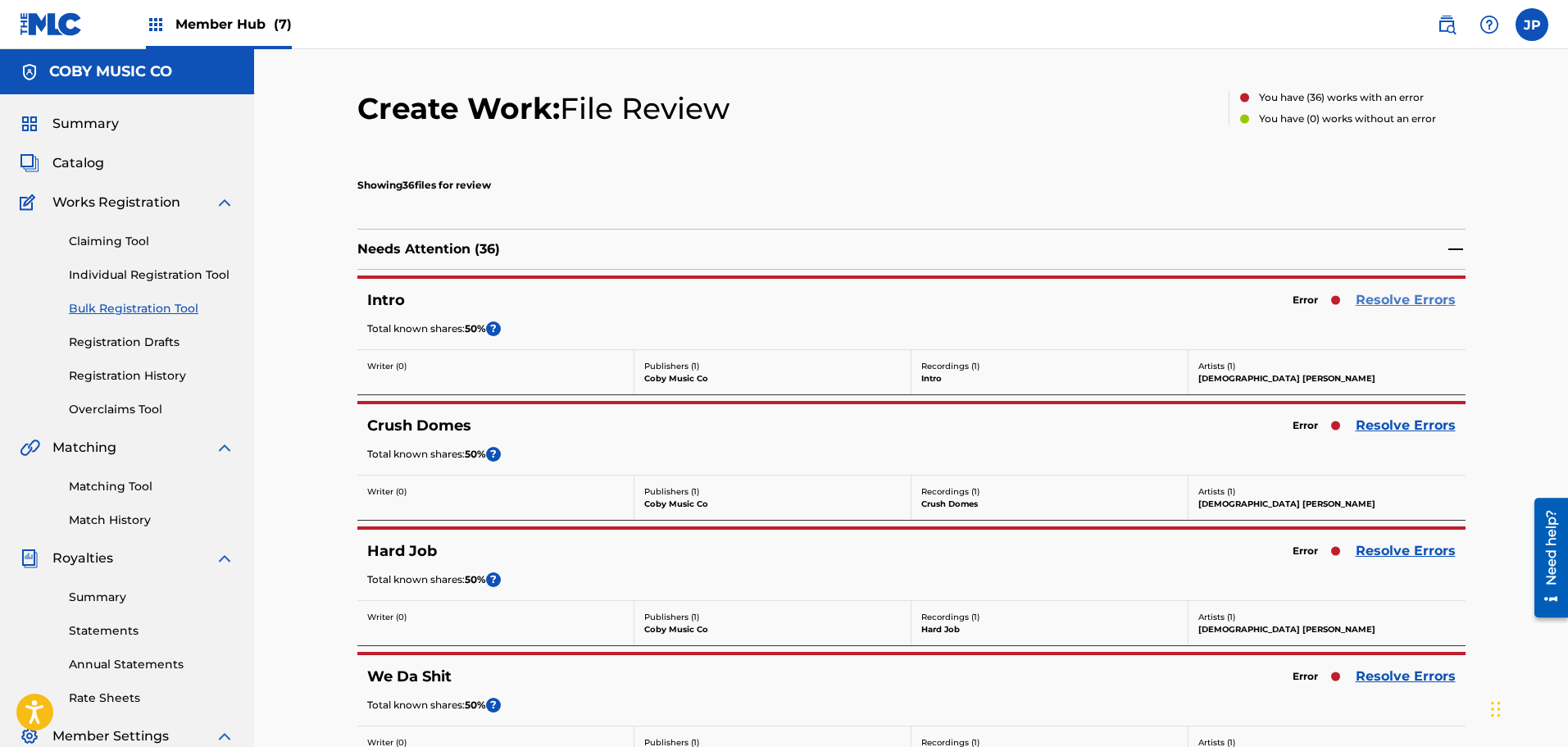
click at [1382, 301] on link "Resolve Errors" at bounding box center [1406, 299] width 100 height 19
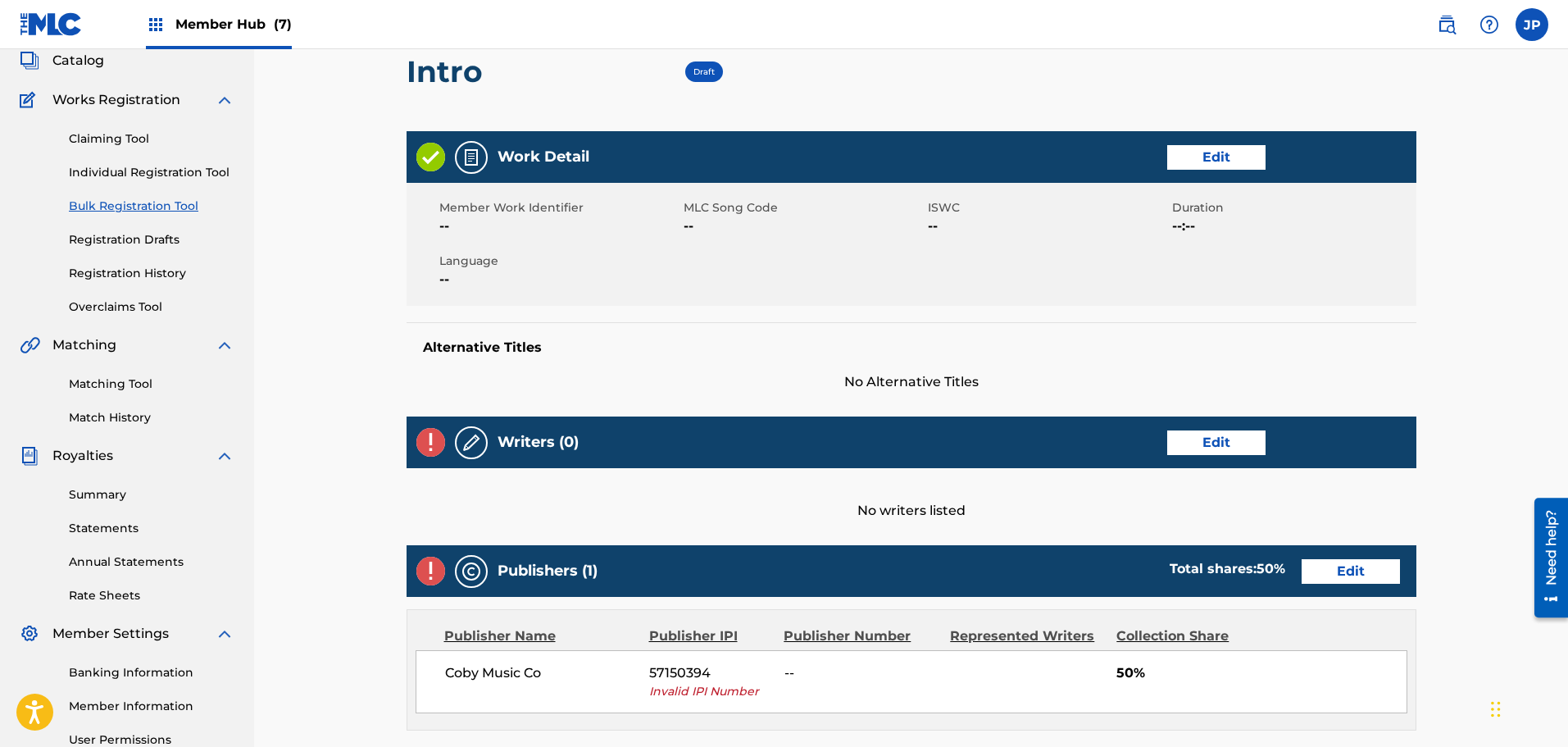
scroll to position [246, 0]
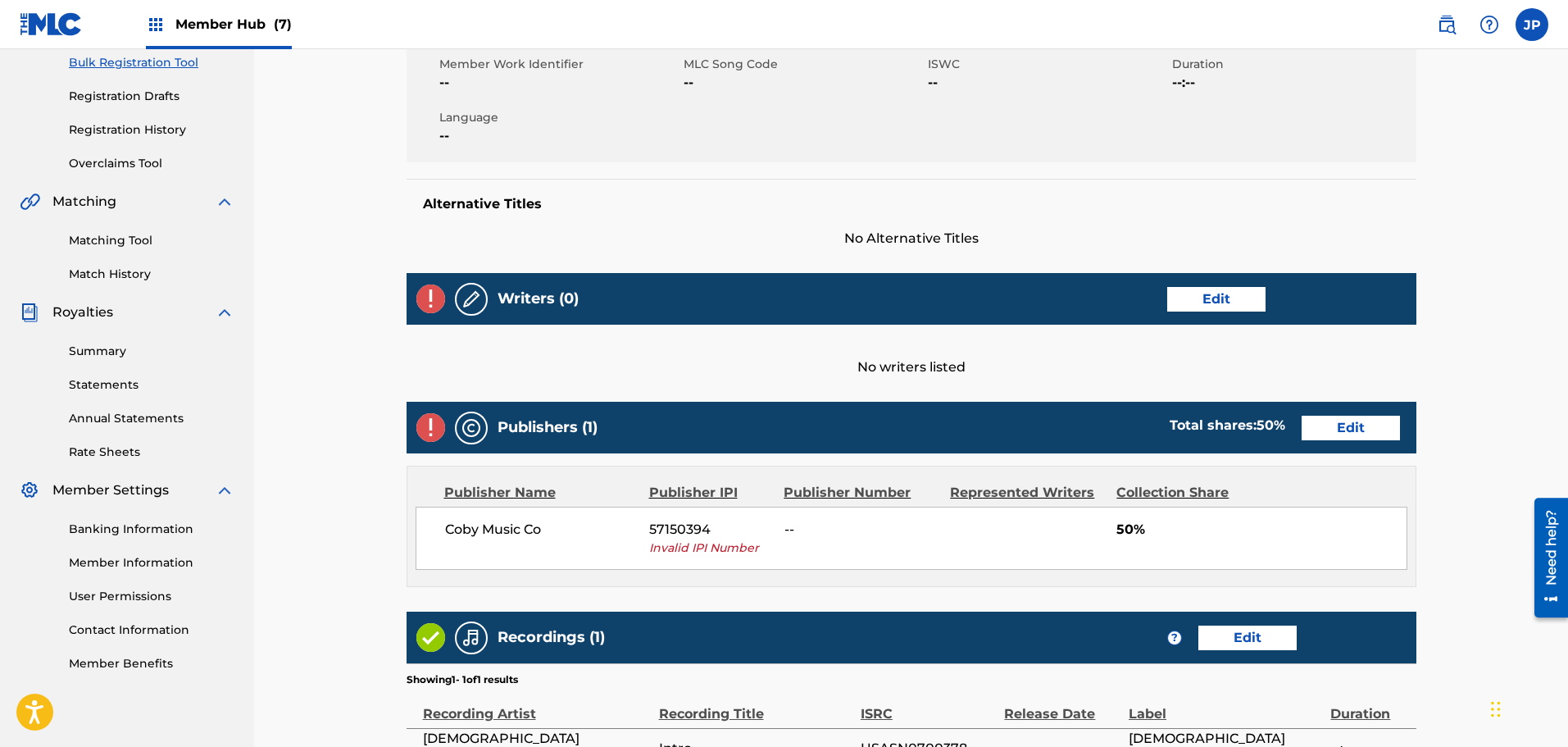
click at [687, 549] on span "Invalid IPI Number" at bounding box center [710, 548] width 123 height 18
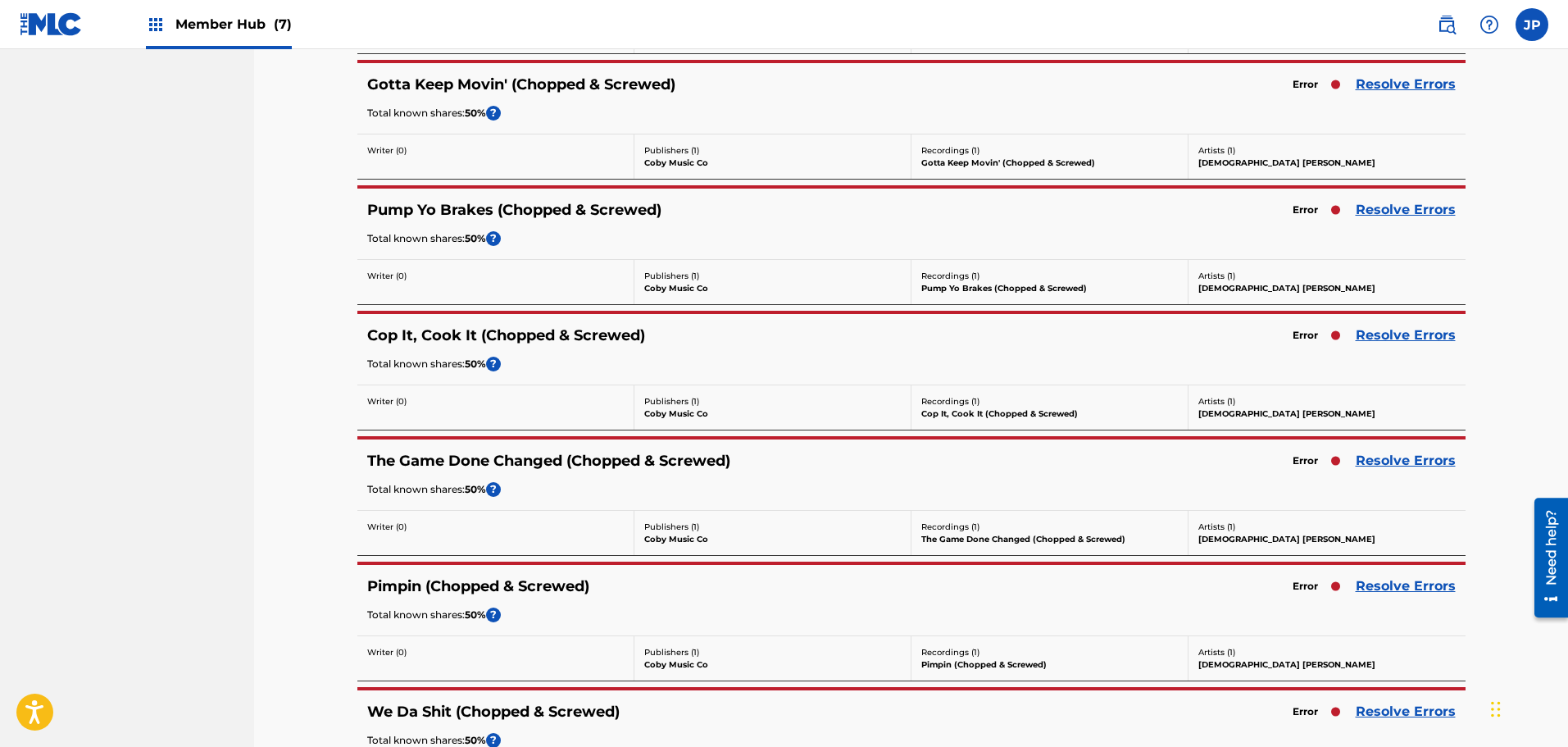
scroll to position [4212, 0]
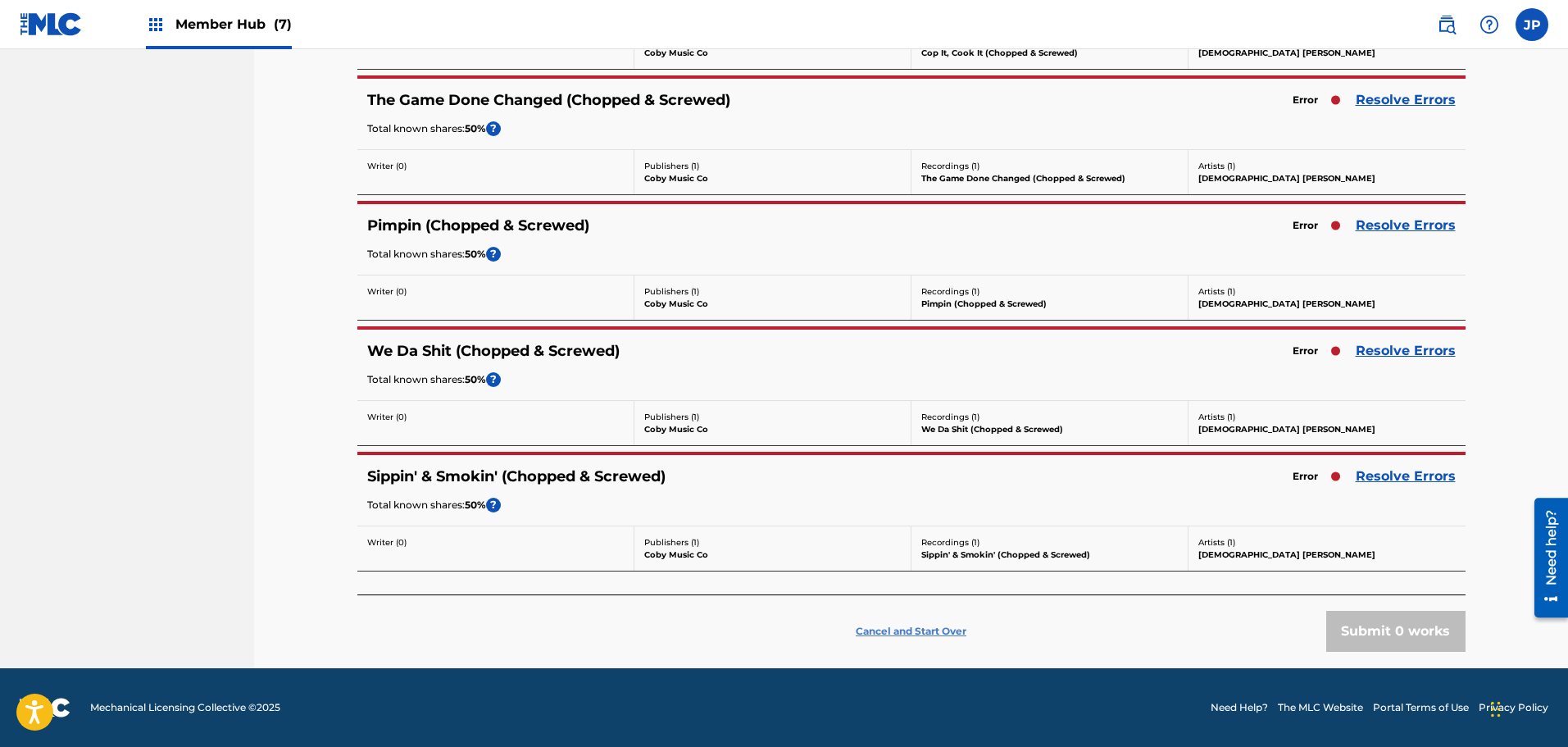
click at [930, 628] on p "Cancel and Start Over" at bounding box center [910, 631] width 110 height 15
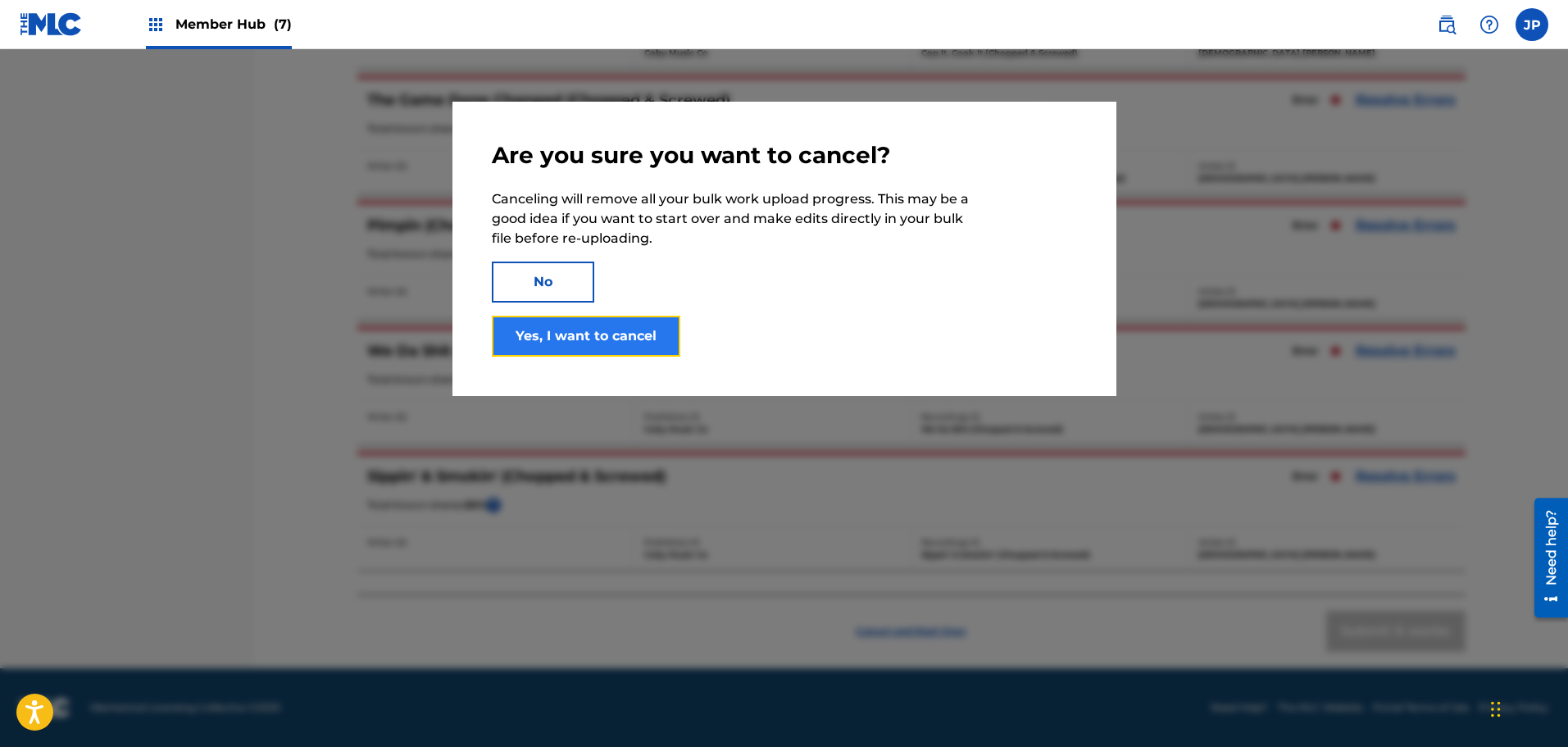
click at [570, 341] on button "Yes, I want to cancel" at bounding box center [586, 336] width 188 height 41
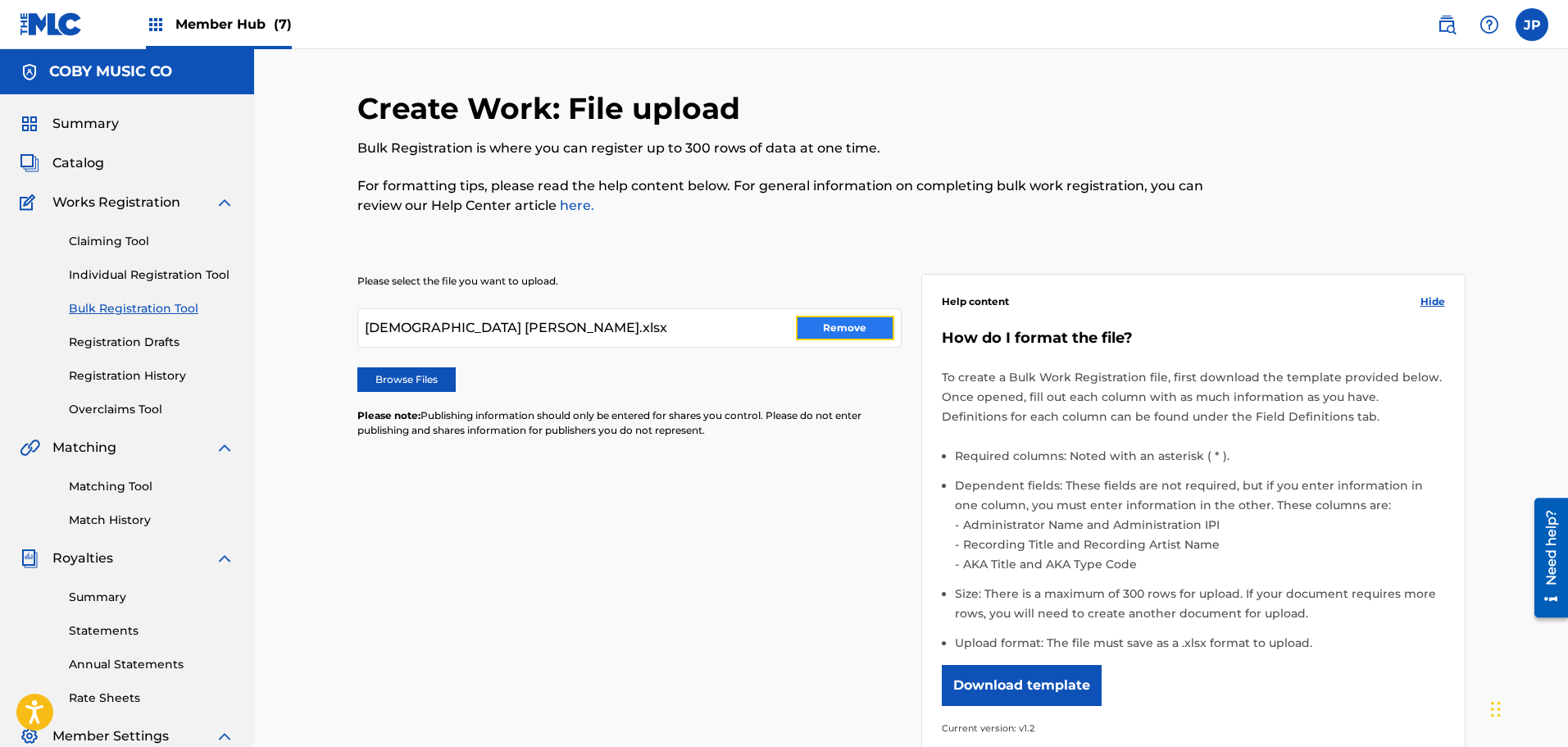
click at [816, 329] on button "Remove" at bounding box center [845, 327] width 98 height 25
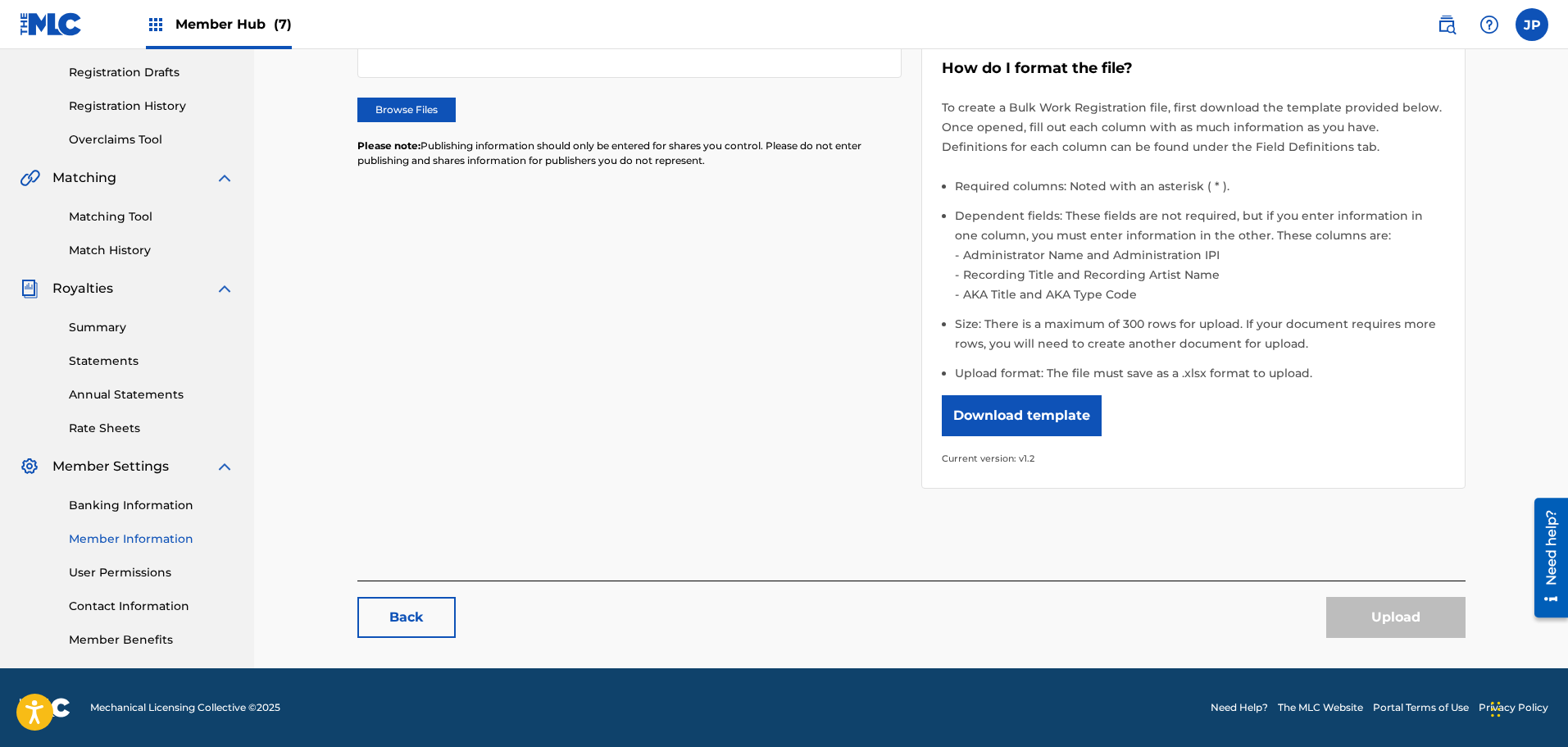
click at [110, 538] on link "Member Information" at bounding box center [151, 538] width 166 height 18
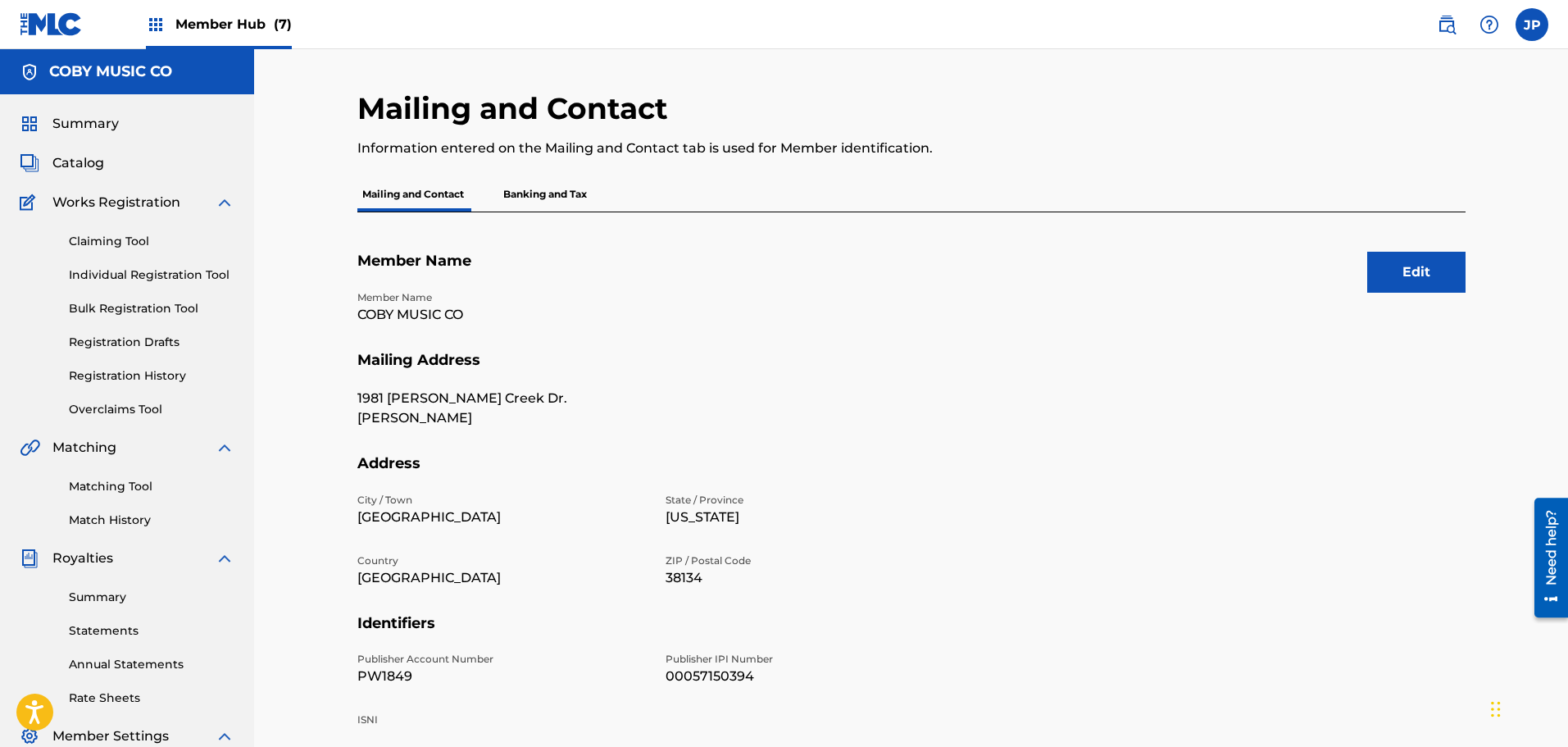
click at [698, 671] on p "00057150394" at bounding box center [809, 676] width 288 height 19
copy p "00057150394"
click at [89, 310] on link "Bulk Registration Tool" at bounding box center [151, 309] width 166 height 18
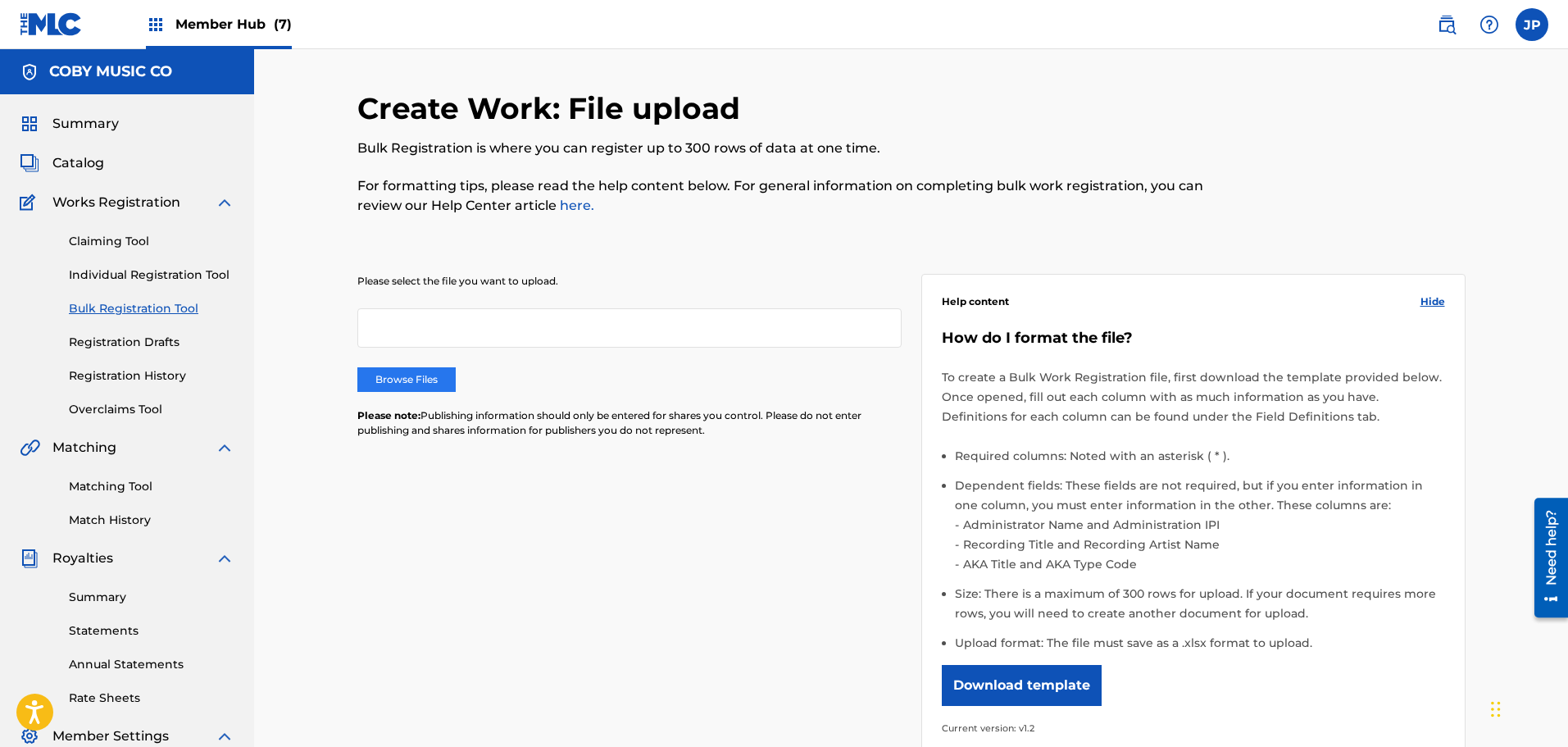
click at [409, 379] on label "Browse Files" at bounding box center [407, 379] width 98 height 25
click at [0, 0] on input "Browse Files" at bounding box center [0, 0] width 0 height 0
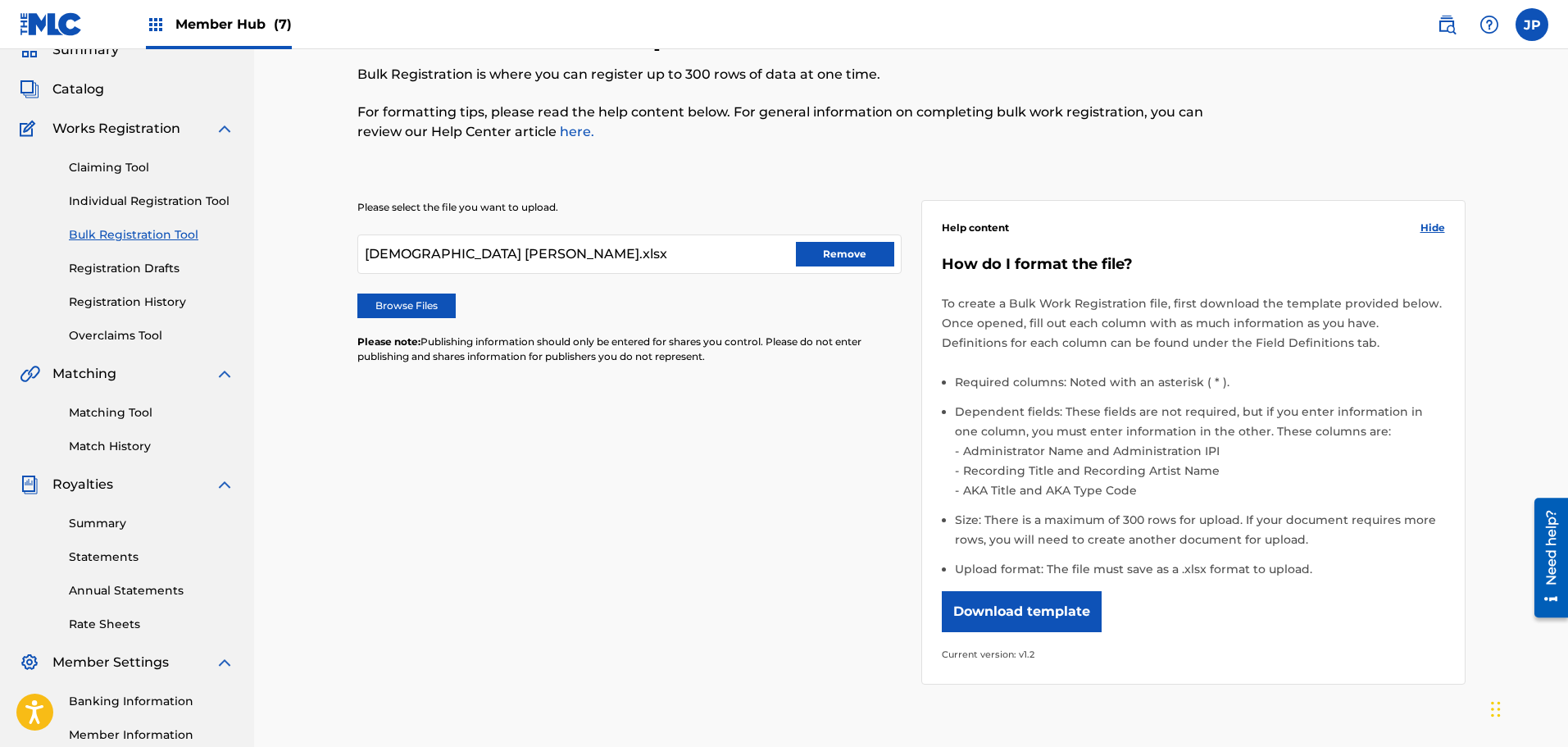
scroll to position [270, 0]
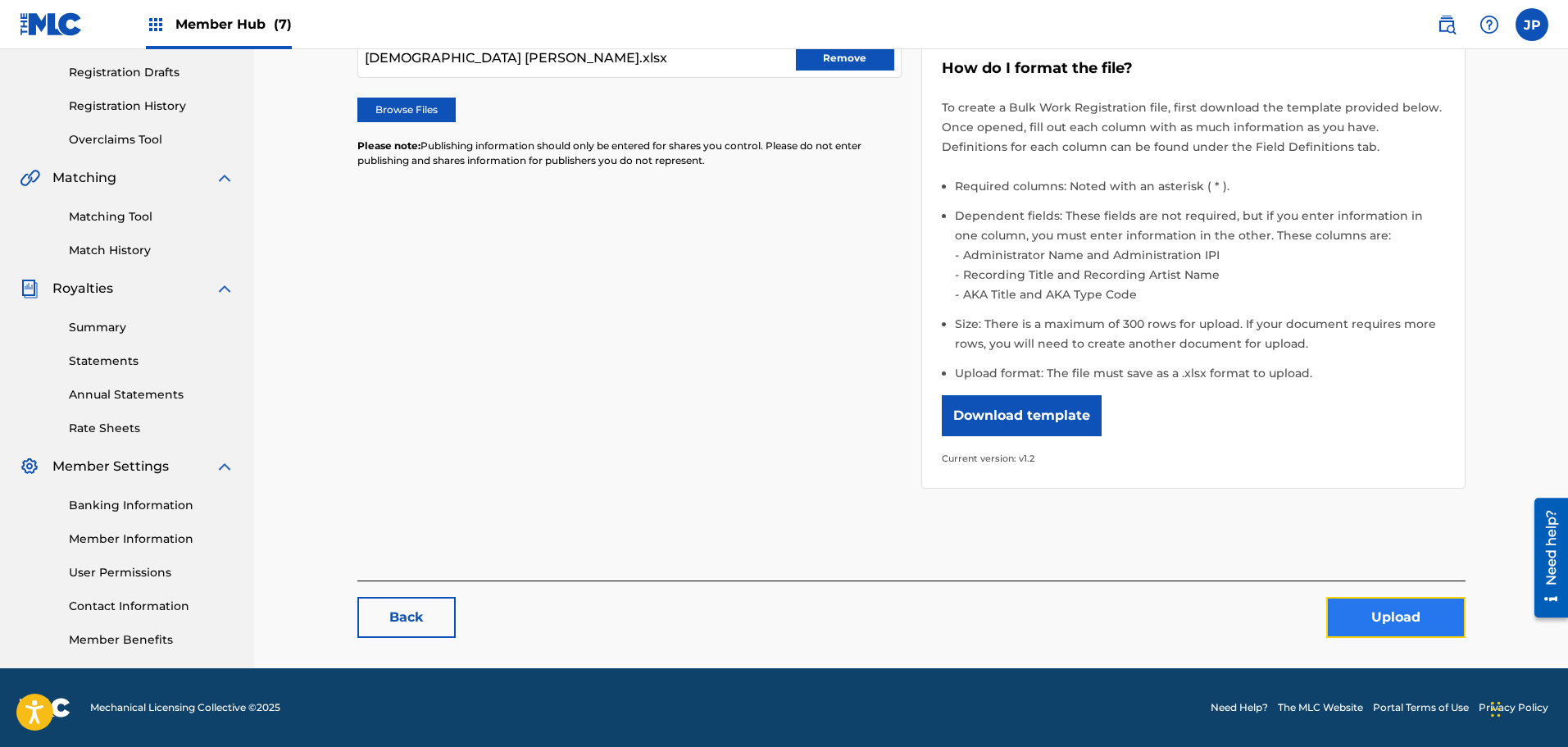
click at [1408, 614] on button "Upload" at bounding box center [1396, 617] width 139 height 41
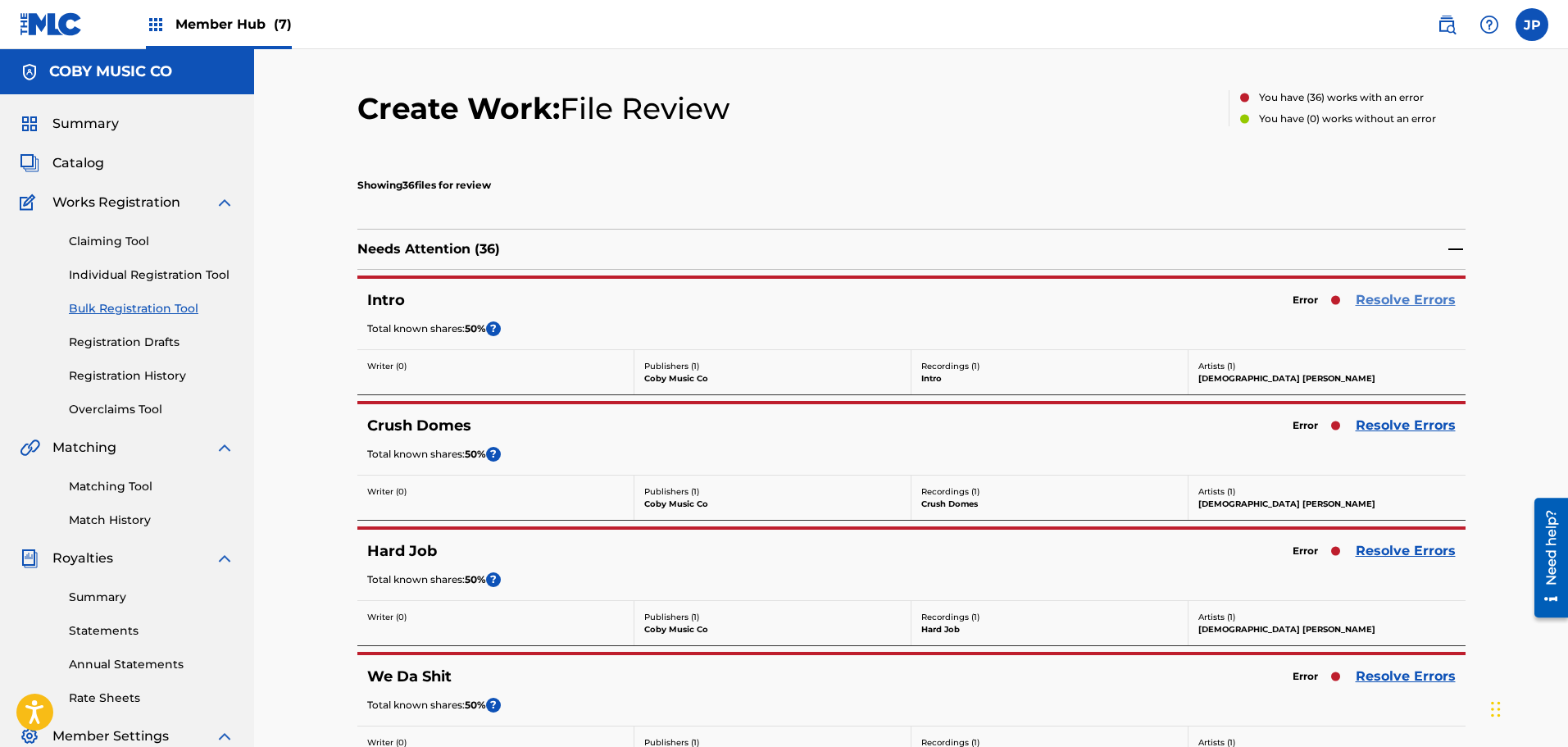
click at [1434, 301] on link "Resolve Errors" at bounding box center [1406, 299] width 100 height 19
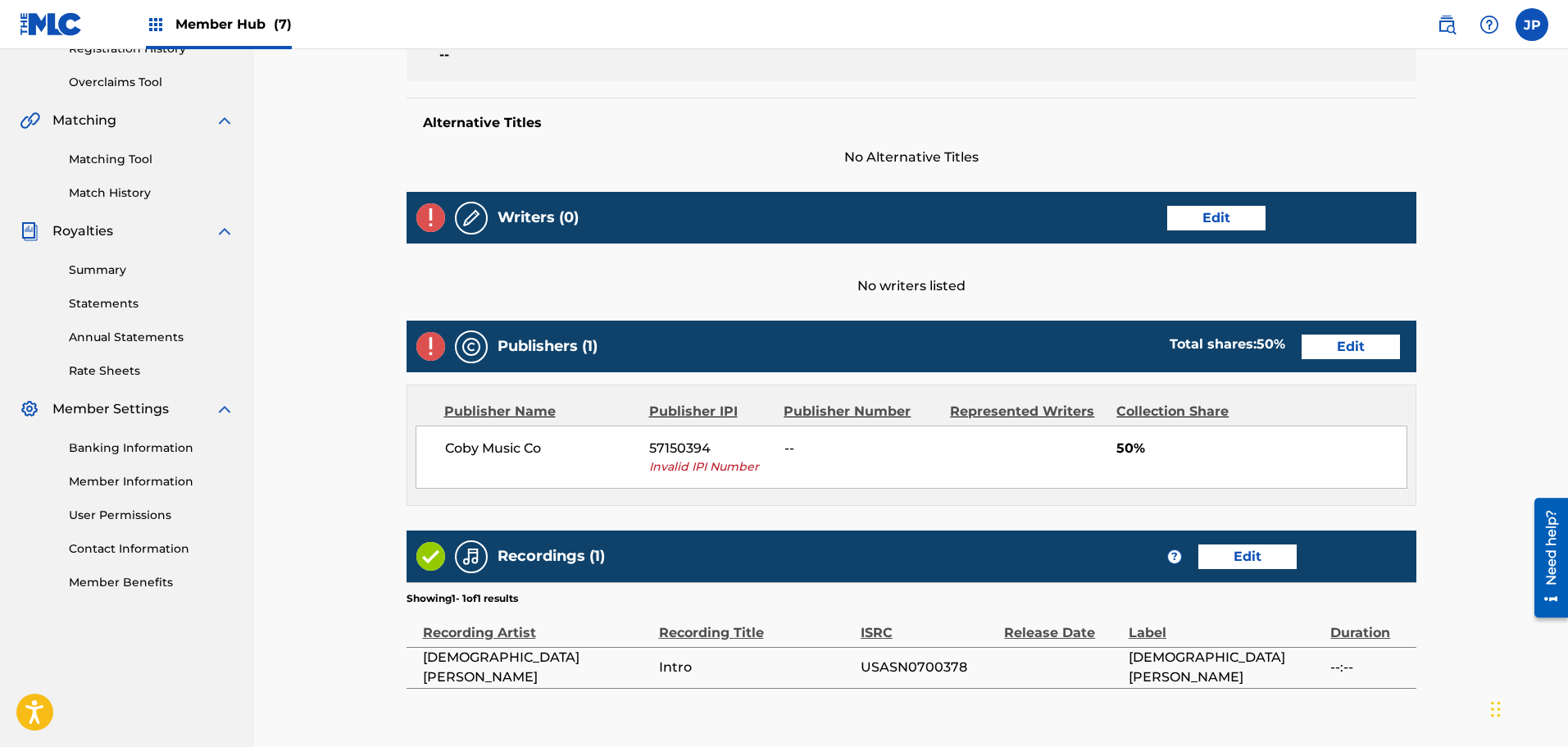
scroll to position [328, 0]
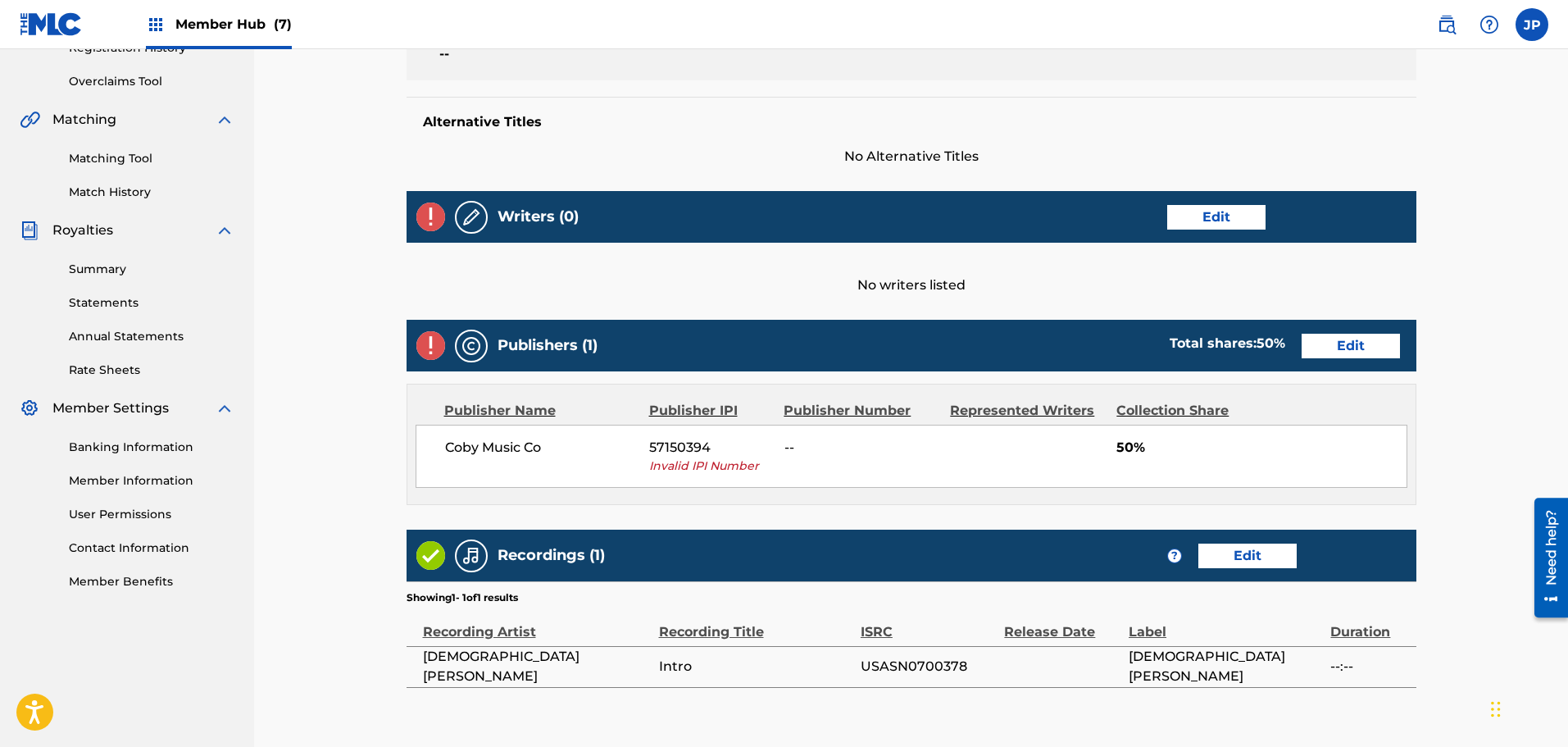
click at [676, 462] on span "Invalid IPI Number" at bounding box center [710, 465] width 123 height 18
click at [1366, 356] on link "Edit" at bounding box center [1350, 346] width 98 height 25
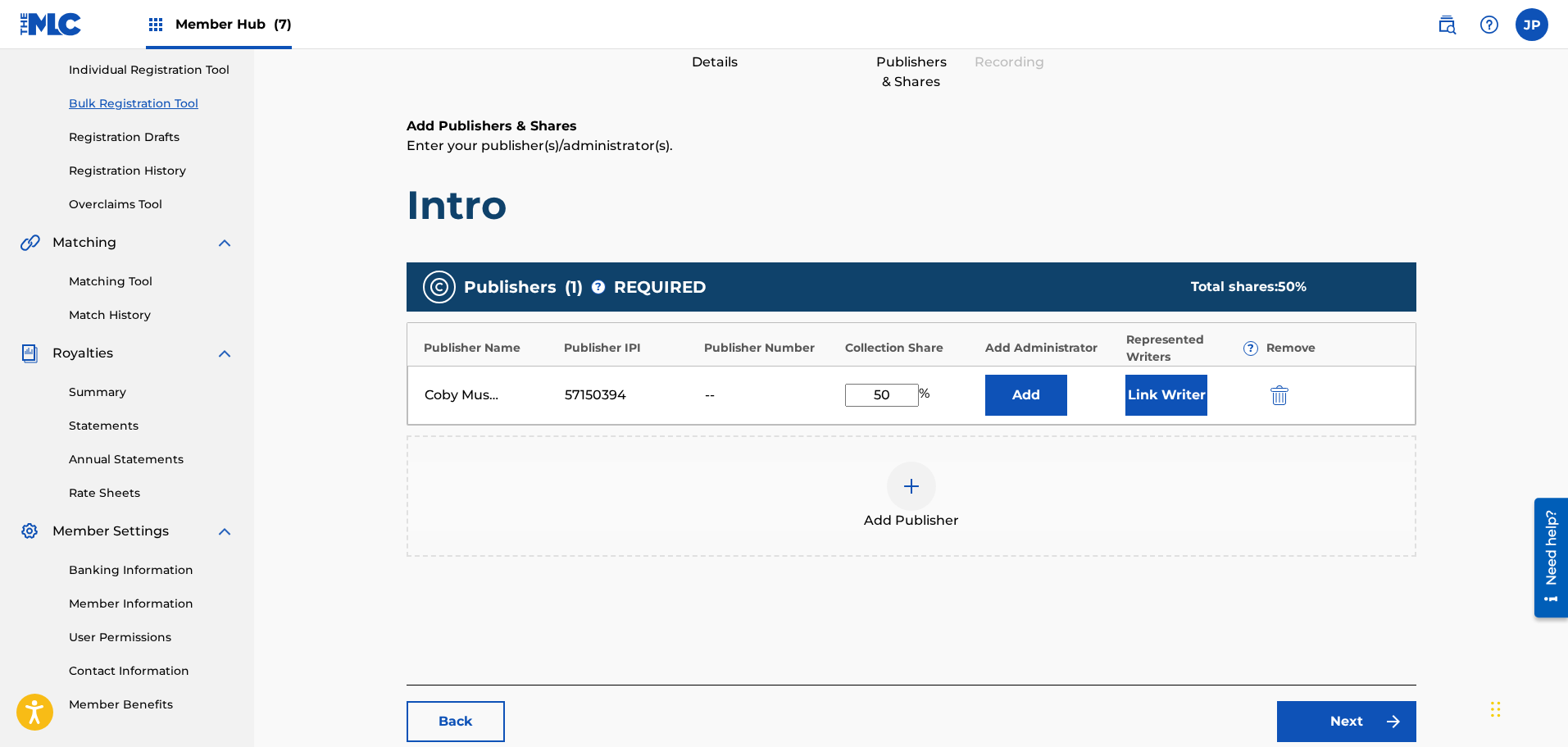
scroll to position [246, 0]
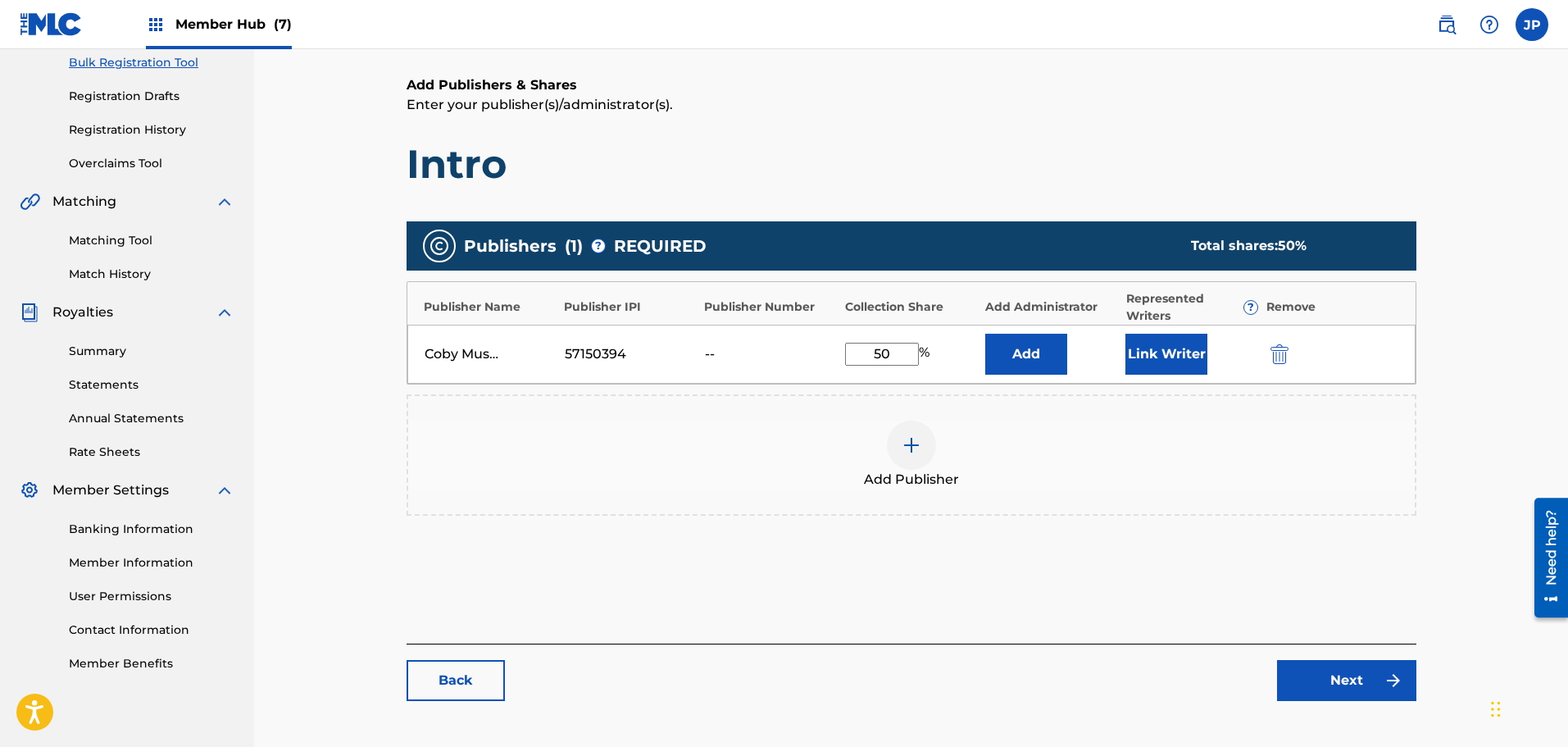
click at [609, 358] on div "57150394" at bounding box center [601, 353] width 74 height 19
click at [464, 690] on link "Back" at bounding box center [456, 680] width 98 height 41
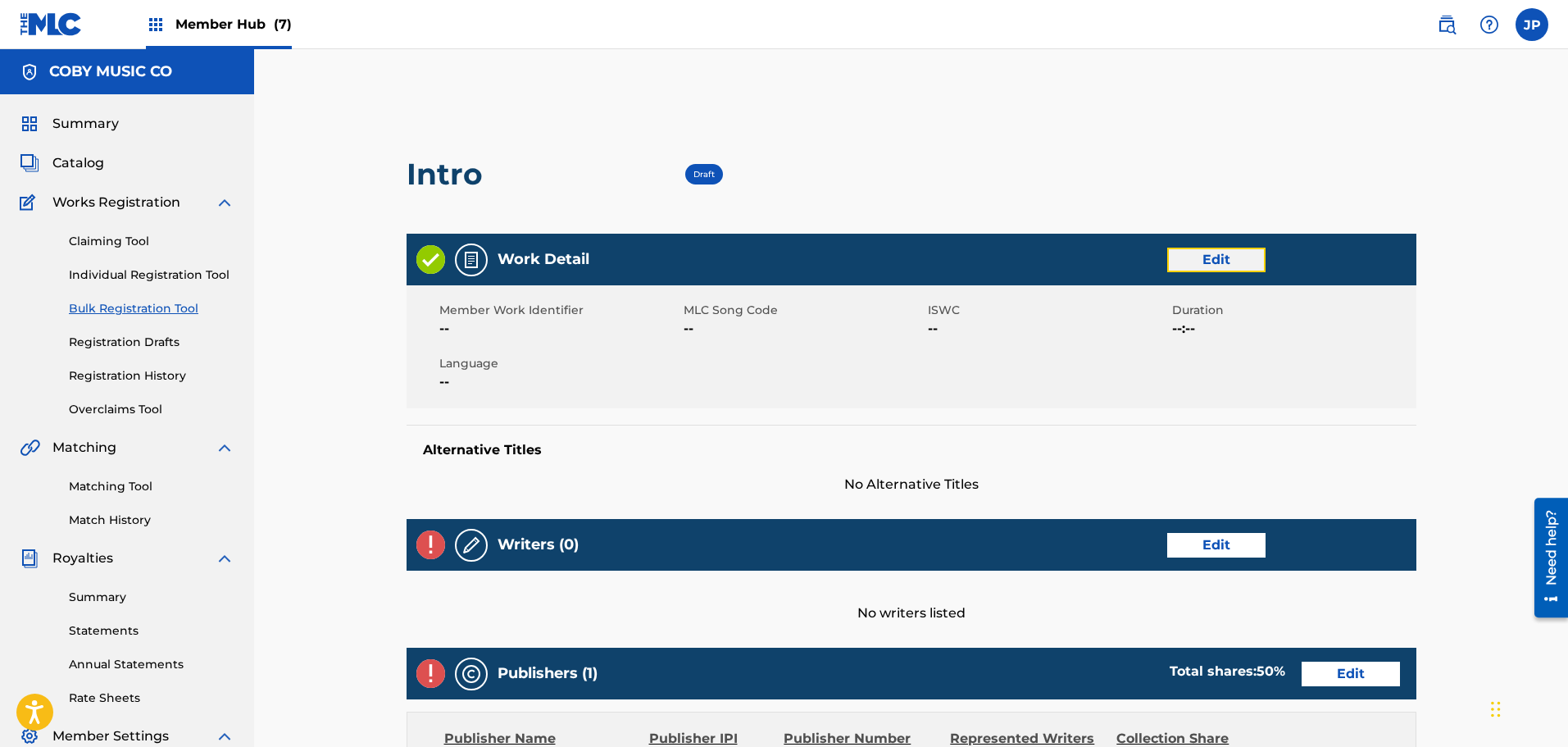
click at [1204, 266] on link "Edit" at bounding box center [1216, 260] width 98 height 25
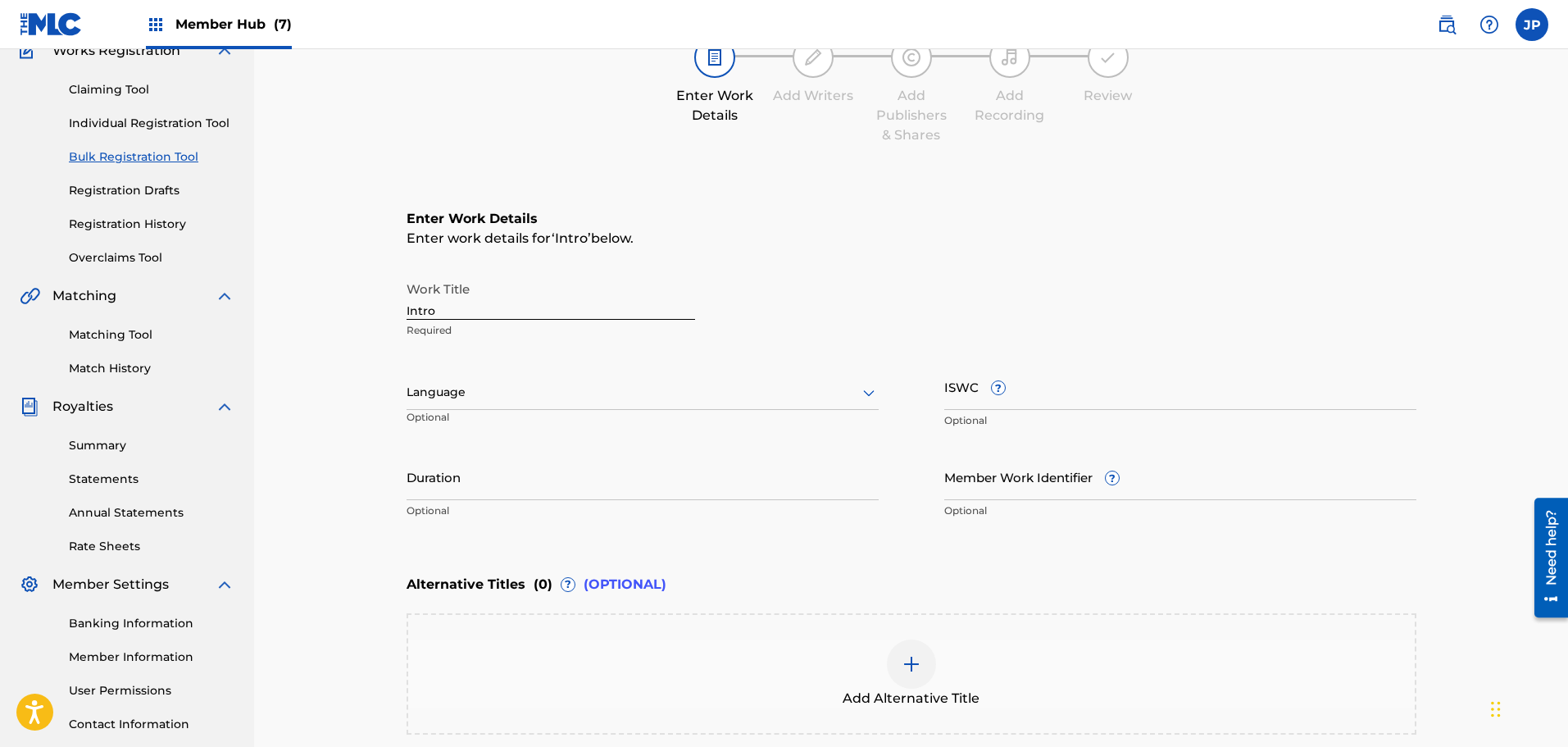
scroll to position [246, 0]
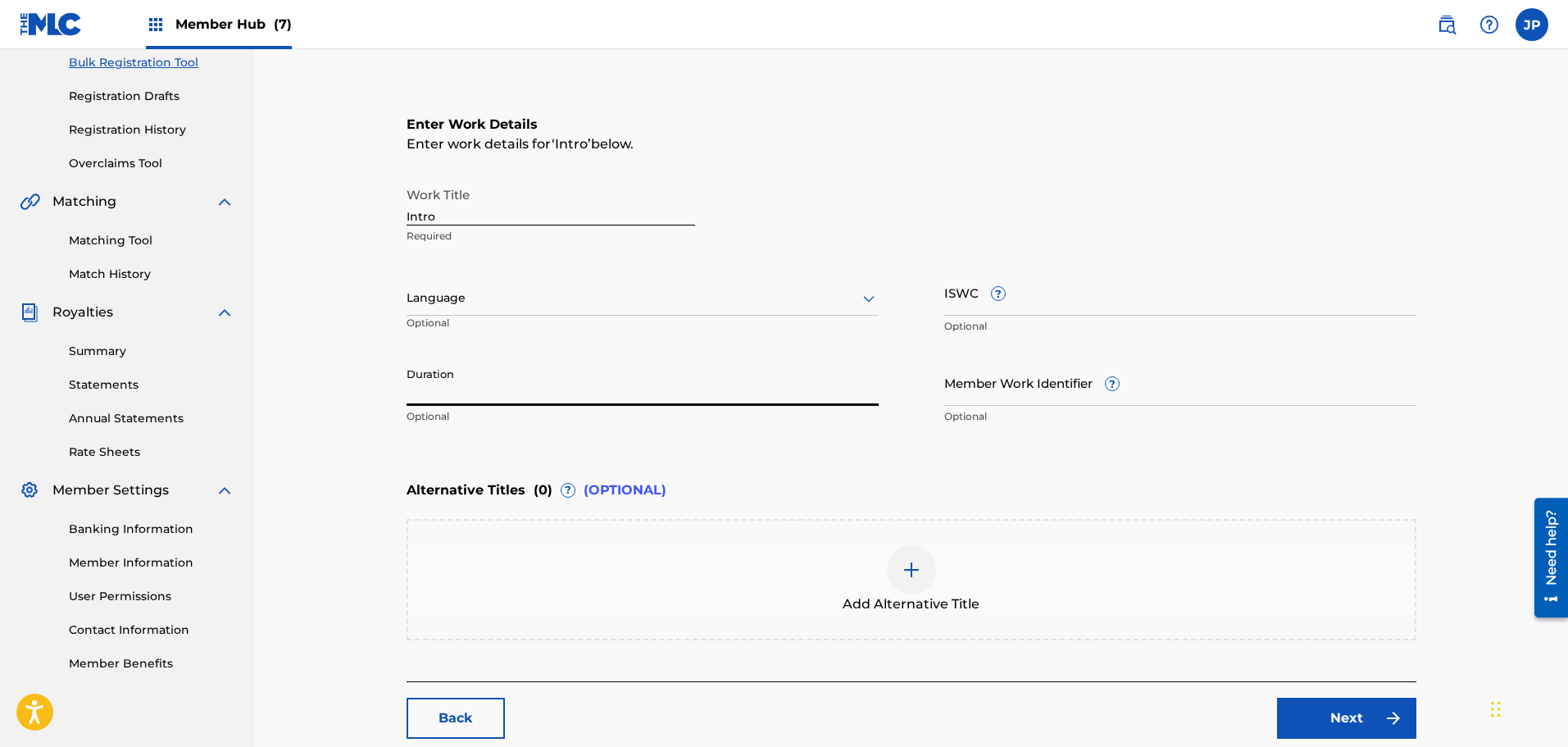
click at [470, 385] on input "Duration" at bounding box center [642, 382] width 472 height 46
paste input "0:22"
type input "00:22"
click at [683, 449] on div "Enter Work Details Enter work details for ‘ Intro ’ below. Work Title Intro Req…" at bounding box center [911, 273] width 1009 height 397
click at [1334, 727] on link "Next" at bounding box center [1347, 717] width 139 height 41
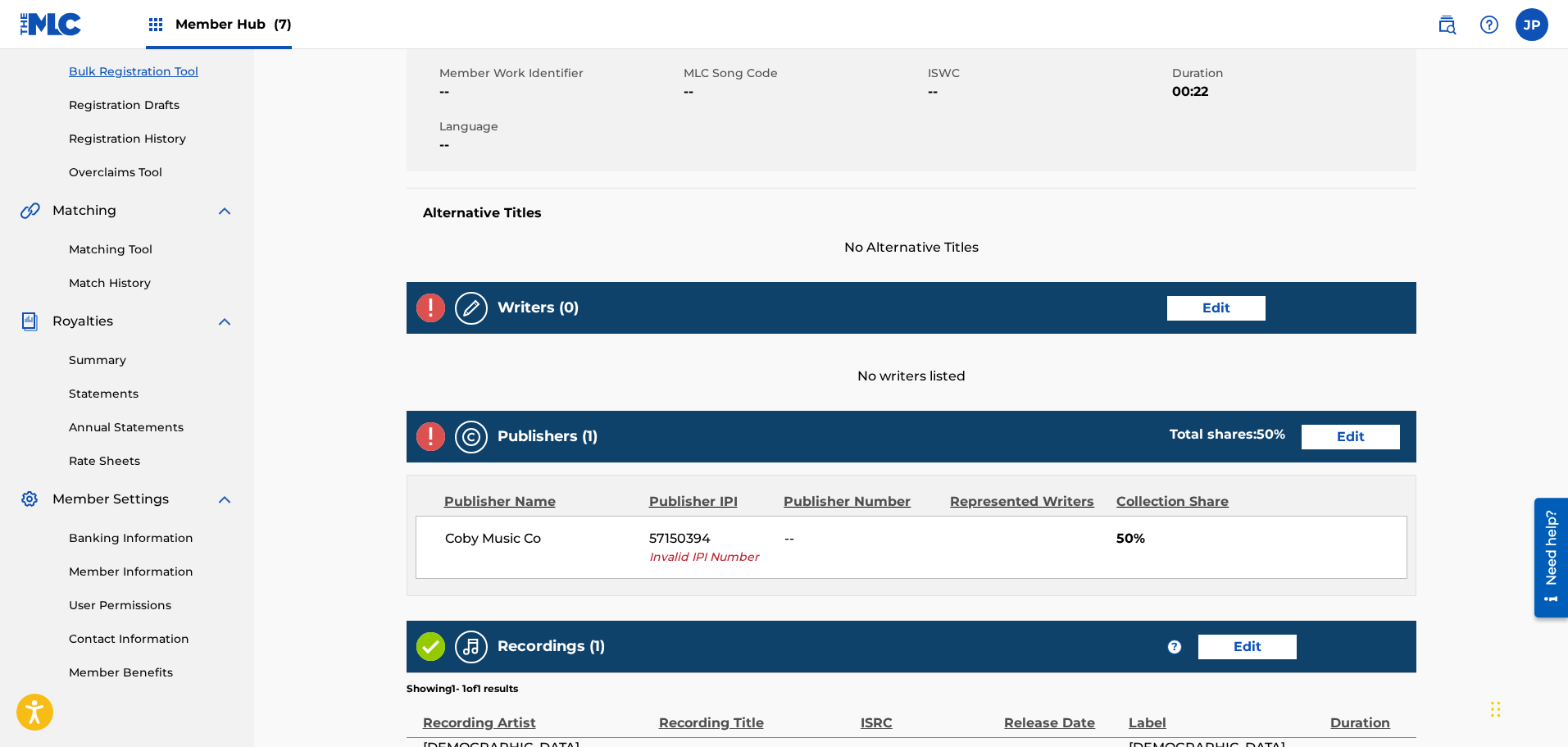
scroll to position [246, 0]
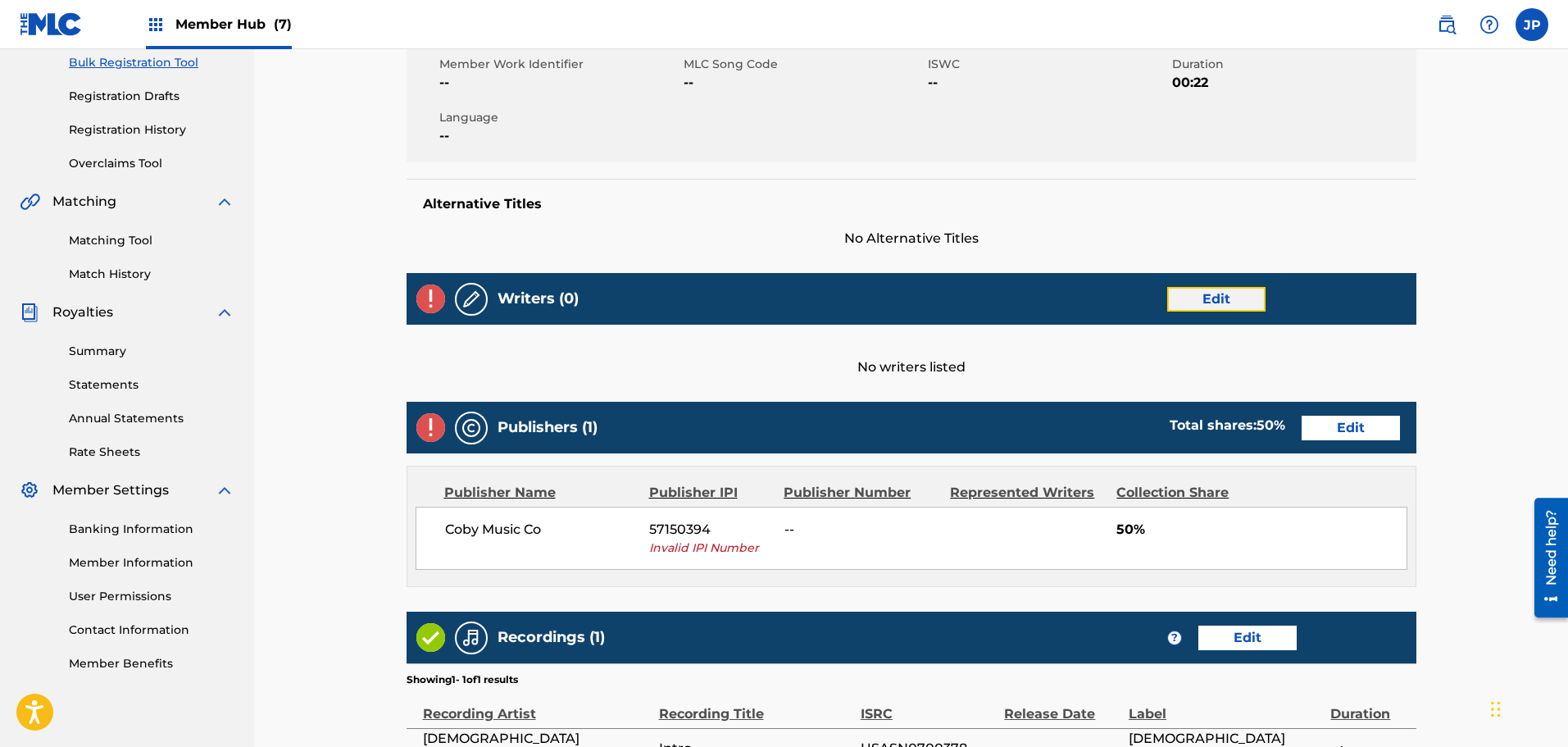
click at [1191, 301] on link "Edit" at bounding box center [1216, 298] width 98 height 25
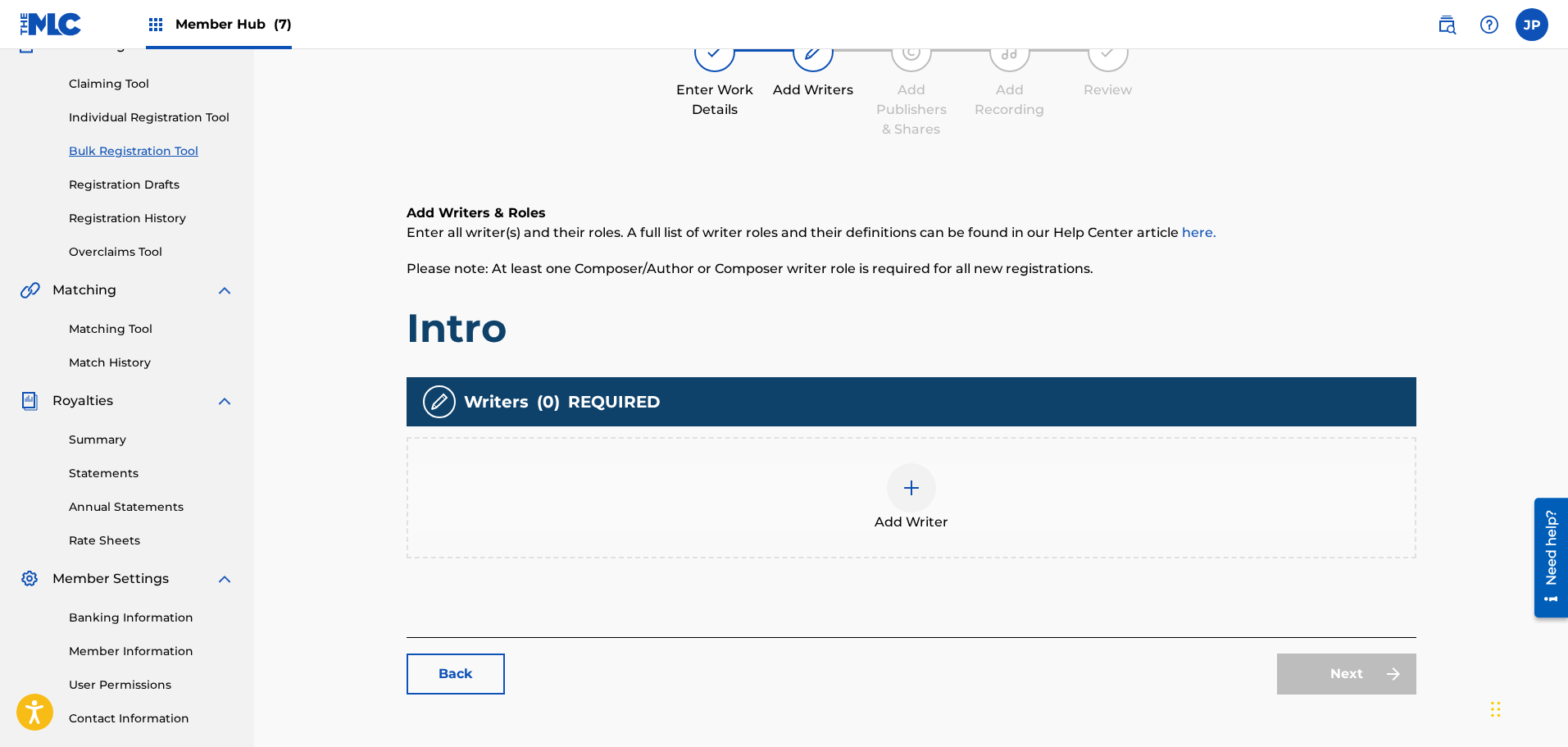
scroll to position [164, 0]
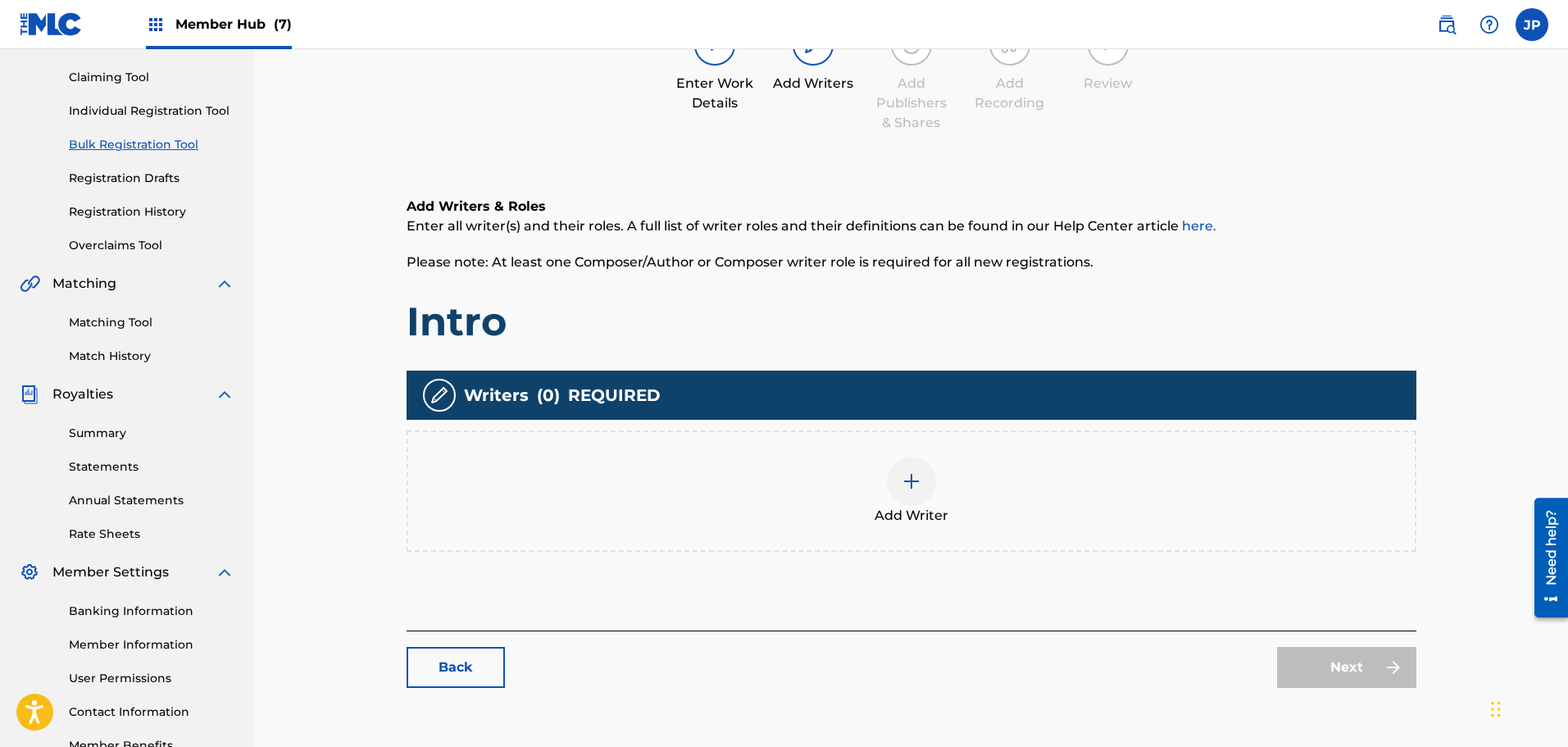
click at [909, 477] on img at bounding box center [911, 480] width 19 height 19
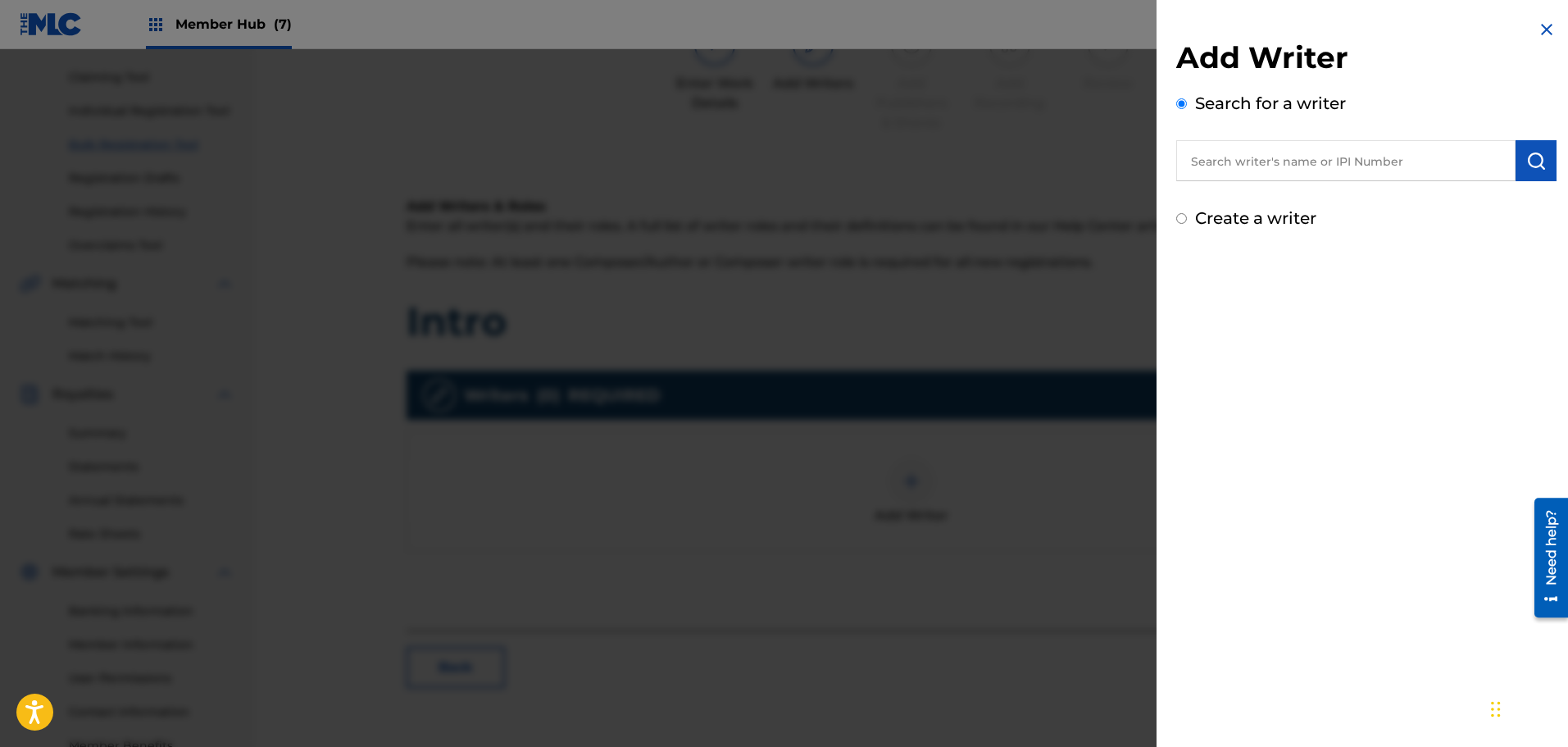
click at [1536, 26] on img at bounding box center [1546, 29] width 19 height 19
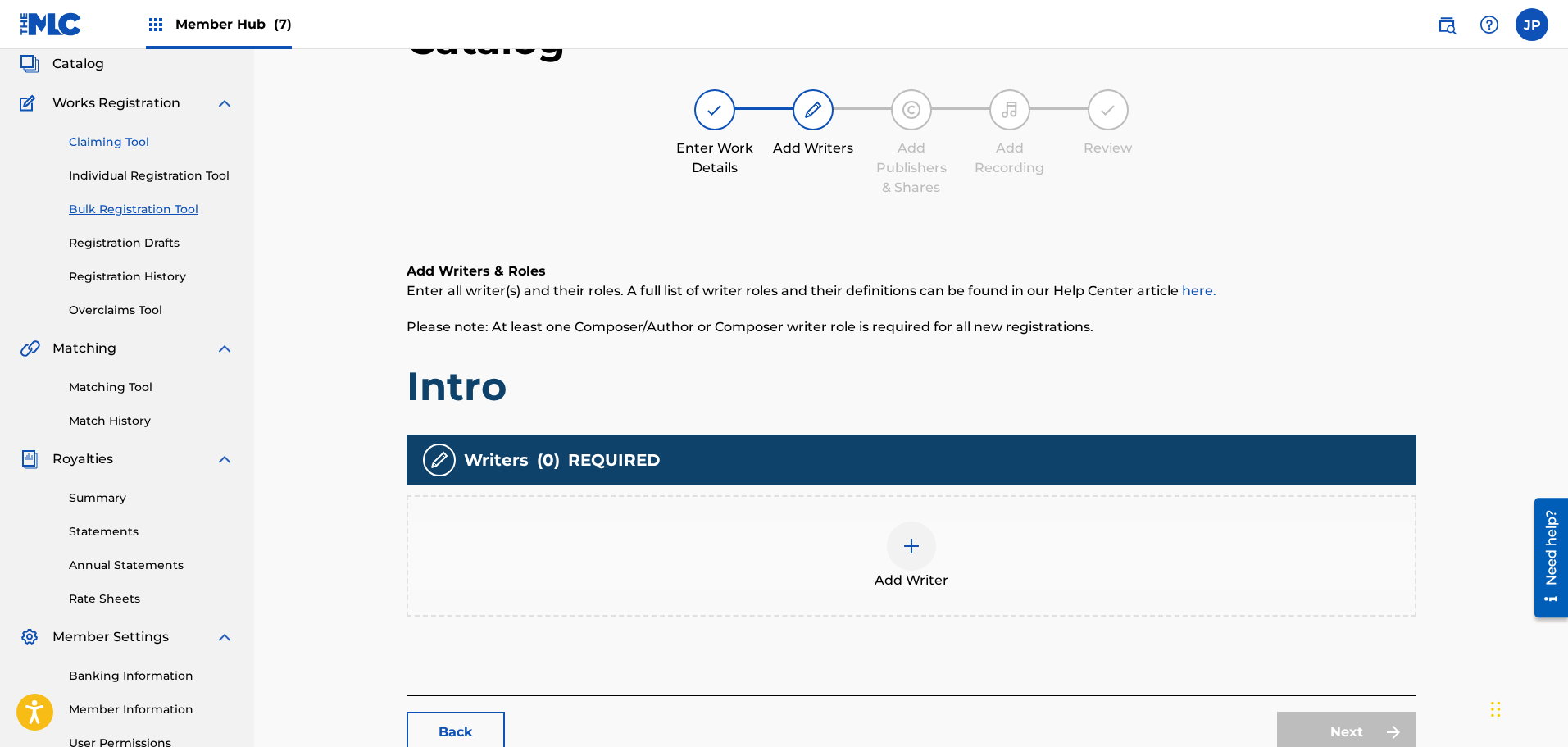
scroll to position [0, 0]
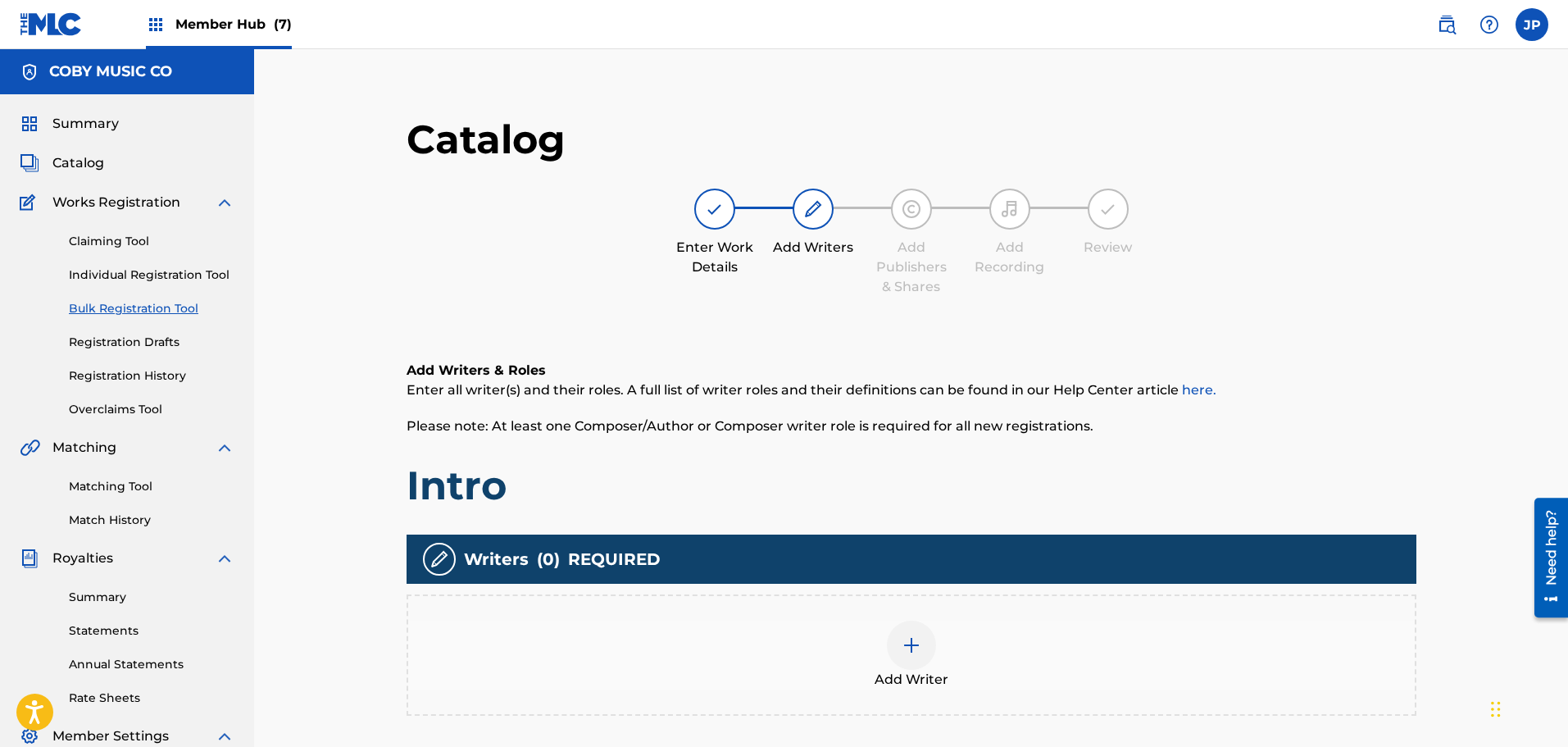
click at [107, 308] on link "Bulk Registration Tool" at bounding box center [151, 309] width 166 height 18
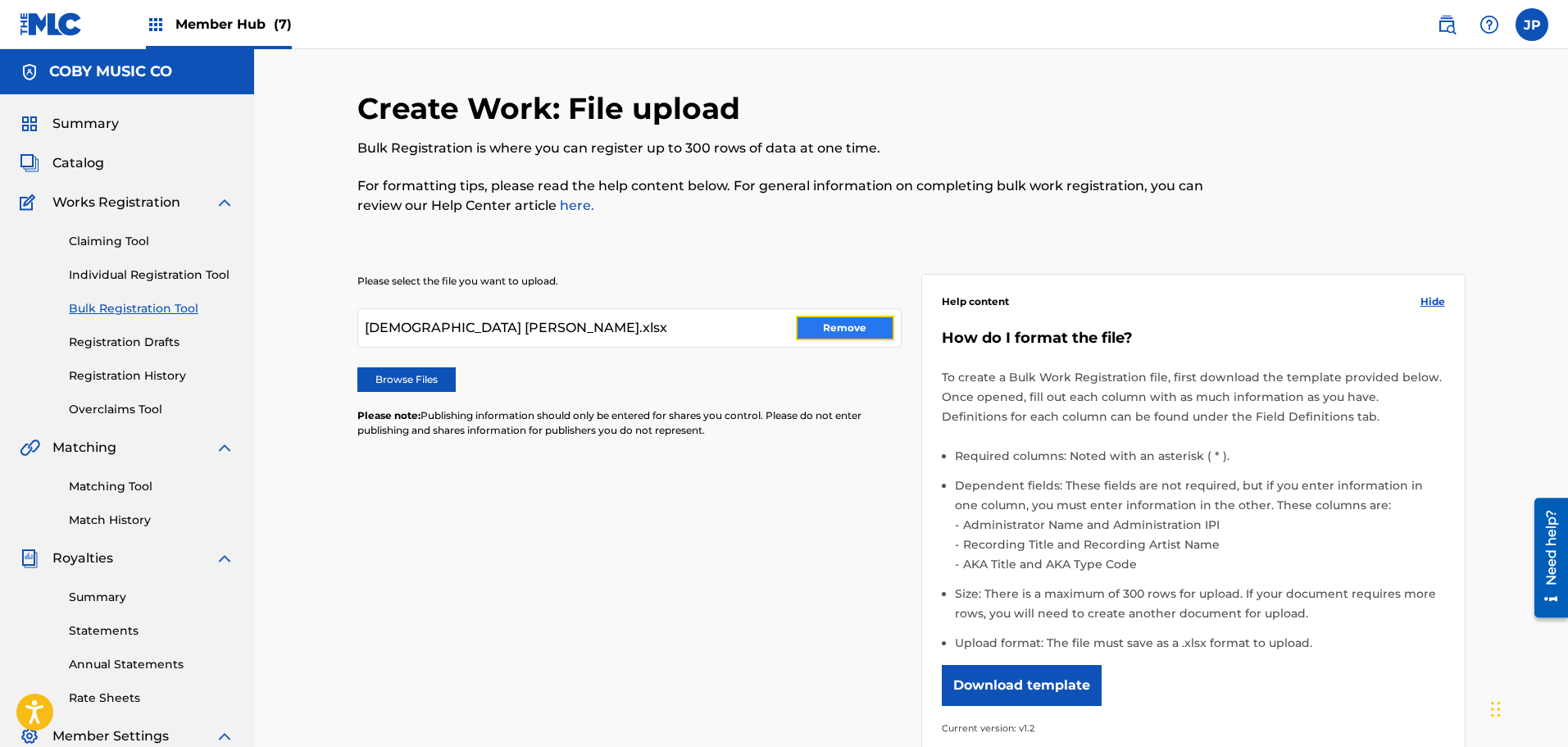
click at [832, 323] on button "Remove" at bounding box center [845, 327] width 98 height 25
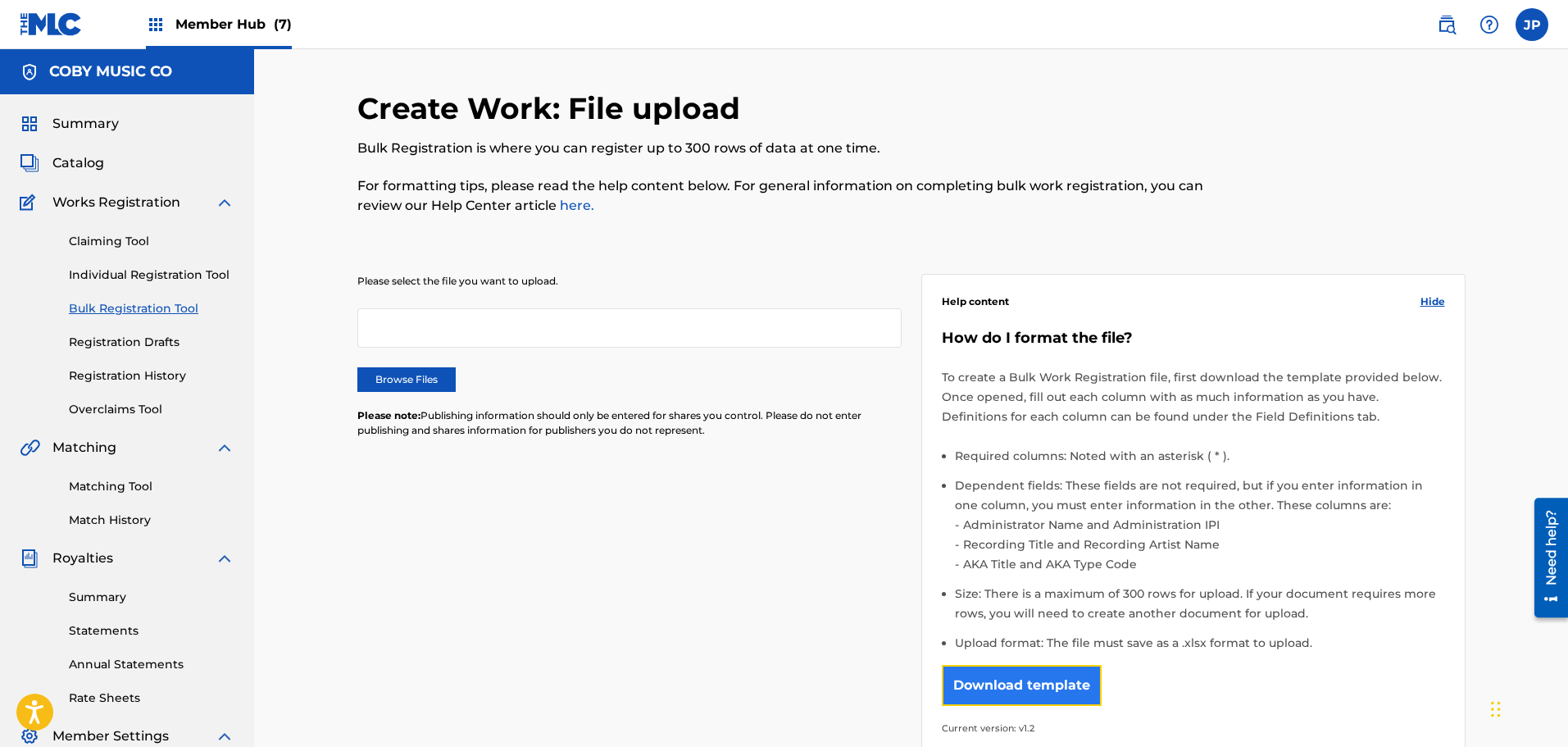
click at [1034, 677] on button "Download template" at bounding box center [1021, 685] width 159 height 41
click at [400, 382] on label "Browse Files" at bounding box center [407, 379] width 98 height 25
click at [0, 0] on input "Browse Files" at bounding box center [0, 0] width 0 height 0
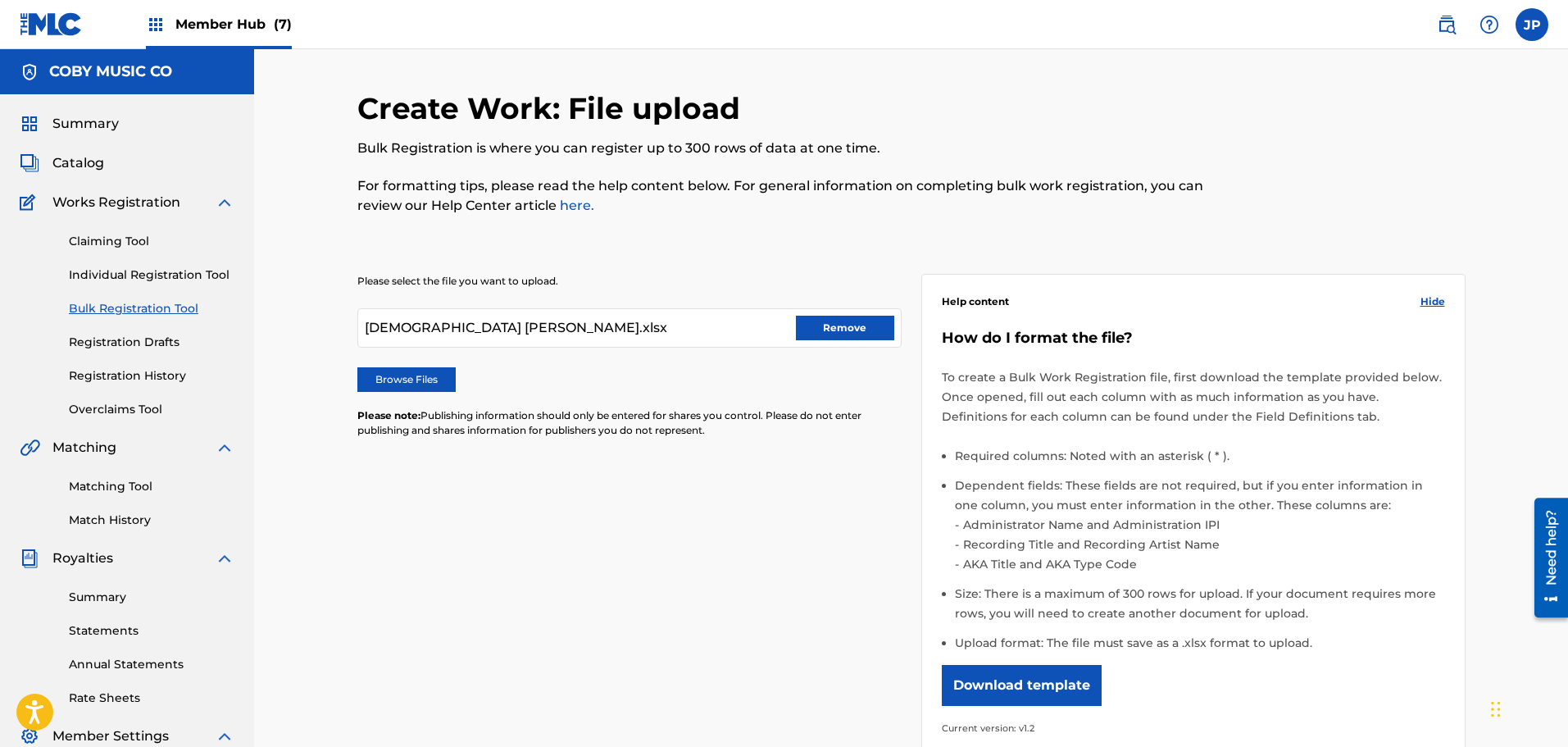
scroll to position [246, 0]
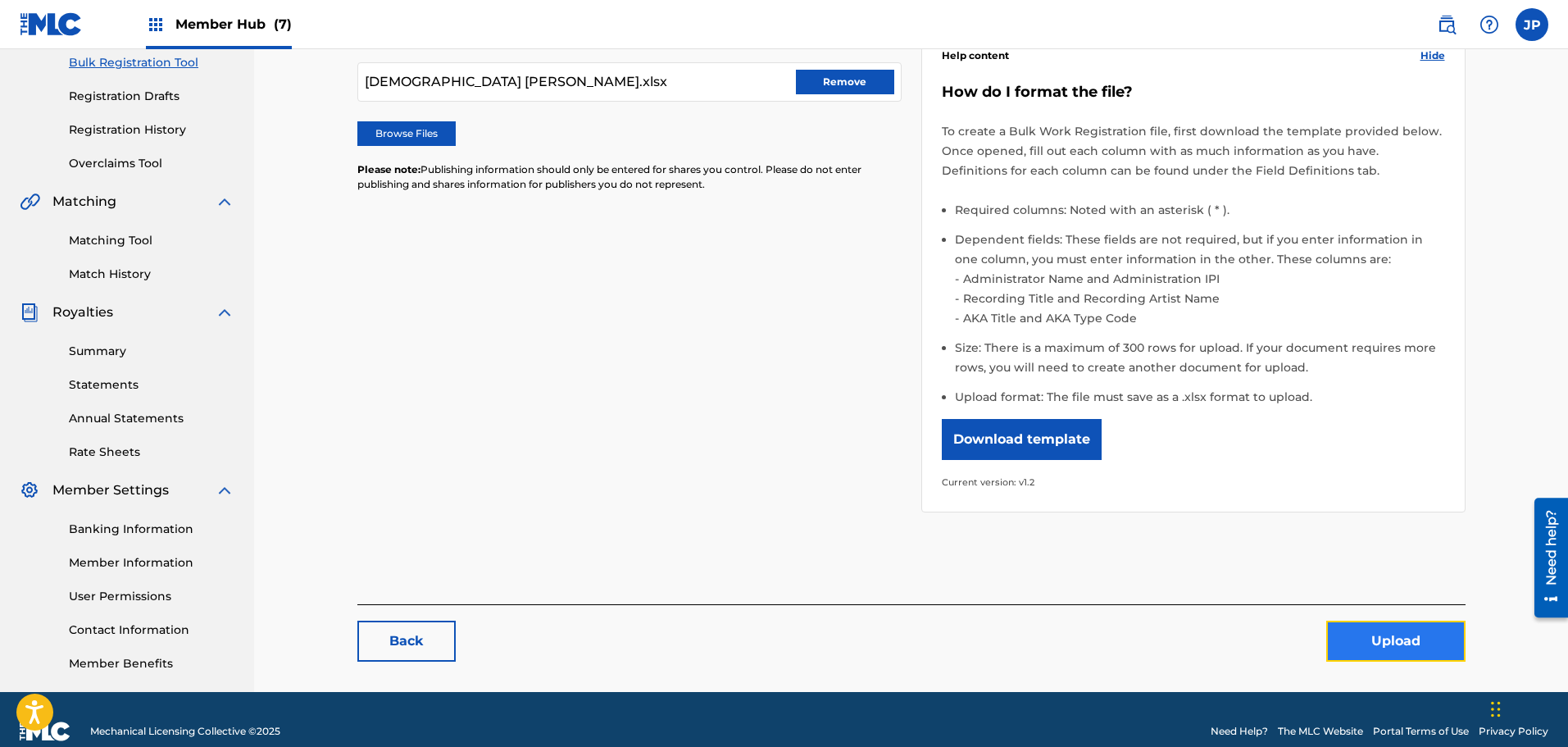
click at [1445, 640] on button "Upload" at bounding box center [1396, 640] width 139 height 41
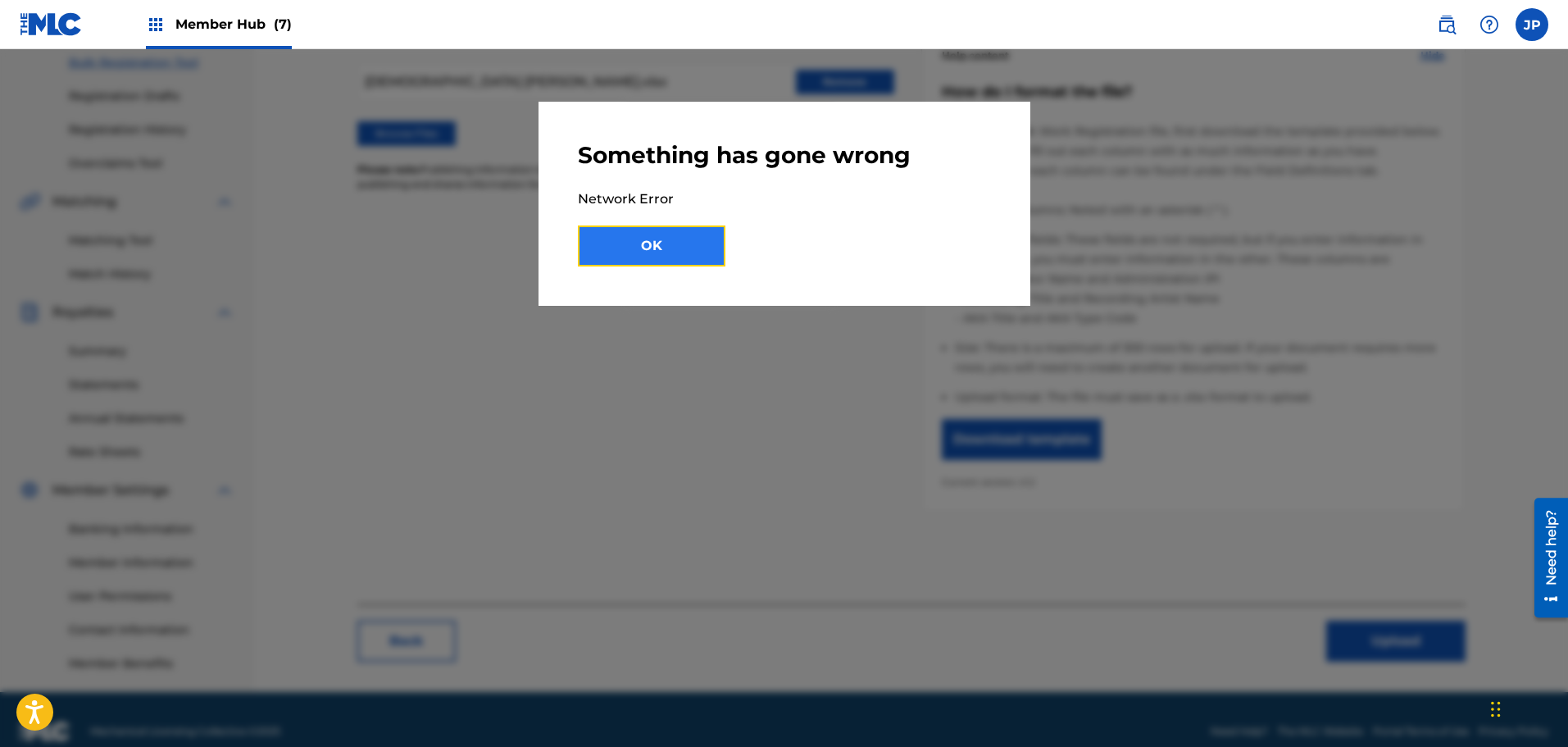
click at [672, 252] on button "OK" at bounding box center [651, 246] width 147 height 41
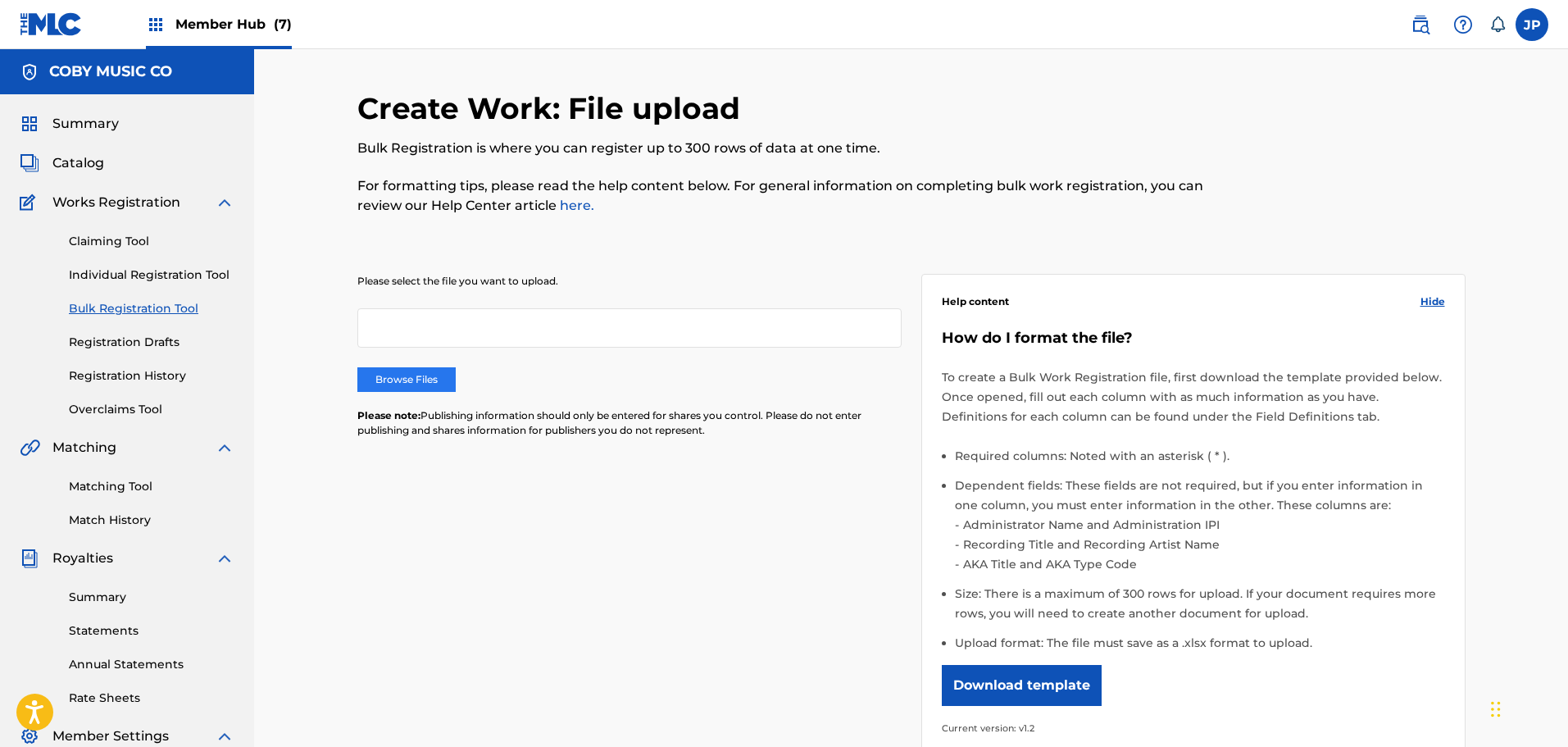
click at [393, 379] on label "Browse Files" at bounding box center [407, 379] width 98 height 25
click at [0, 0] on input "Browse Files" at bounding box center [0, 0] width 0 height 0
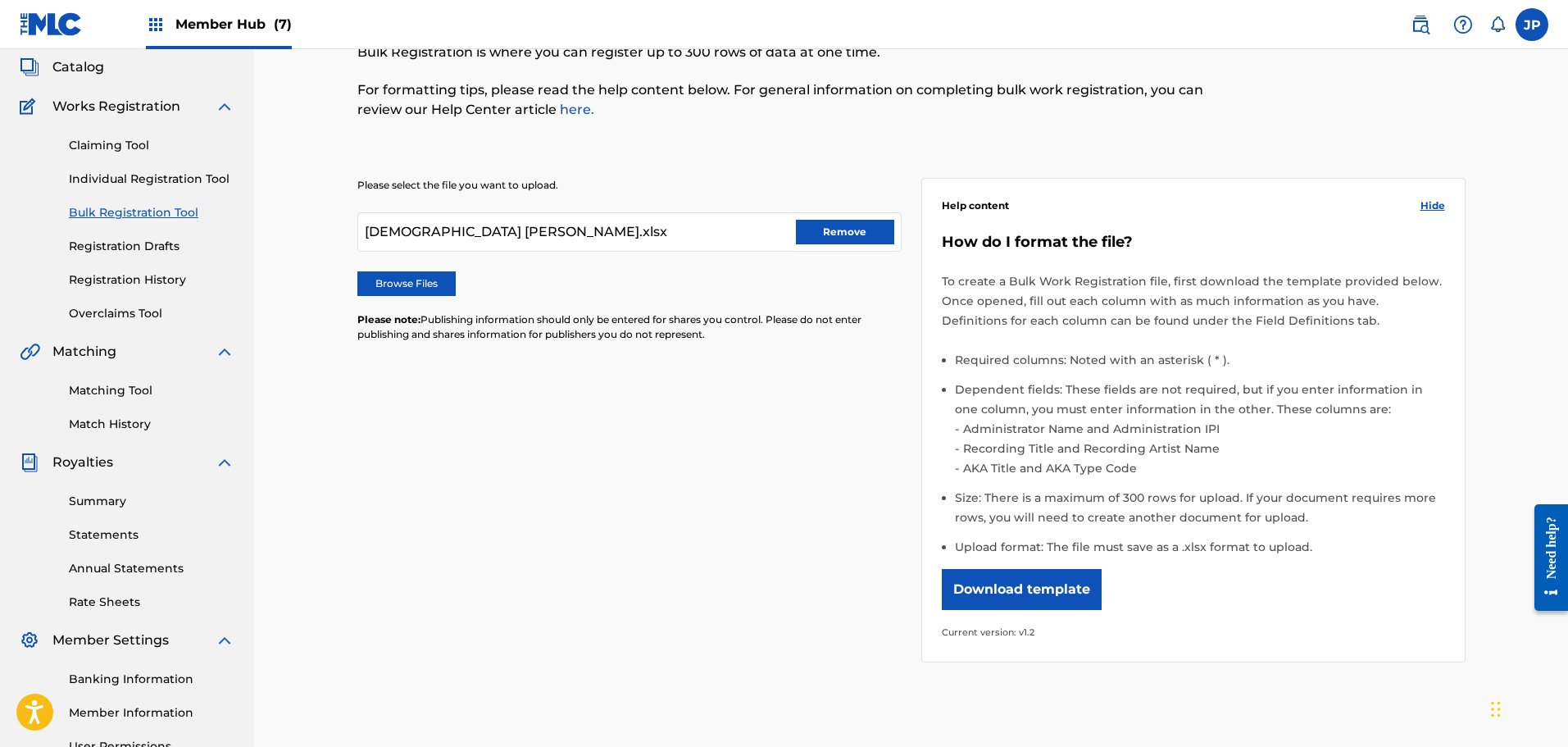
scroll to position [270, 0]
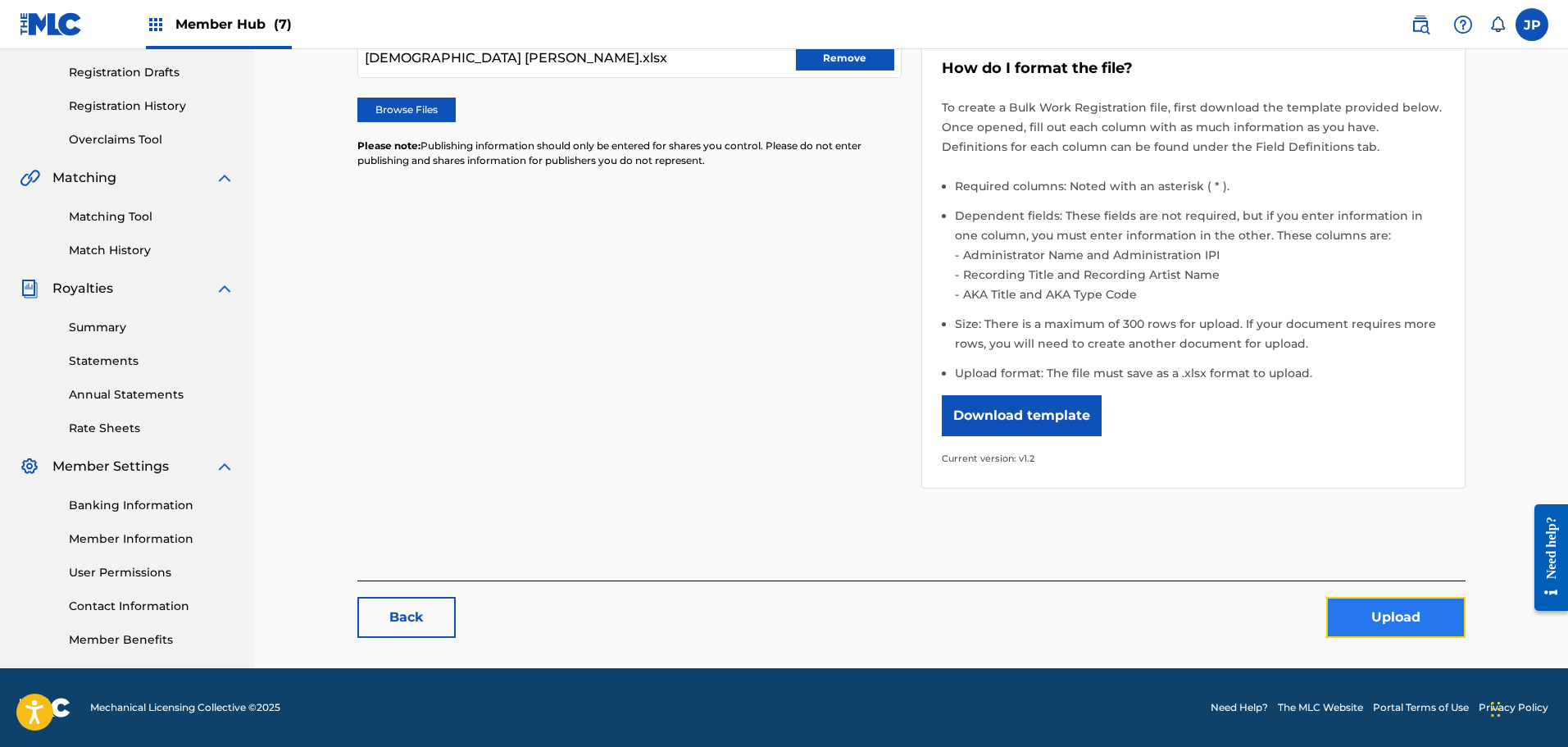
click at [1378, 606] on button "Upload" at bounding box center [1396, 617] width 139 height 41
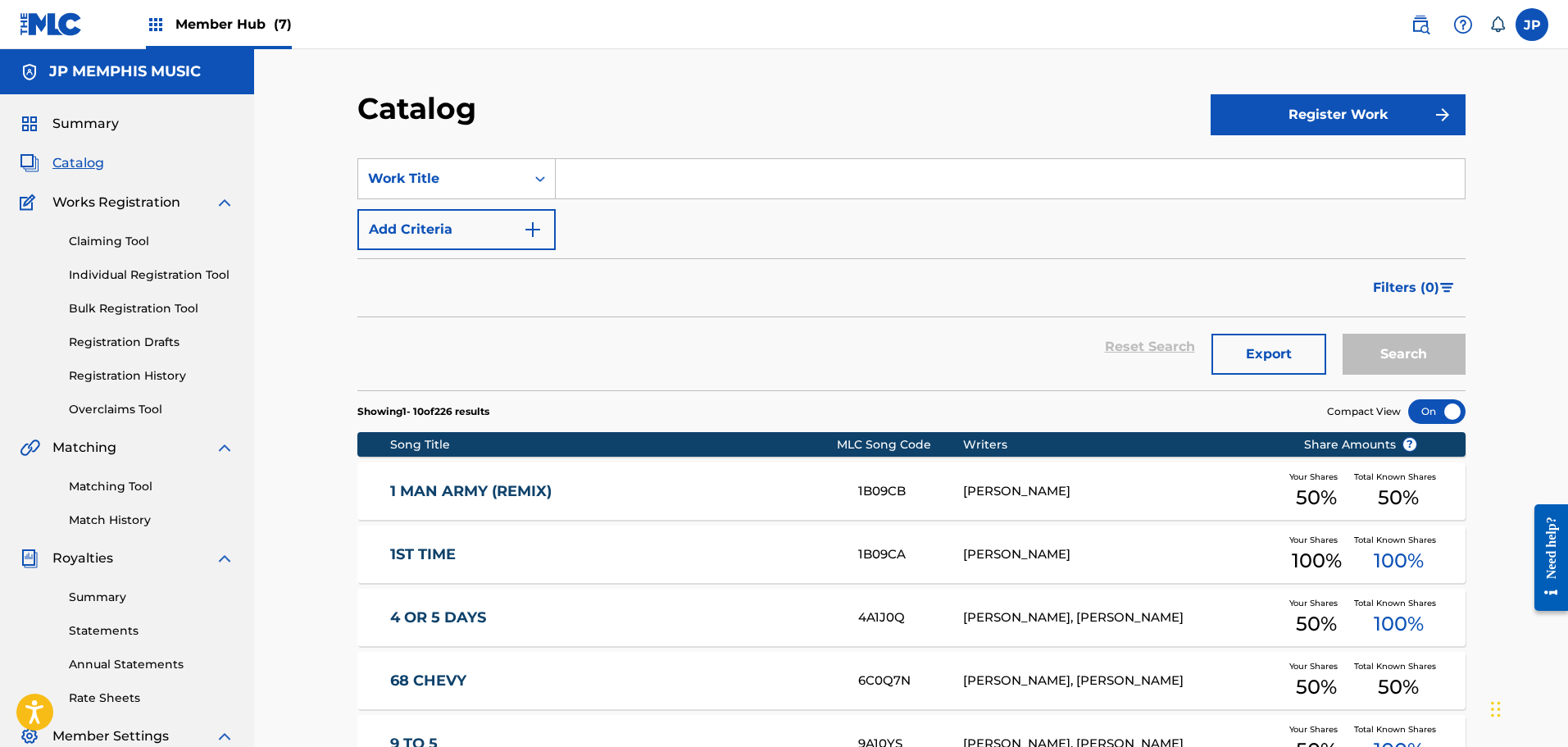
click at [53, 28] on img at bounding box center [51, 24] width 63 height 24
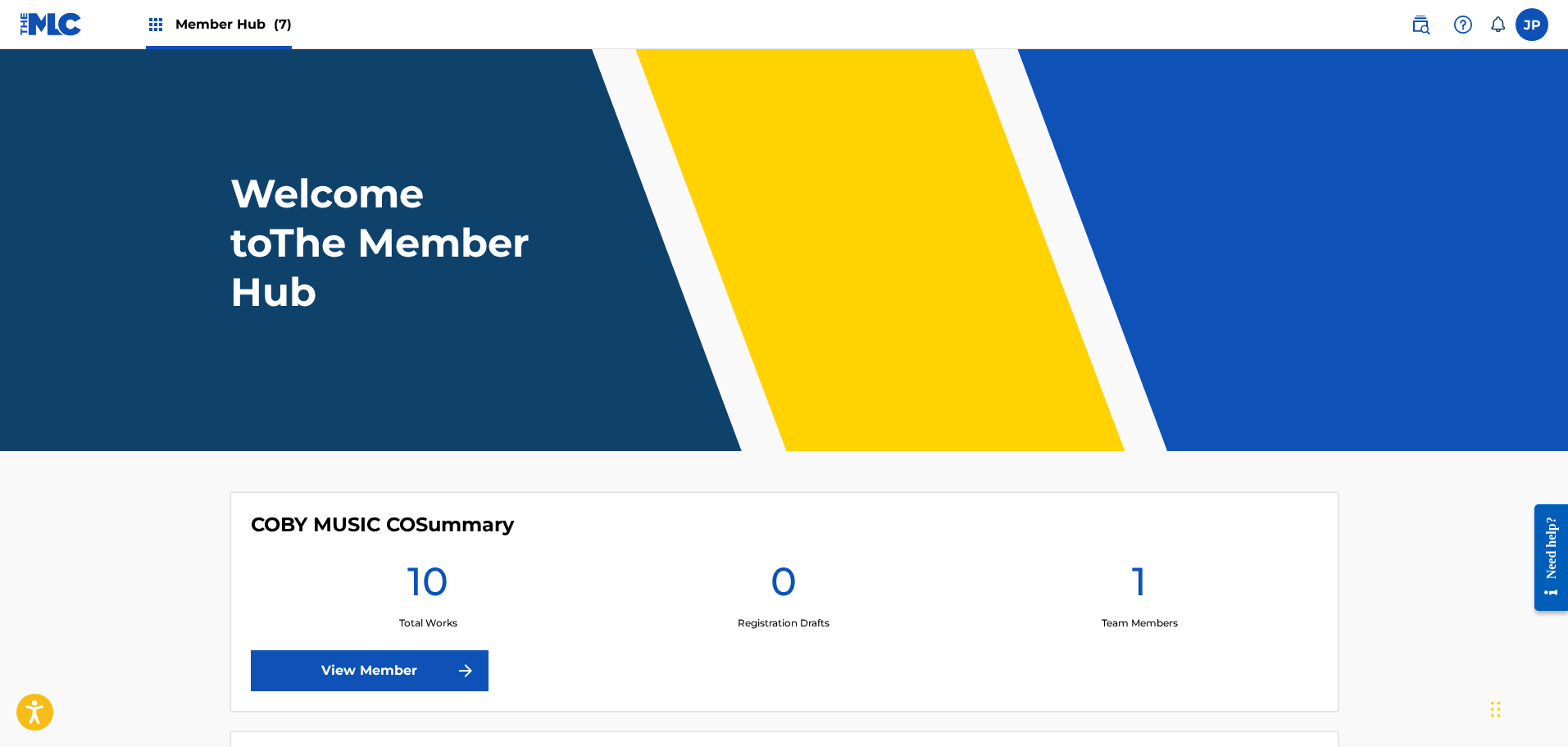
click at [236, 29] on span "Member Hub (7)" at bounding box center [234, 24] width 117 height 19
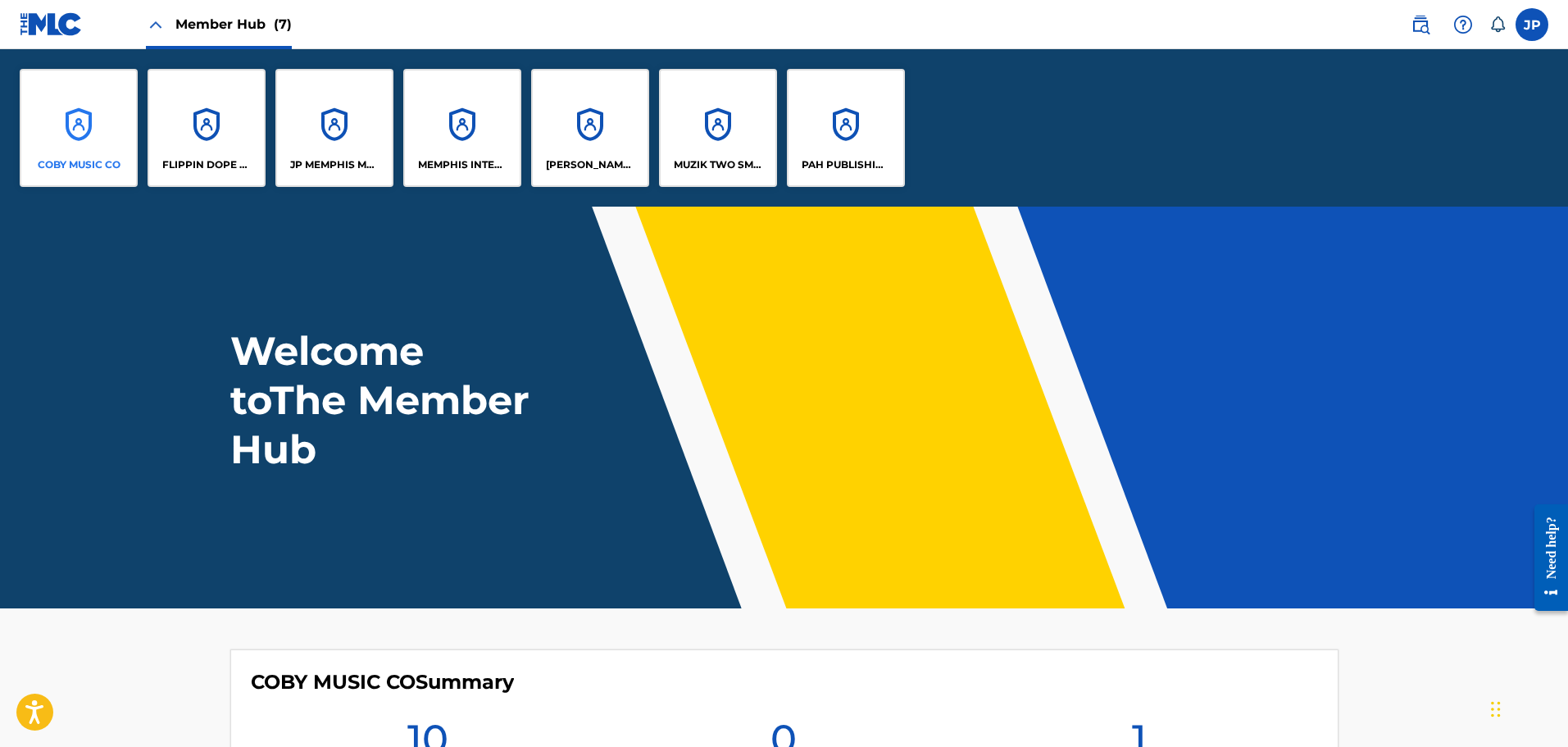
click at [81, 129] on div "COBY MUSIC CO" at bounding box center [78, 127] width 118 height 118
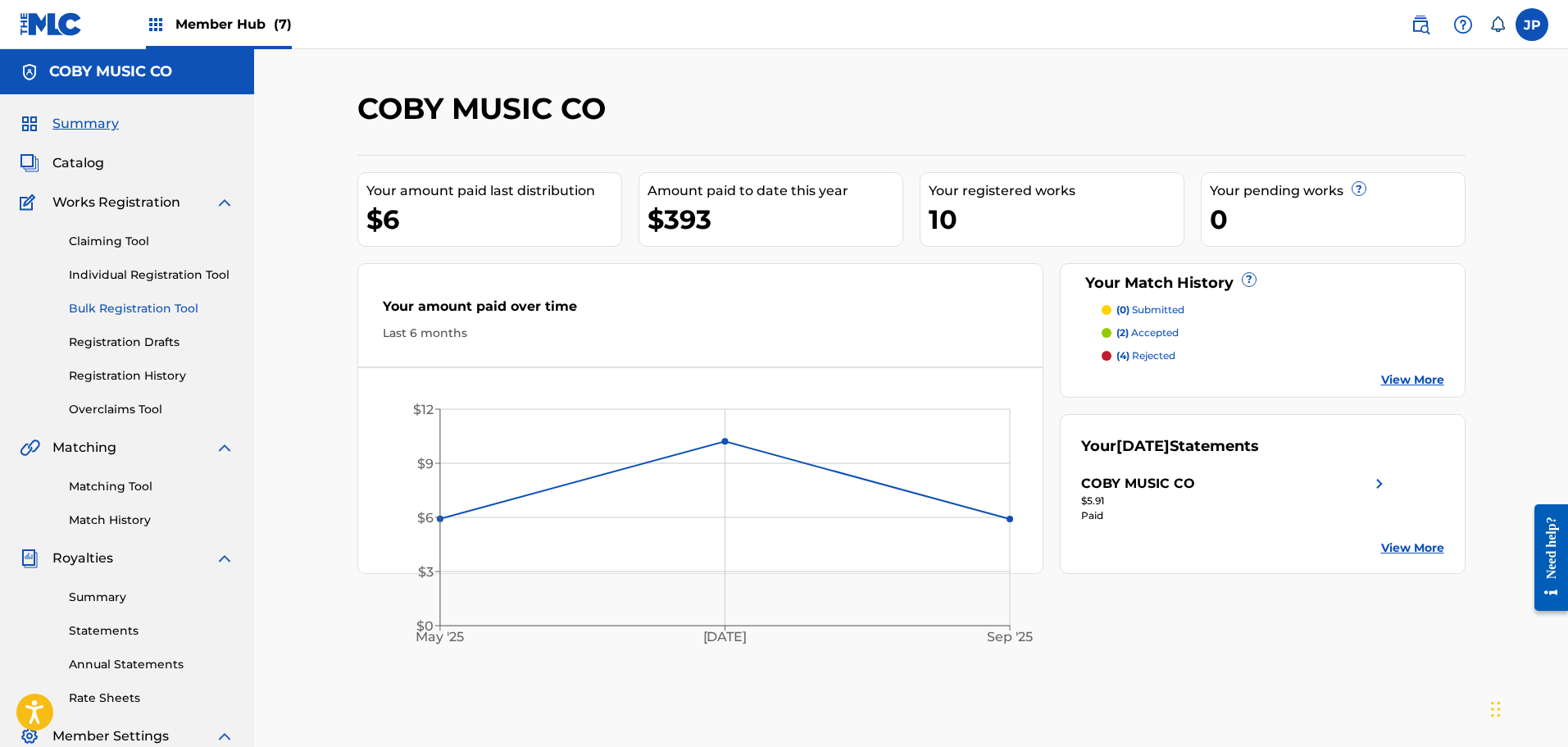
click at [131, 306] on link "Bulk Registration Tool" at bounding box center [151, 309] width 166 height 18
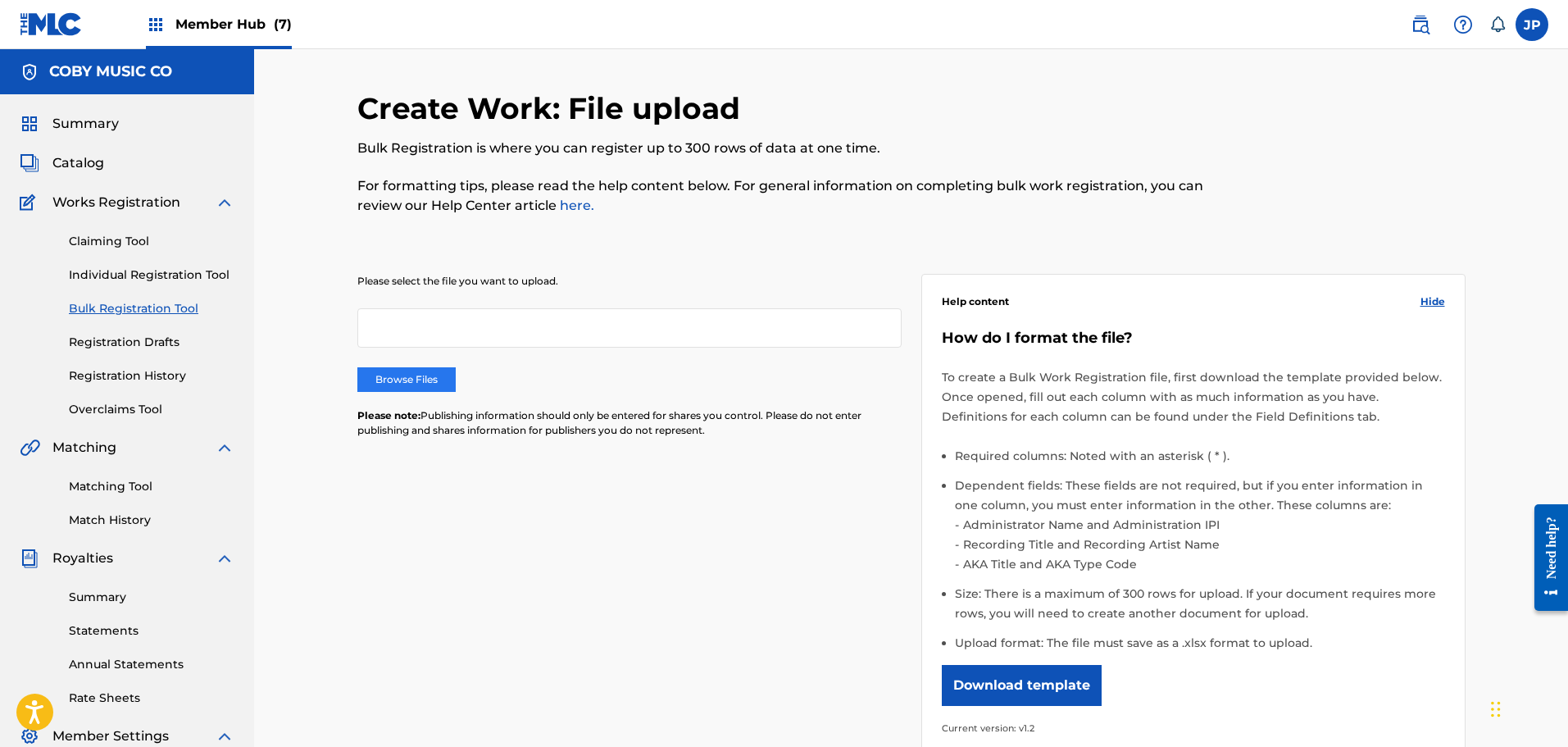
click at [411, 378] on label "Browse Files" at bounding box center [407, 379] width 98 height 25
click at [0, 0] on input "Browse Files" at bounding box center [0, 0] width 0 height 0
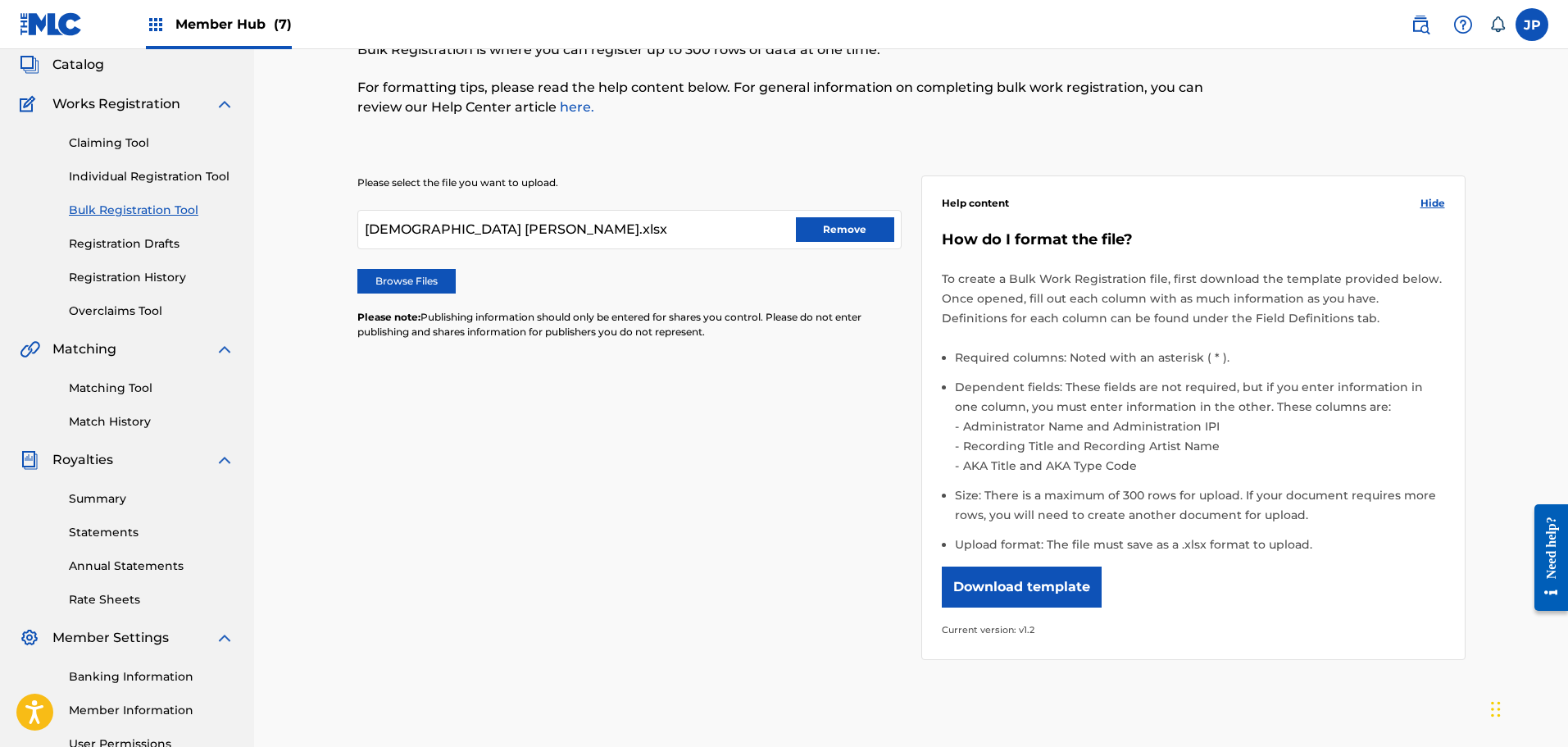
scroll to position [270, 0]
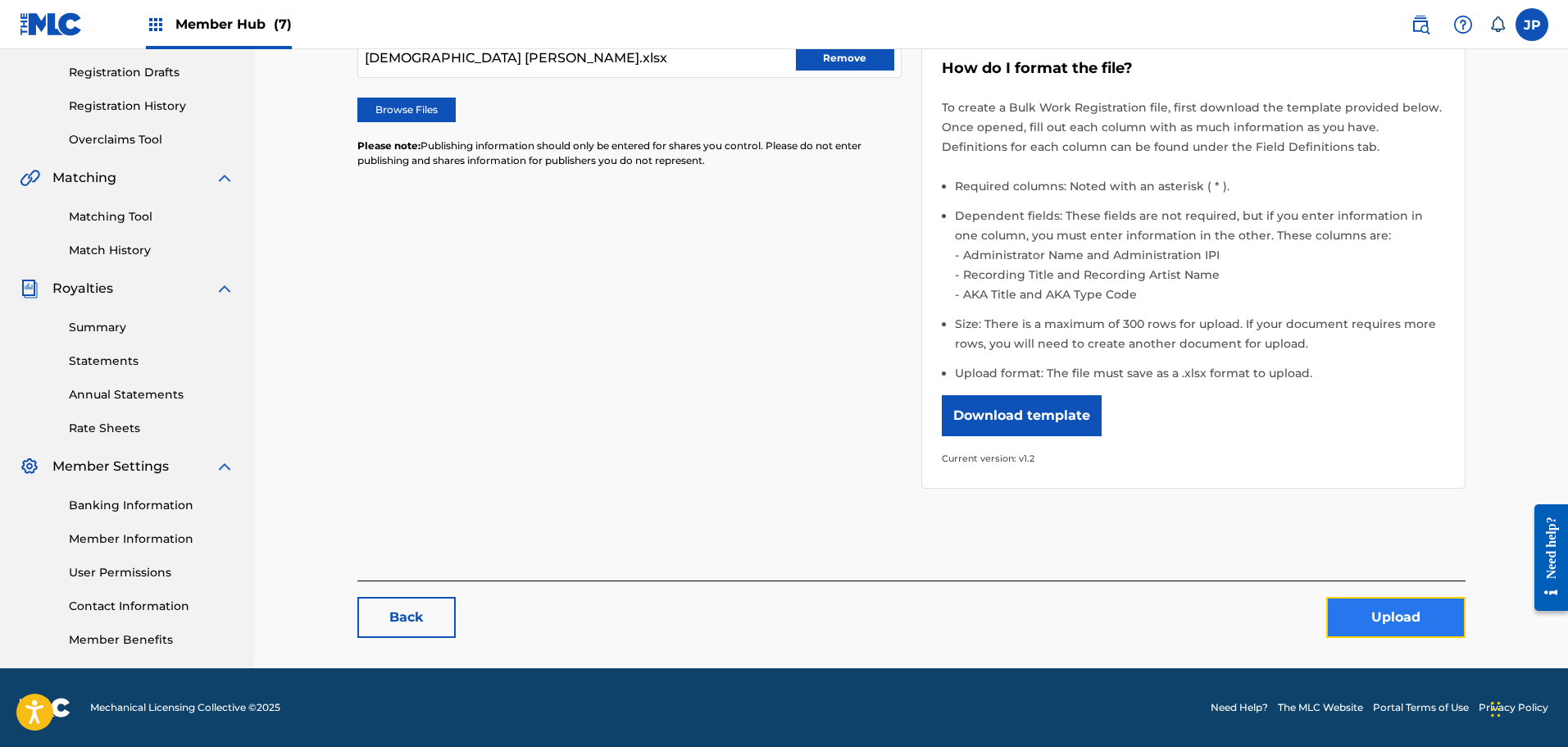
click at [1391, 612] on button "Upload" at bounding box center [1396, 617] width 139 height 41
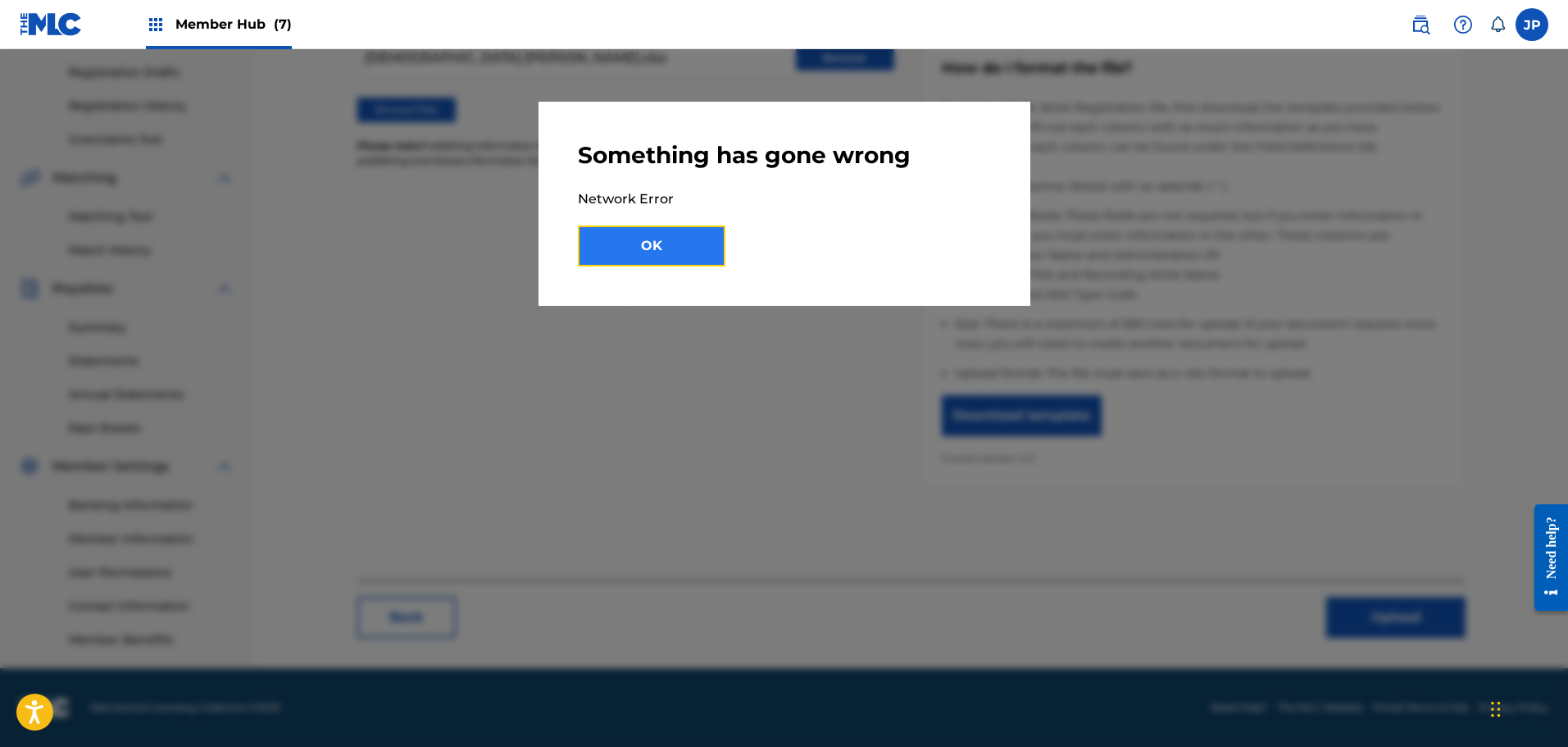
click at [676, 254] on button "OK" at bounding box center [651, 246] width 147 height 41
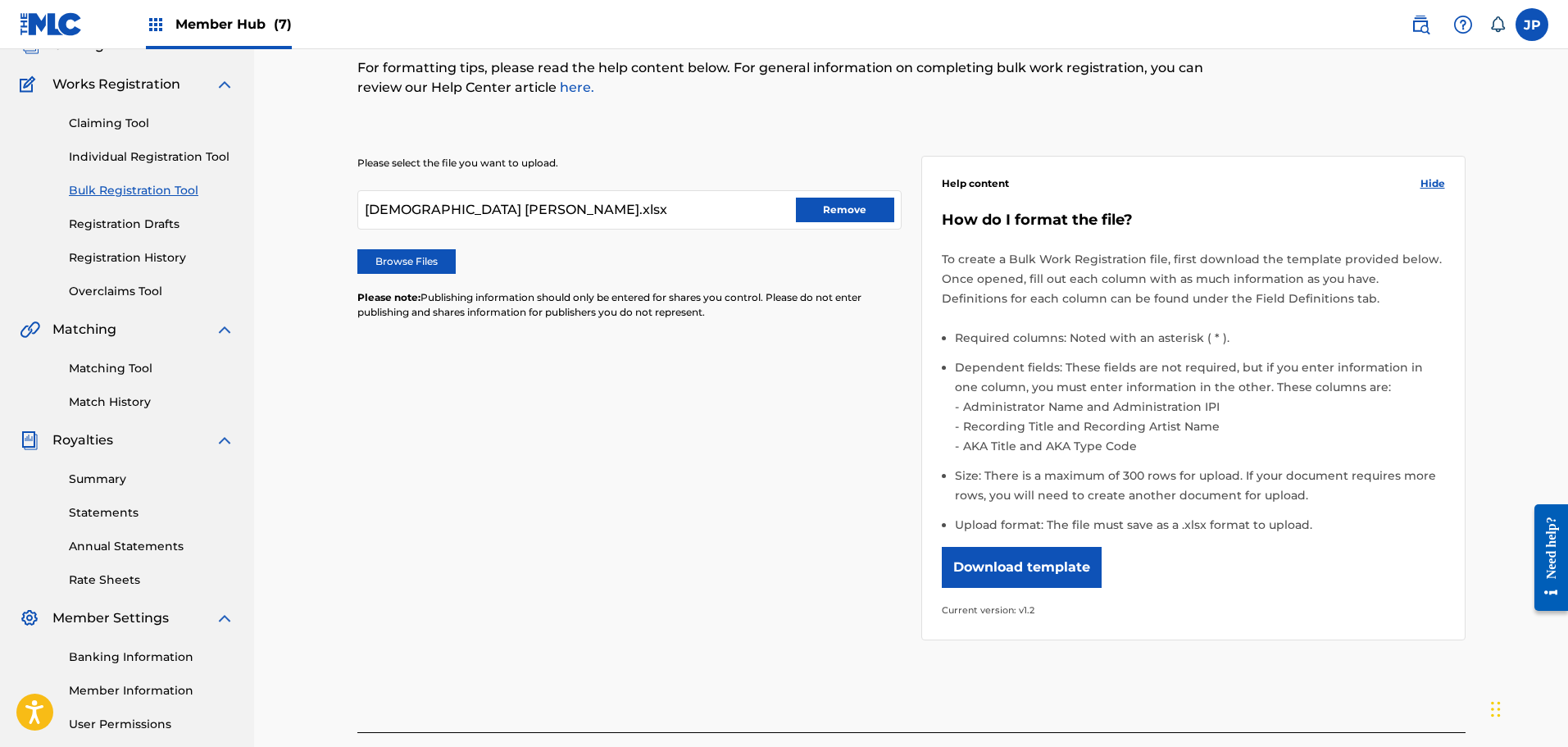
scroll to position [106, 0]
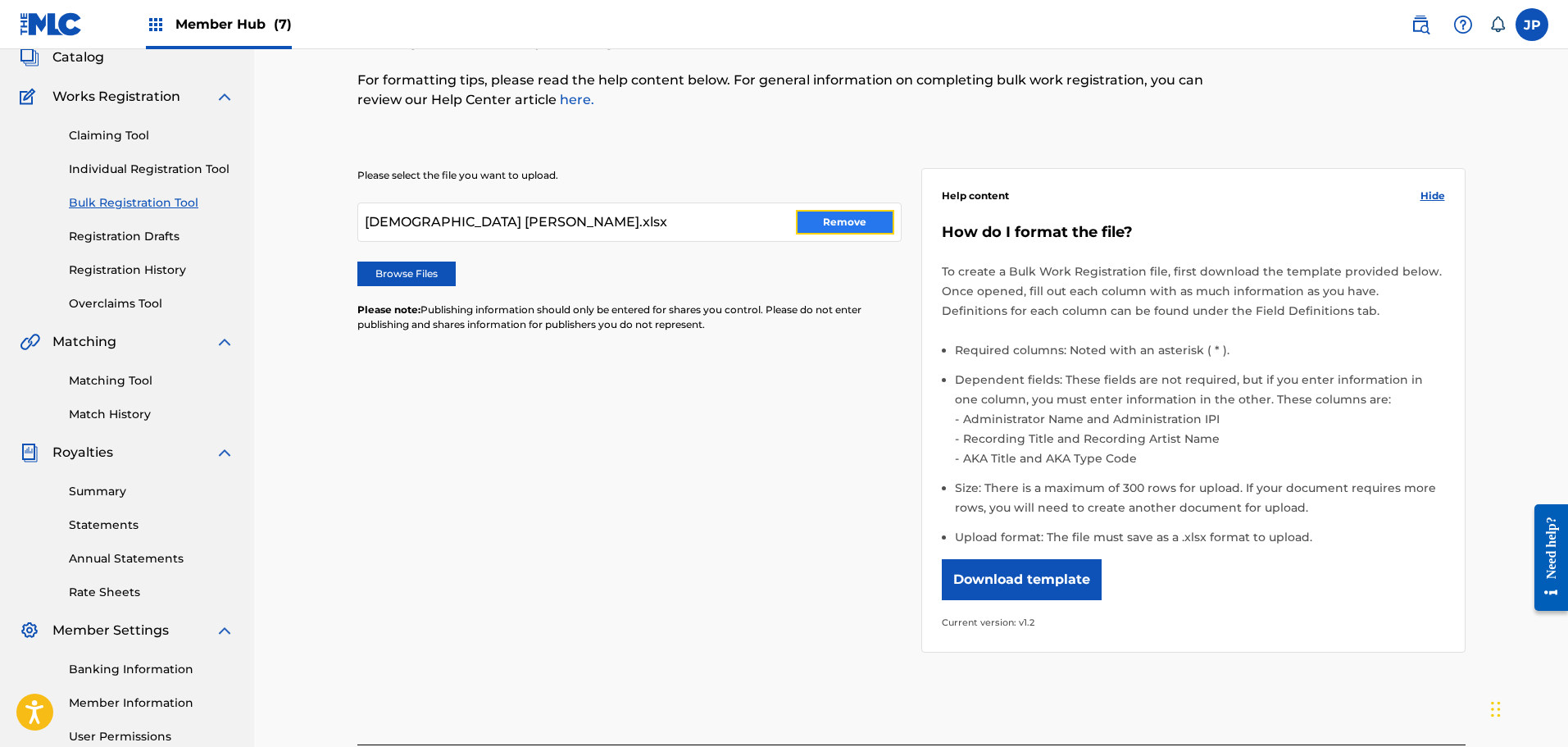
click at [825, 222] on button "Remove" at bounding box center [845, 222] width 98 height 25
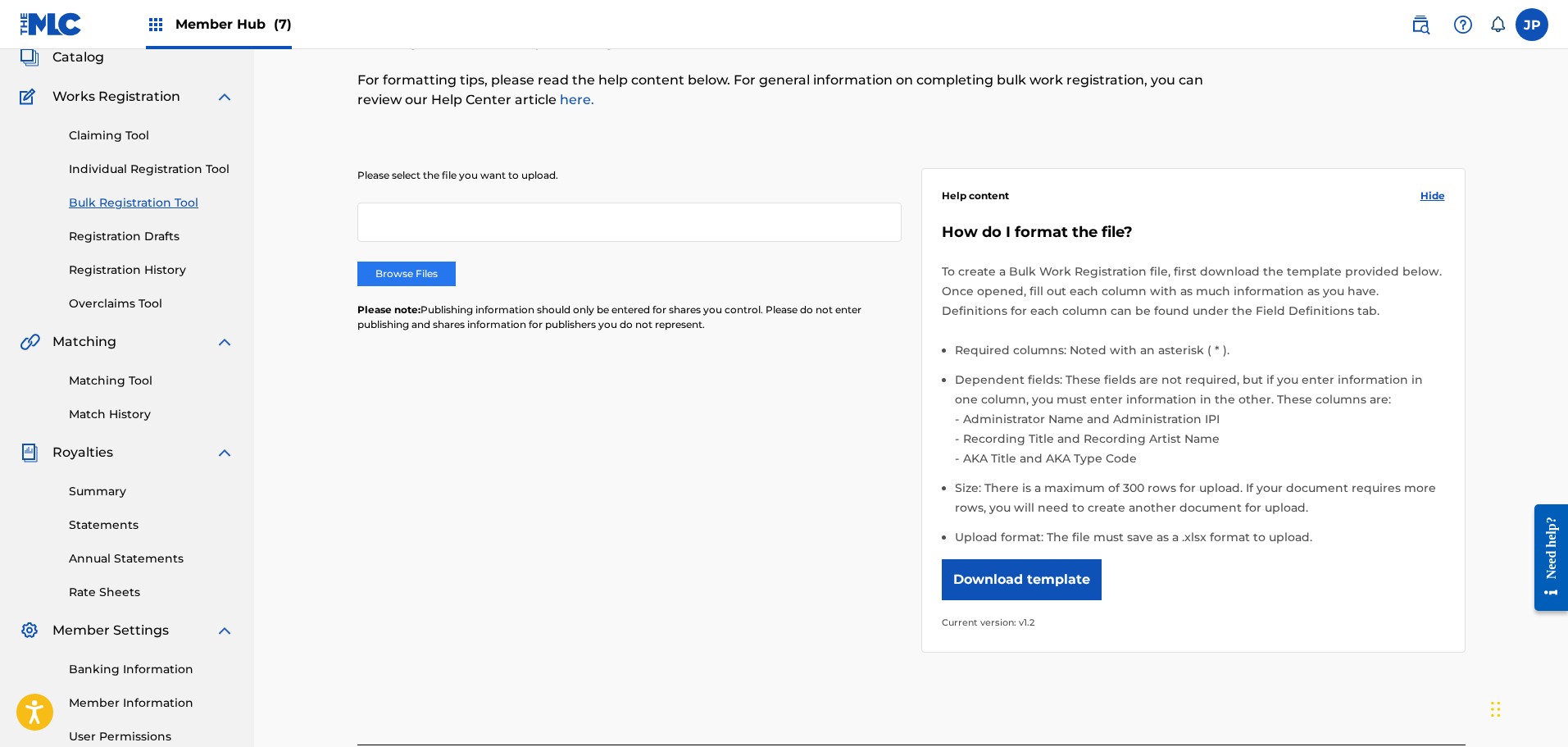
click at [421, 272] on label "Browse Files" at bounding box center [407, 273] width 98 height 25
click at [0, 0] on input "Browse Files" at bounding box center [0, 0] width 0 height 0
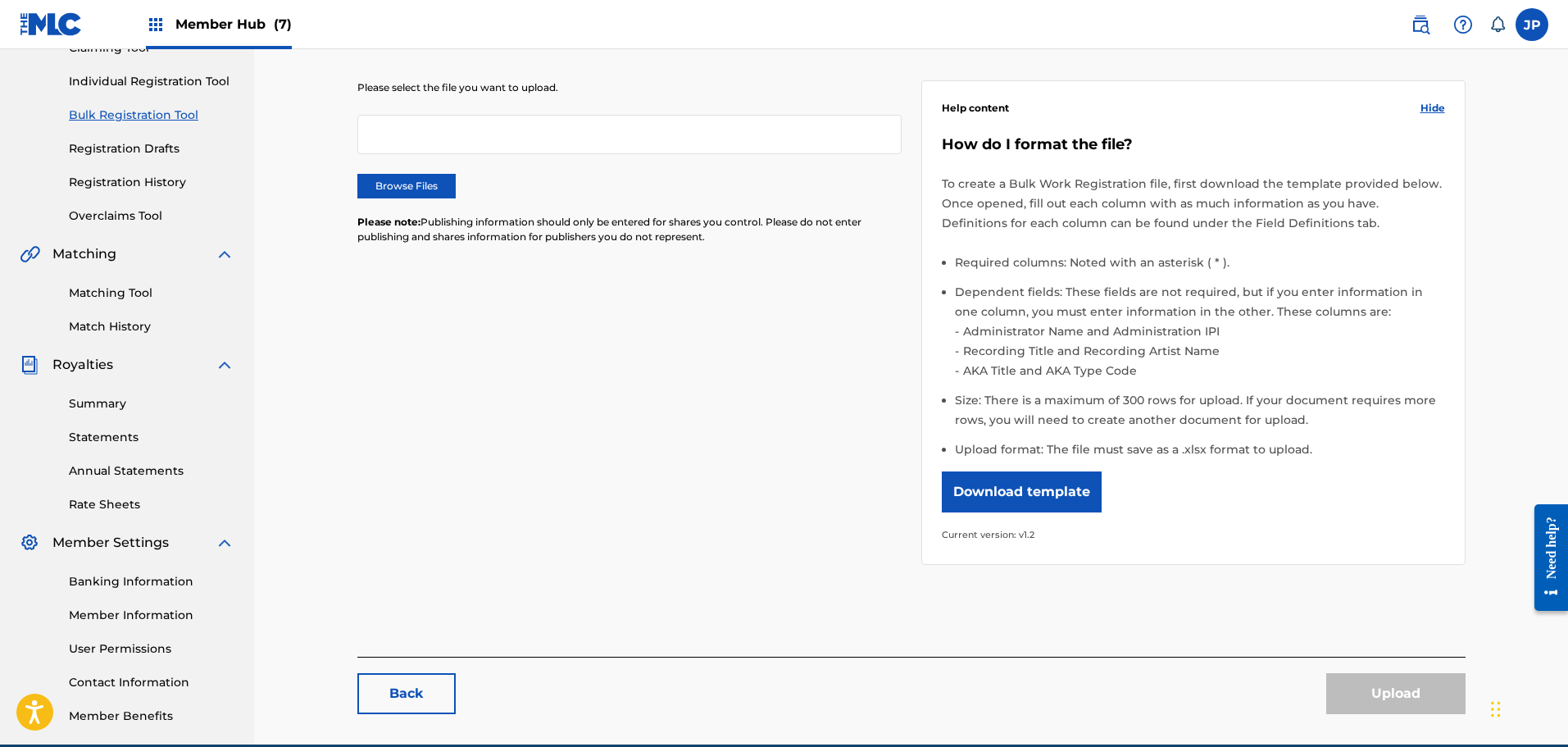
scroll to position [270, 0]
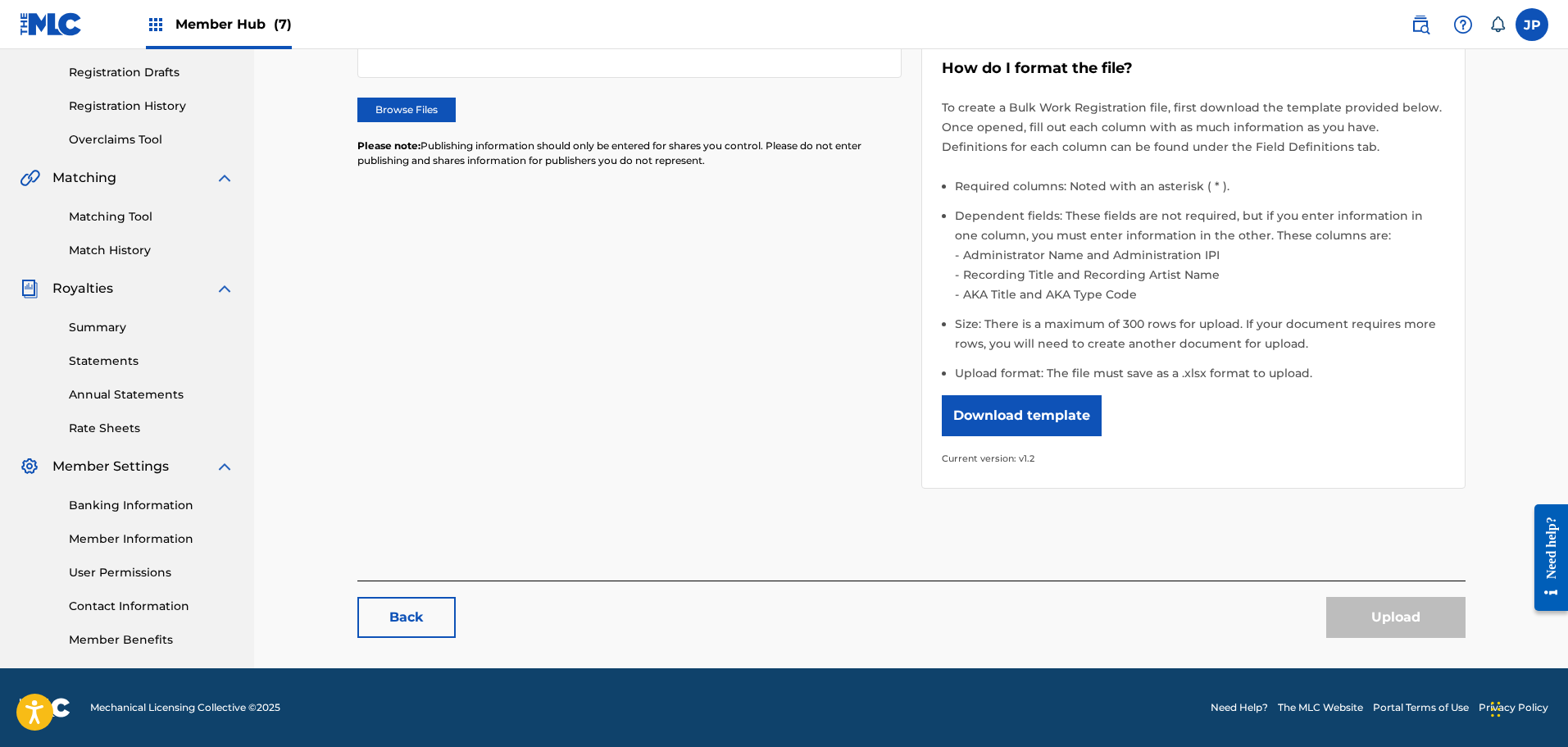
click at [917, 538] on div "Please select the file you want to upload. Browse Files Please note: Publishing…" at bounding box center [911, 272] width 1107 height 615
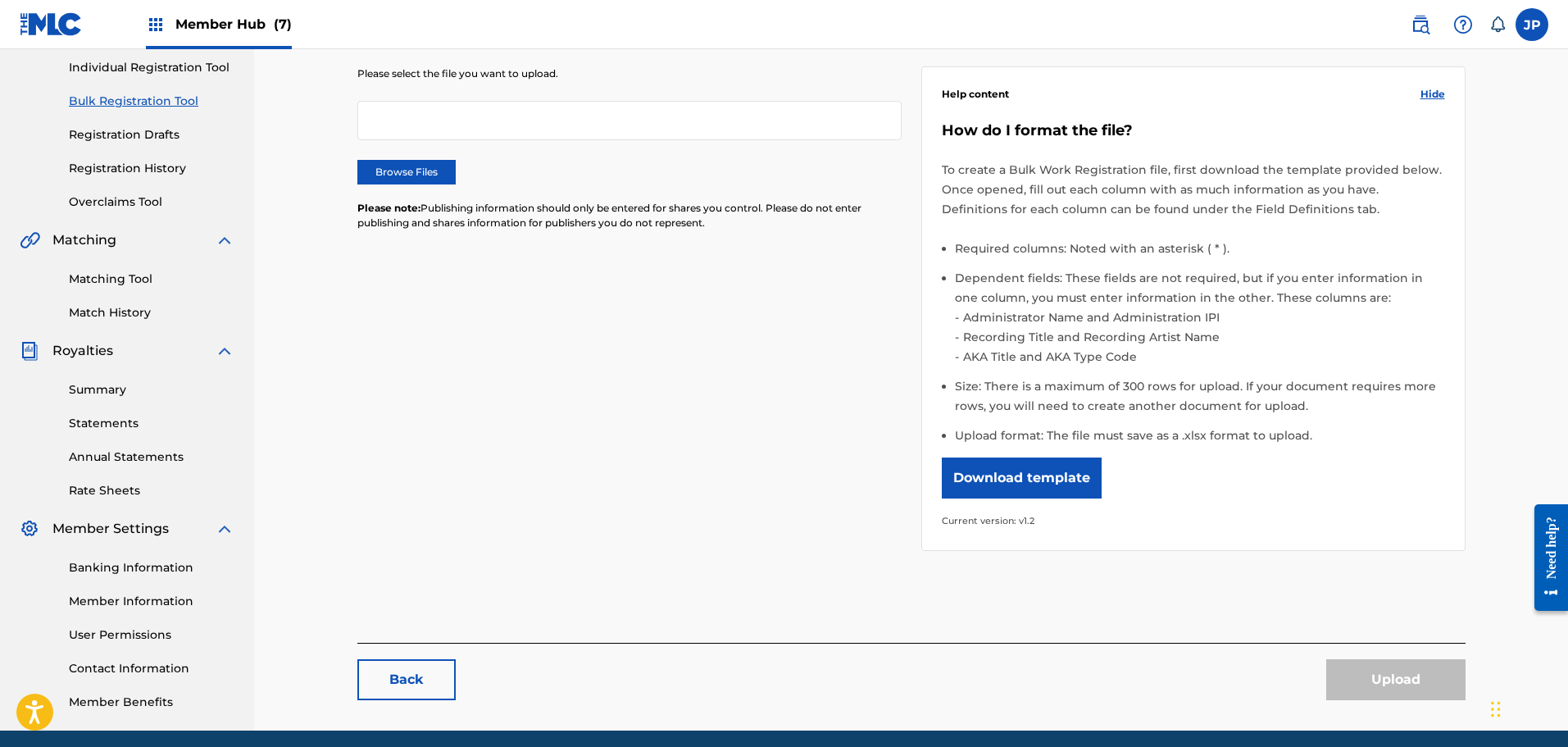
scroll to position [106, 0]
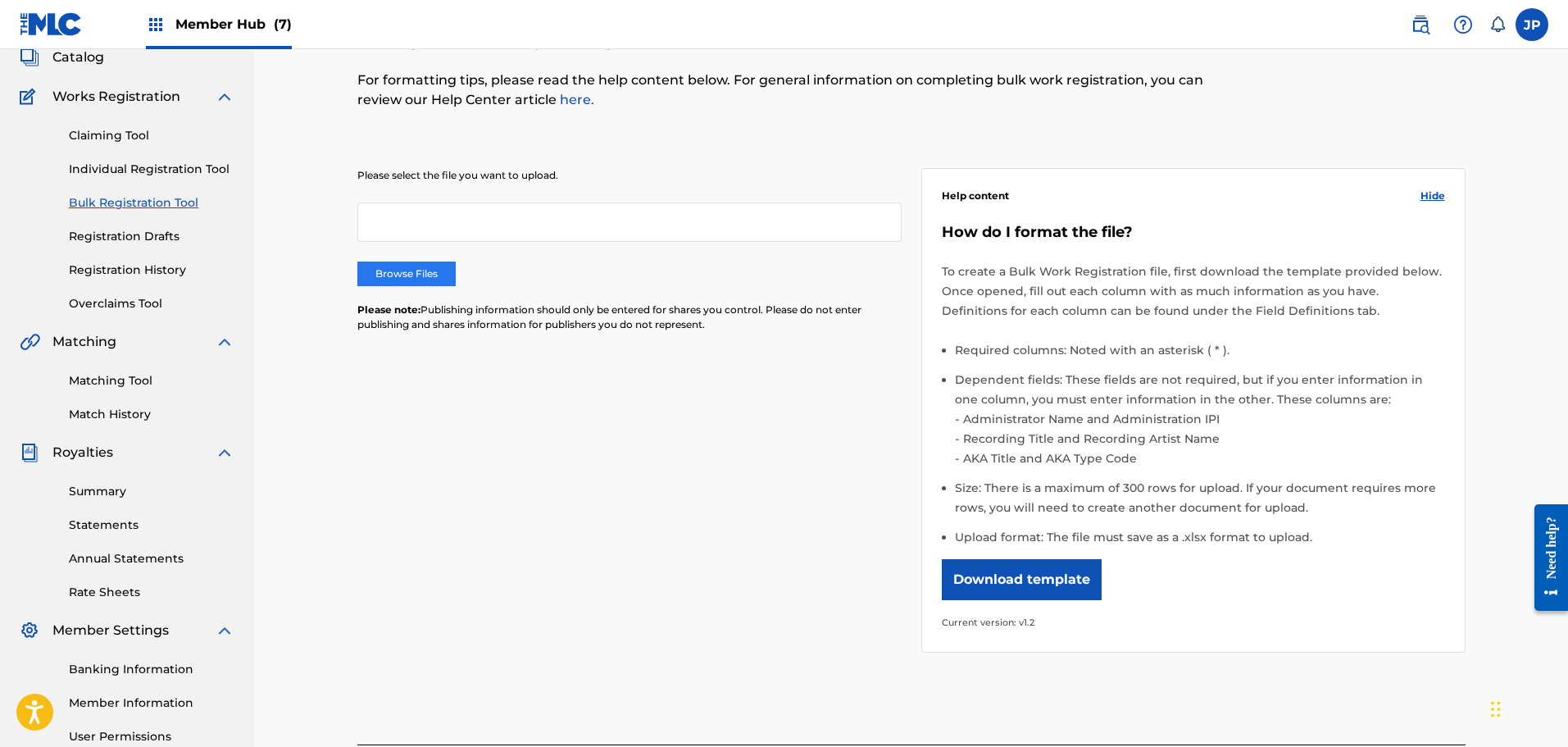
click at [411, 281] on label "Browse Files" at bounding box center [407, 273] width 98 height 25
click at [0, 0] on input "Browse Files" at bounding box center [0, 0] width 0 height 0
